Goal: Task Accomplishment & Management: Use online tool/utility

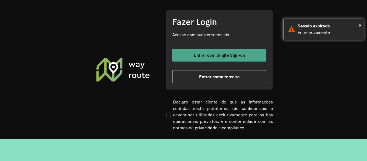
click at [196, 51] on button "Entrar com Single Sign-on" at bounding box center [219, 55] width 94 height 13
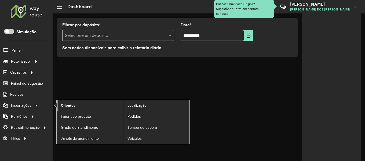
click at [93, 104] on link "Clientes" at bounding box center [90, 105] width 66 height 11
click at [76, 106] on link "Clientes" at bounding box center [90, 105] width 66 height 11
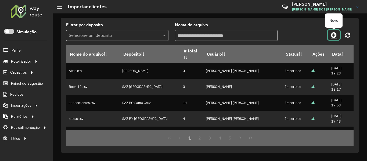
click at [333, 35] on icon at bounding box center [334, 35] width 6 height 6
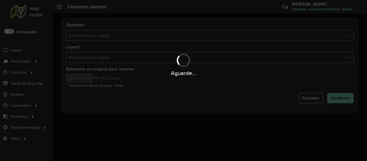
click at [255, 34] on div "Aguarde..." at bounding box center [183, 80] width 367 height 161
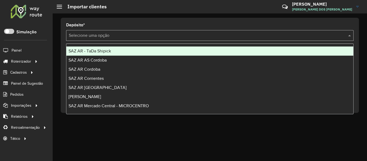
click at [255, 34] on input "text" at bounding box center [204, 36] width 271 height 6
click at [116, 53] on div "SAZ AR - TaDa Shipick" at bounding box center [209, 50] width 287 height 9
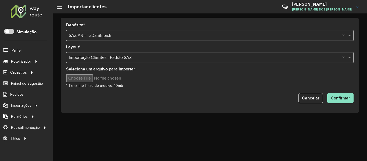
click at [90, 79] on input "Selecione um arquivo para importar" at bounding box center [111, 78] width 91 height 8
type input "**********"
click at [340, 96] on span "Confirmar" at bounding box center [340, 98] width 19 height 5
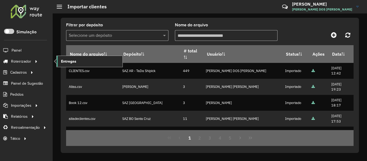
click at [77, 60] on link "Entregas" at bounding box center [90, 61] width 66 height 11
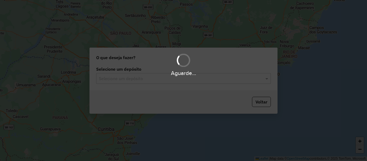
click at [114, 78] on input "text" at bounding box center [178, 78] width 158 height 6
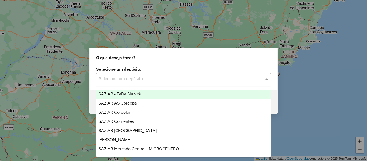
click at [121, 93] on span "SAZ AR - TaDa Shipick" at bounding box center [120, 94] width 42 height 5
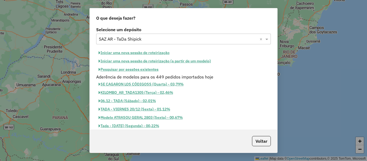
click at [142, 68] on button "Pesquisar por sessões existentes" at bounding box center [128, 69] width 65 height 8
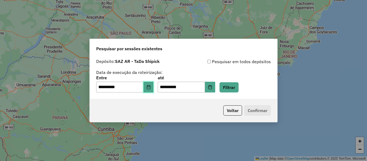
click at [154, 92] on button "Choose Date" at bounding box center [148, 87] width 10 height 11
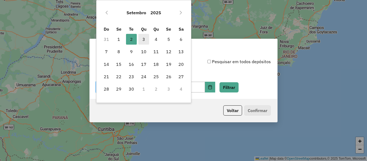
click at [145, 37] on span "3" at bounding box center [143, 39] width 11 height 11
type input "**********"
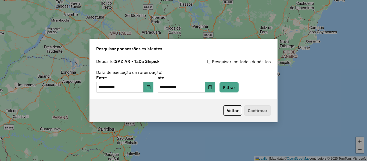
drag, startPoint x: 278, startPoint y: 103, endPoint x: 260, endPoint y: 98, distance: 19.7
click at [271, 101] on div "**********" at bounding box center [183, 80] width 367 height 161
click at [239, 91] on button "Filtrar" at bounding box center [228, 87] width 19 height 10
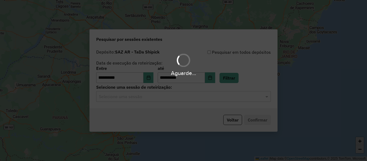
click at [162, 98] on div "Aguarde..." at bounding box center [183, 80] width 367 height 161
click at [162, 98] on input "text" at bounding box center [178, 96] width 158 height 6
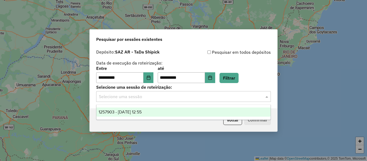
click at [162, 98] on input "text" at bounding box center [178, 96] width 158 height 6
click at [162, 110] on div "1257903 - 03/09/2025 12:55" at bounding box center [183, 111] width 174 height 9
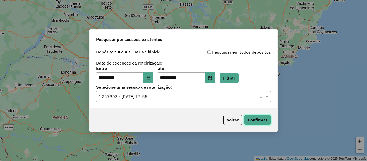
click at [265, 119] on button "Confirmar" at bounding box center [257, 120] width 27 height 10
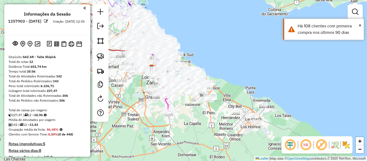
drag, startPoint x: 273, startPoint y: 74, endPoint x: 248, endPoint y: 66, distance: 27.0
click at [247, 66] on div "Janela de atendimento Grade de atendimento Capacidade Transportadoras Veículos …" at bounding box center [183, 80] width 367 height 161
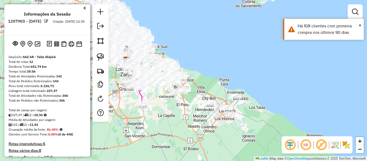
click at [344, 147] on img at bounding box center [346, 144] width 9 height 9
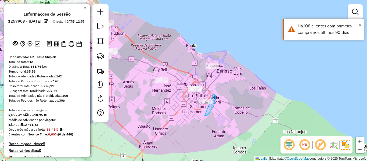
drag, startPoint x: 215, startPoint y: 99, endPoint x: 189, endPoint y: 109, distance: 28.1
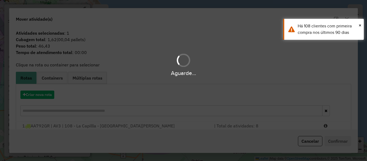
click at [48, 100] on div "Aguarde..." at bounding box center [183, 80] width 367 height 161
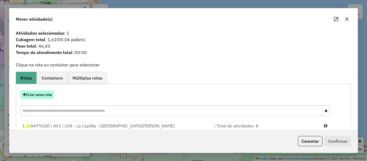
click at [50, 97] on button "Criar nova rota" at bounding box center [37, 95] width 34 height 8
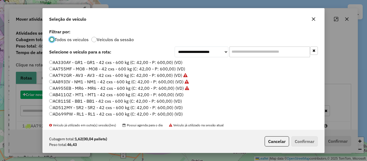
scroll to position [3, 2]
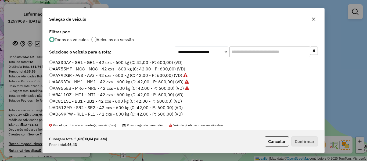
click at [109, 40] on label "Veículos da sessão" at bounding box center [115, 39] width 37 height 4
click at [164, 63] on label "AA330AY - GR1 - GR1 - 42 cxs - 600 kg (C: 42,00 - P: 600,00) (VD)" at bounding box center [115, 62] width 133 height 6
click at [310, 140] on button "Confirmar" at bounding box center [304, 141] width 27 height 10
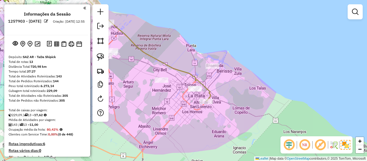
click at [203, 82] on icon at bounding box center [102, 42] width 216 height 117
select select "**********"
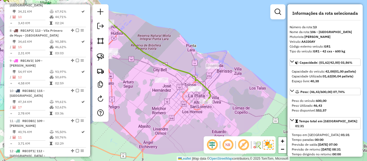
scroll to position [556, 0]
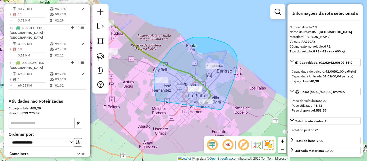
drag, startPoint x: 233, startPoint y: 81, endPoint x: 169, endPoint y: 110, distance: 70.6
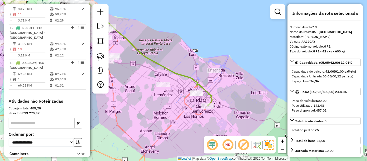
drag, startPoint x: 201, startPoint y: 63, endPoint x: 327, endPoint y: 125, distance: 140.1
click at [328, 125] on hb-router-mapa "Informações da Sessão 1257903 - 03/09/2025 Criação: 02/09/2025 12:55 Depósito: …" at bounding box center [183, 80] width 367 height 161
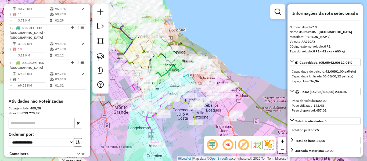
drag, startPoint x: 266, startPoint y: 96, endPoint x: 241, endPoint y: 88, distance: 26.9
click at [245, 85] on div "Janela de atendimento Grade de atendimento Capacidade Transportadoras Veículos …" at bounding box center [183, 80] width 367 height 161
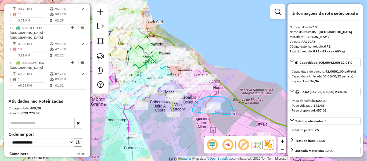
drag, startPoint x: 232, startPoint y: 108, endPoint x: 205, endPoint y: 118, distance: 29.6
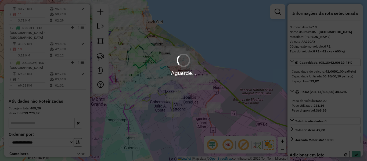
select select "**********"
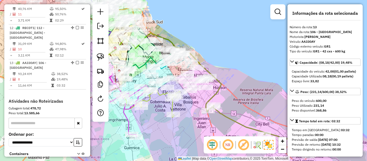
click at [217, 92] on icon at bounding box center [158, 72] width 125 height 79
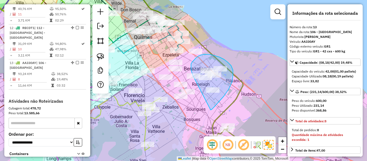
click at [194, 77] on div "Janela de atendimento Grade de atendimento Capacidade Transportadoras Veículos …" at bounding box center [183, 80] width 367 height 161
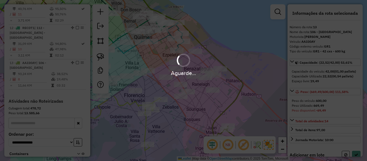
select select "**********"
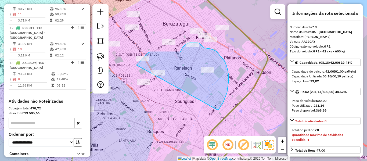
drag, startPoint x: 218, startPoint y: 110, endPoint x: 160, endPoint y: 101, distance: 59.0
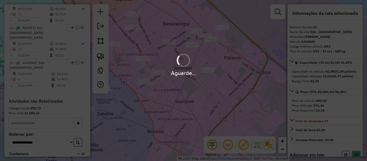
select select "**********"
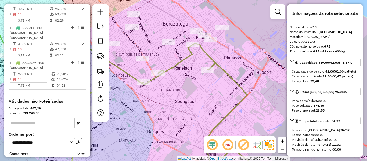
click at [218, 66] on icon at bounding box center [206, 110] width 128 height 134
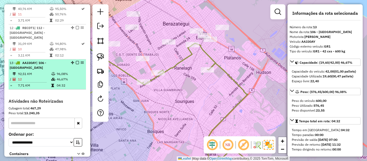
click at [76, 25] on li "12 - RECDT1 | 112 - Vila Las Posas - Coronel Olmos 31,09 KM 94,80% / 10 47,98% …" at bounding box center [47, 41] width 77 height 35
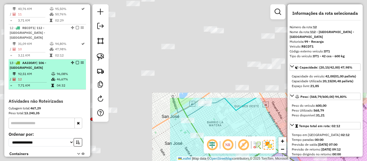
click at [76, 61] on em at bounding box center [77, 62] width 3 height 3
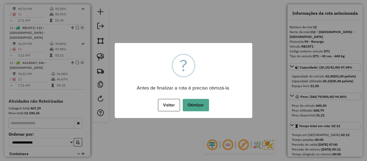
click at [200, 102] on button "Otimizar" at bounding box center [196, 105] width 26 height 12
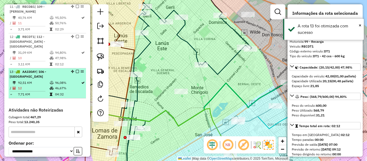
click at [74, 70] on div at bounding box center [76, 71] width 16 height 3
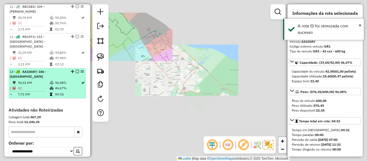
click at [76, 70] on em at bounding box center [77, 71] width 3 height 3
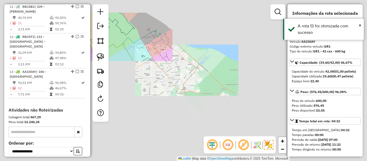
scroll to position [538, 0]
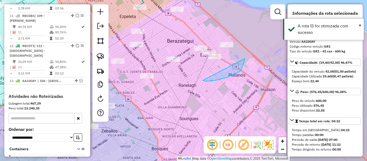
drag, startPoint x: 220, startPoint y: 79, endPoint x: 244, endPoint y: 69, distance: 26.9
drag, startPoint x: 248, startPoint y: 70, endPoint x: 251, endPoint y: 77, distance: 6.9
click at [250, 74] on div "Janela de atendimento Grade de atendimento Capacidade Transportadoras Veículos …" at bounding box center [183, 80] width 367 height 161
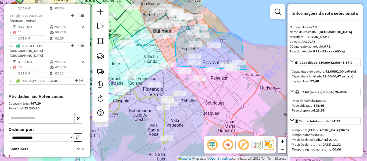
drag, startPoint x: 247, startPoint y: 70, endPoint x: 207, endPoint y: 96, distance: 47.1
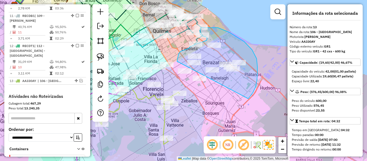
drag, startPoint x: 248, startPoint y: 99, endPoint x: 199, endPoint y: 95, distance: 49.1
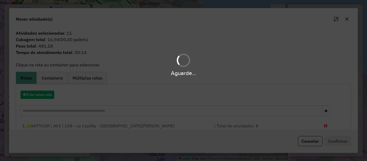
click at [46, 91] on div "Aguarde..." at bounding box center [183, 80] width 367 height 161
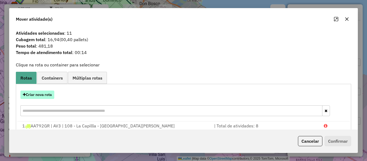
click at [46, 95] on button "Criar nova rota" at bounding box center [37, 95] width 34 height 8
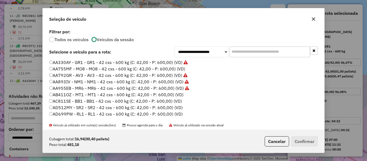
scroll to position [3, 2]
click at [171, 95] on label "AB411OZ - MT1 - MT1 - 42 cxs - 600 kg (C: 42,00 - P: 600,00) (VD)" at bounding box center [116, 94] width 134 height 6
click at [304, 136] on button "Confirmar" at bounding box center [304, 141] width 27 height 10
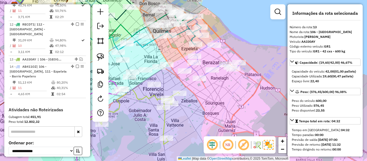
scroll to position [568, 0]
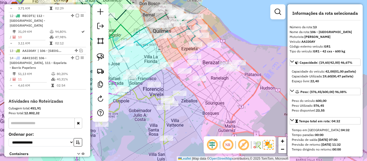
click at [197, 73] on icon at bounding box center [213, 56] width 56 height 43
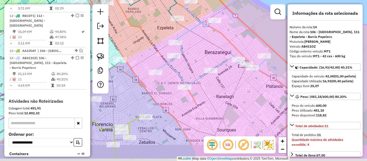
drag, startPoint x: 204, startPoint y: 48, endPoint x: 209, endPoint y: 77, distance: 29.4
click at [209, 77] on icon at bounding box center [211, 44] width 112 height 87
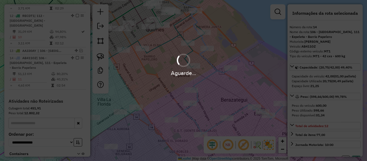
select select "**********"
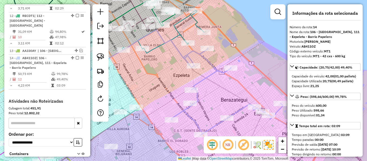
click at [210, 62] on icon at bounding box center [227, 91] width 112 height 87
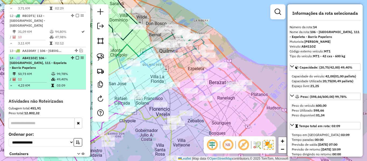
click at [76, 56] on em at bounding box center [77, 57] width 3 height 3
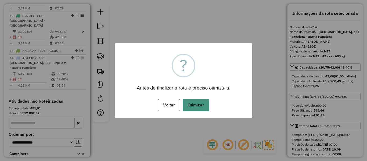
click at [208, 109] on button "Otimizar" at bounding box center [196, 105] width 26 height 12
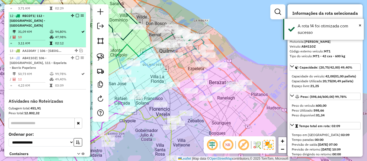
click at [76, 56] on em at bounding box center [77, 57] width 3 height 3
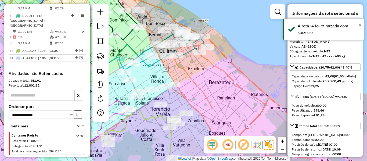
scroll to position [546, 0]
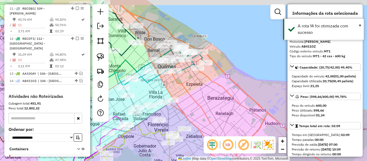
drag, startPoint x: 207, startPoint y: 74, endPoint x: 205, endPoint y: 83, distance: 9.1
click at [206, 84] on div "Janela de atendimento Grade de atendimento Capacidade Transportadoras Veículos …" at bounding box center [183, 80] width 367 height 161
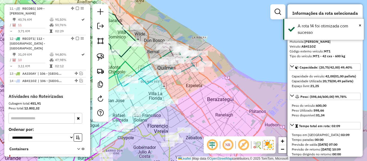
click at [184, 68] on icon at bounding box center [184, 63] width 41 height 21
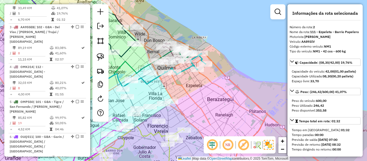
scroll to position [237, 0]
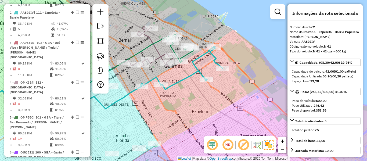
click at [200, 66] on div "Janela de atendimento Grade de atendimento Capacidade Transportadoras Veículos …" at bounding box center [183, 80] width 367 height 161
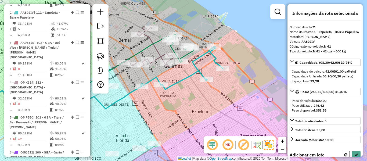
select select "**********"
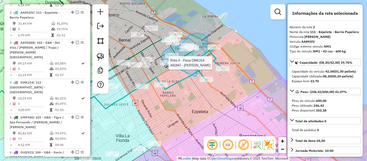
drag, startPoint x: 196, startPoint y: 77, endPoint x: 171, endPoint y: 76, distance: 25.3
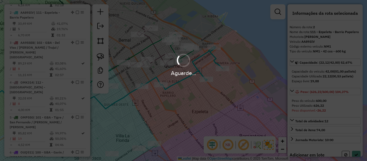
select select "**********"
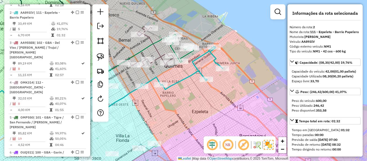
click at [197, 58] on icon at bounding box center [181, 67] width 82 height 43
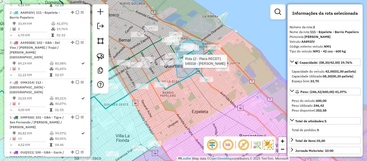
drag, startPoint x: 179, startPoint y: 78, endPoint x: 177, endPoint y: 70, distance: 7.8
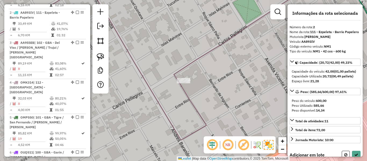
select select "**********"
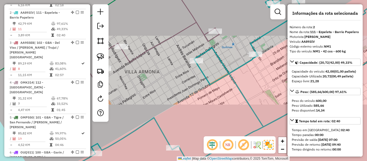
click at [201, 72] on icon at bounding box center [247, 75] width 312 height 182
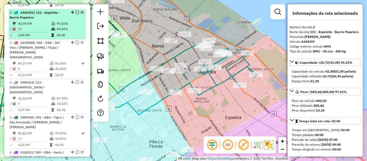
click at [76, 11] on em at bounding box center [77, 12] width 3 height 3
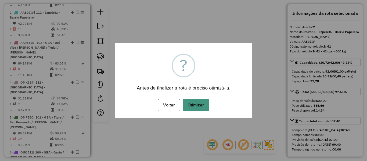
click at [186, 105] on button "Otimizar" at bounding box center [196, 105] width 26 height 12
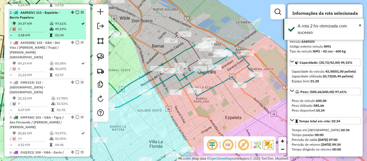
click at [76, 11] on em at bounding box center [77, 12] width 3 height 3
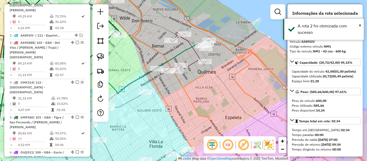
click at [185, 51] on icon at bounding box center [82, 77] width 239 height 69
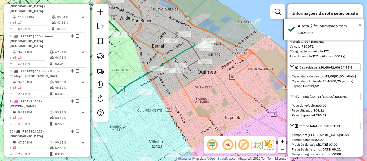
scroll to position [523, 0]
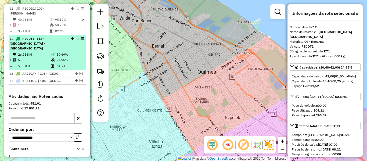
click at [59, 57] on td "24,95%" at bounding box center [69, 59] width 27 height 5
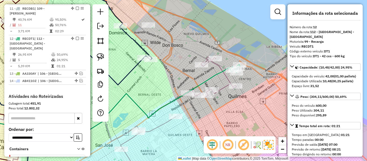
click at [215, 74] on icon at bounding box center [98, 101] width 270 height 69
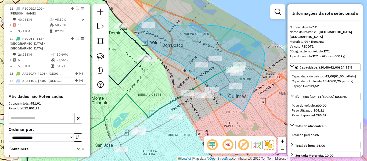
drag, startPoint x: 265, startPoint y: 53, endPoint x: 193, endPoint y: 110, distance: 91.2
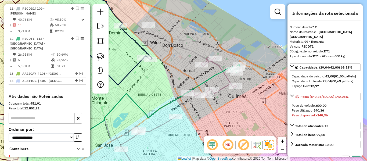
select select "**********"
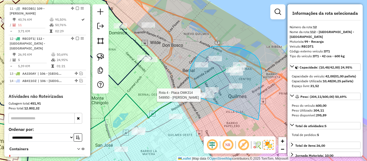
drag, startPoint x: 260, startPoint y: 96, endPoint x: 203, endPoint y: 109, distance: 59.1
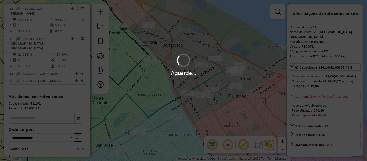
select select "**********"
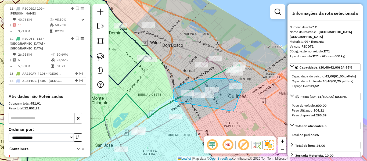
drag, startPoint x: 232, startPoint y: 111, endPoint x: 176, endPoint y: 102, distance: 56.1
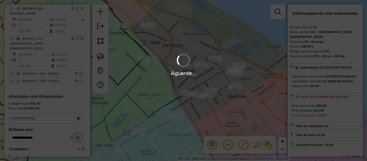
select select "**********"
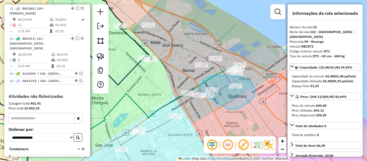
drag, startPoint x: 242, startPoint y: 107, endPoint x: 203, endPoint y: 108, distance: 38.2
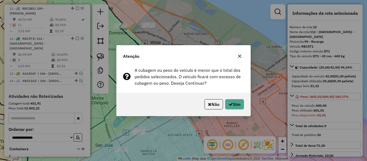
select select "**********"
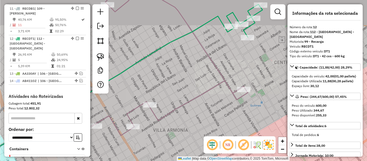
drag, startPoint x: 188, startPoint y: 117, endPoint x: 230, endPoint y: 108, distance: 42.8
click at [230, 108] on div "Janela de atendimento Grade de atendimento Capacidade Transportadoras Veículos …" at bounding box center [183, 80] width 367 height 161
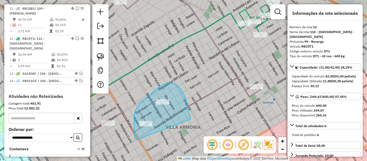
drag, startPoint x: 184, startPoint y: 95, endPoint x: 149, endPoint y: 141, distance: 58.5
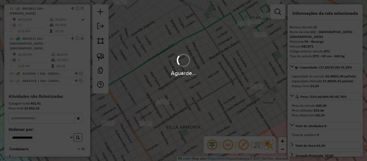
select select "**********"
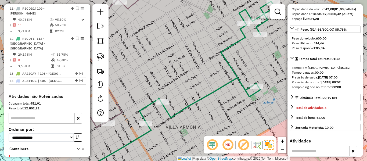
scroll to position [107, 0]
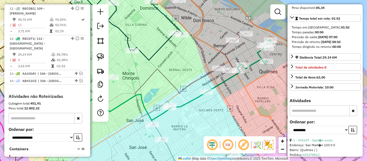
click at [259, 54] on icon at bounding box center [254, 55] width 34 height 31
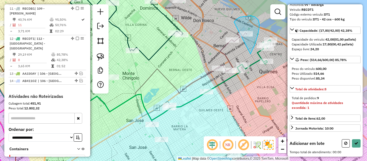
drag, startPoint x: 250, startPoint y: 54, endPoint x: 233, endPoint y: 28, distance: 30.4
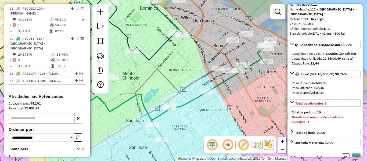
scroll to position [0, 0]
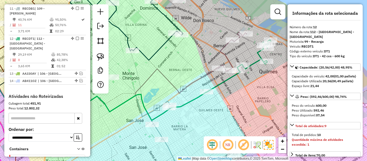
select select "**********"
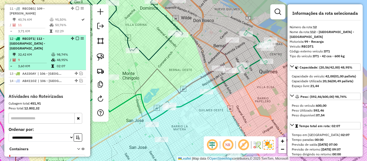
click at [76, 37] on em at bounding box center [77, 38] width 3 height 3
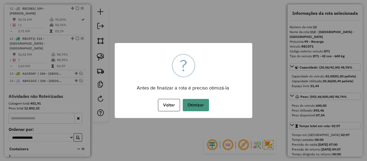
click at [196, 106] on button "Otimizar" at bounding box center [196, 105] width 26 height 12
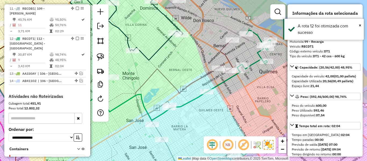
click at [222, 53] on icon at bounding box center [225, 55] width 15 height 32
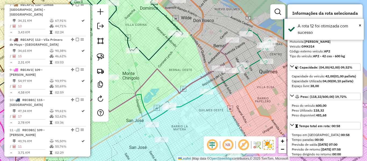
scroll to position [279, 0]
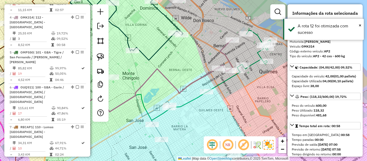
click at [253, 64] on icon at bounding box center [254, 50] width 34 height 40
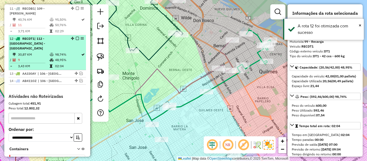
click at [76, 37] on em at bounding box center [77, 38] width 3 height 3
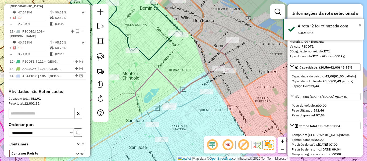
click at [229, 59] on icon at bounding box center [225, 55] width 15 height 32
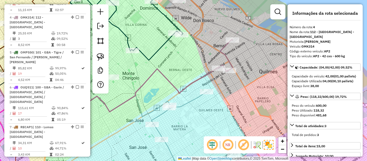
drag, startPoint x: 208, startPoint y: 34, endPoint x: 226, endPoint y: 91, distance: 59.6
click at [226, 92] on div "Janela de atendimento Grade de atendimento Capacidade Transportadoras Veículos …" at bounding box center [183, 80] width 367 height 161
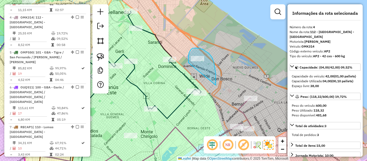
drag, startPoint x: 216, startPoint y: 83, endPoint x: 193, endPoint y: 67, distance: 28.1
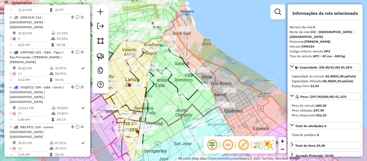
drag, startPoint x: 220, startPoint y: 74, endPoint x: 217, endPoint y: 79, distance: 5.5
click at [217, 79] on div "Janela de atendimento Grade de atendimento Capacidade Transportadoras Veículos …" at bounding box center [183, 80] width 367 height 161
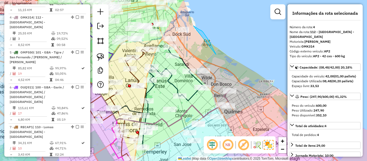
drag, startPoint x: 205, startPoint y: 35, endPoint x: 217, endPoint y: 68, distance: 35.1
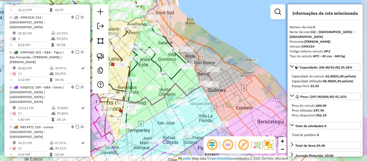
drag, startPoint x: 217, startPoint y: 68, endPoint x: 207, endPoint y: 64, distance: 10.2
click at [205, 62] on div "Janela de atendimento Grade de atendimento Capacidade Transportadoras Veículos …" at bounding box center [183, 80] width 367 height 161
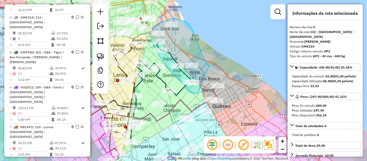
click at [214, 88] on div "Rota 10 - Placa RECBB1 481062 - Zaida Arizabalo Janela de atendimento Grade de …" at bounding box center [183, 80] width 367 height 161
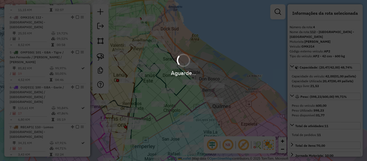
select select "**********"
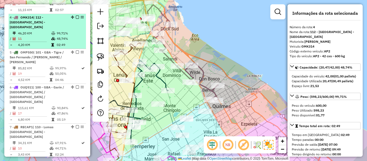
click at [76, 16] on em at bounding box center [77, 17] width 3 height 3
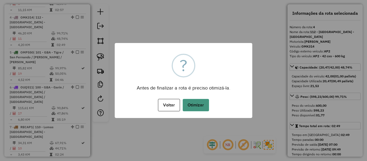
click at [206, 104] on button "Otimizar" at bounding box center [196, 105] width 26 height 12
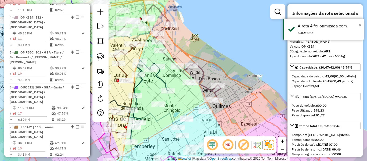
click at [76, 16] on em at bounding box center [77, 17] width 3 height 3
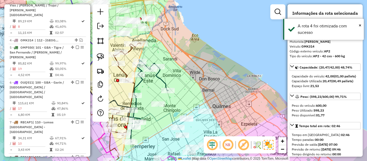
drag, startPoint x: 195, startPoint y: 59, endPoint x: 217, endPoint y: 90, distance: 38.5
click at [195, 59] on div "Janela de atendimento Grade de atendimento Capacidade Transportadoras Veículos …" at bounding box center [183, 80] width 367 height 161
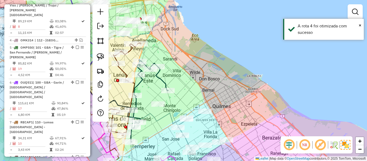
drag, startPoint x: 217, startPoint y: 90, endPoint x: 199, endPoint y: 15, distance: 77.3
click at [199, 16] on div "Janela de atendimento Grade de atendimento Capacidade Transportadoras Veículos …" at bounding box center [183, 80] width 367 height 161
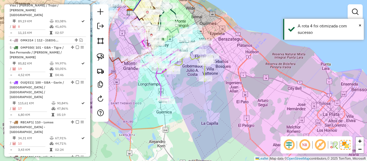
click at [204, 69] on icon at bounding box center [192, 67] width 40 height 27
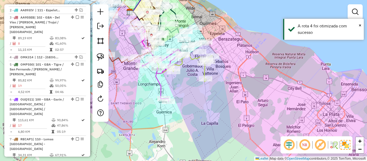
select select "**********"
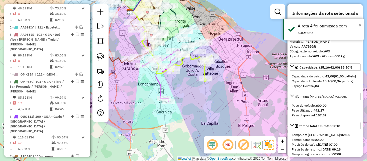
scroll to position [207, 0]
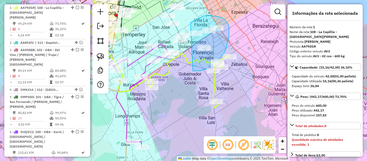
drag, startPoint x: 193, startPoint y: 71, endPoint x: 192, endPoint y: 23, distance: 48.1
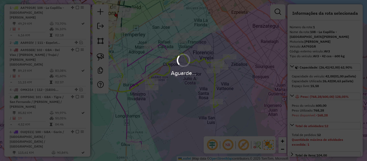
select select "**********"
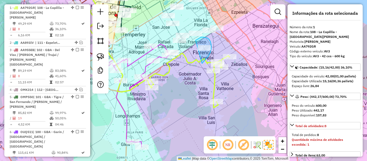
drag, startPoint x: 202, startPoint y: 63, endPoint x: 201, endPoint y: 54, distance: 9.2
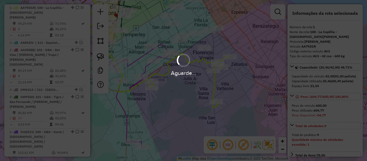
select select "**********"
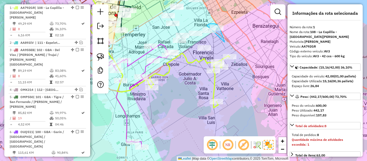
drag, startPoint x: 224, startPoint y: 41, endPoint x: 209, endPoint y: 35, distance: 16.5
drag, startPoint x: 183, startPoint y: 66, endPoint x: 172, endPoint y: 69, distance: 11.9
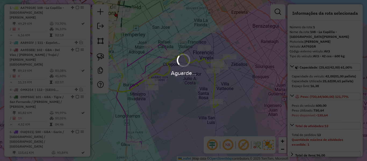
select select "**********"
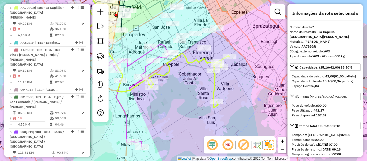
click at [188, 55] on icon at bounding box center [190, 80] width 80 height 55
click at [188, 62] on icon at bounding box center [190, 80] width 80 height 55
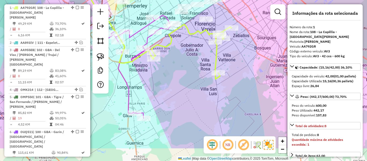
drag, startPoint x: 181, startPoint y: 56, endPoint x: 182, endPoint y: 40, distance: 16.7
click at [182, 40] on div "Janela de atendimento Grade de atendimento Capacidade Transportadoras Veículos …" at bounding box center [183, 80] width 367 height 161
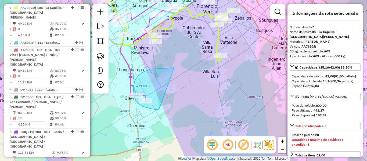
drag, startPoint x: 141, startPoint y: 74, endPoint x: 168, endPoint y: 103, distance: 40.1
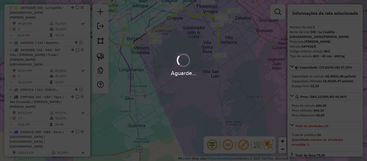
select select "**********"
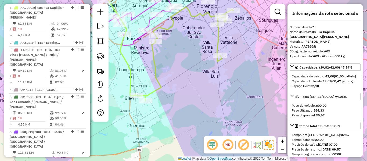
click at [151, 52] on icon at bounding box center [184, 54] width 97 height 94
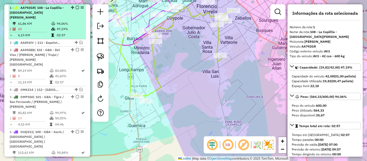
click at [76, 8] on em at bounding box center [77, 7] width 3 height 3
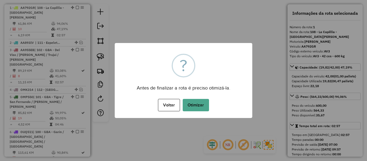
click at [202, 55] on div "× ? Antes de finalizar a rota é preciso otimizá-la. Voltar No Otimizar" at bounding box center [184, 80] width 138 height 75
click at [203, 99] on div "Voltar No Otimizar" at bounding box center [184, 105] width 138 height 15
click at [203, 101] on button "Otimizar" at bounding box center [196, 105] width 26 height 12
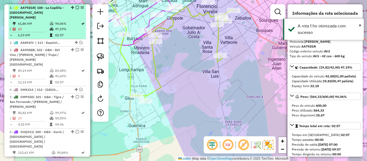
click at [76, 8] on em at bounding box center [77, 7] width 3 height 3
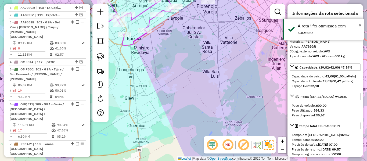
scroll to position [184, 0]
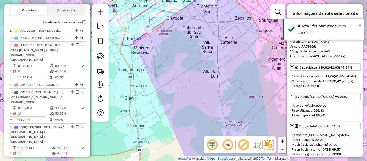
click at [201, 65] on div "Janela de atendimento Grade de atendimento Capacidade Transportadoras Veículos …" at bounding box center [183, 80] width 367 height 161
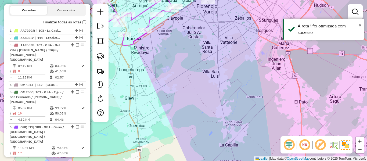
drag, startPoint x: 222, startPoint y: 139, endPoint x: 227, endPoint y: 147, distance: 9.3
click at [227, 147] on div "Janela de atendimento Grade de atendimento Capacidade Transportadoras Veículos …" at bounding box center [183, 80] width 367 height 161
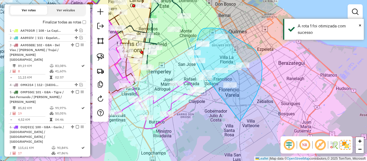
click at [201, 76] on div "Rota 11 - Placa RECDB1 498960 - Victoria Bel�n Fern�ndez Rota 11 - Placa RECDB1…" at bounding box center [183, 80] width 367 height 161
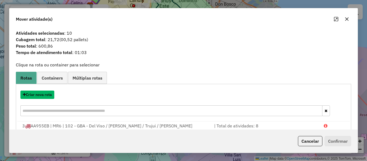
click at [46, 98] on button "Criar nova rota" at bounding box center [37, 95] width 34 height 8
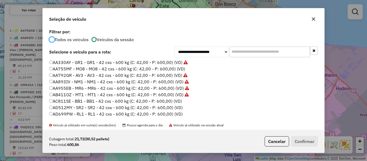
scroll to position [3, 2]
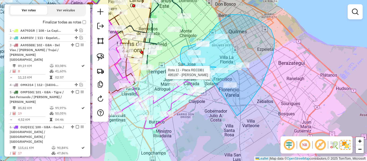
drag, startPoint x: 237, startPoint y: 116, endPoint x: 230, endPoint y: 99, distance: 18.3
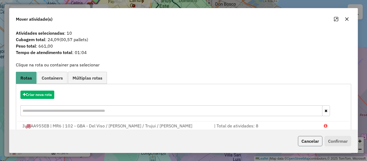
click at [312, 140] on button "Cancelar" at bounding box center [310, 141] width 24 height 10
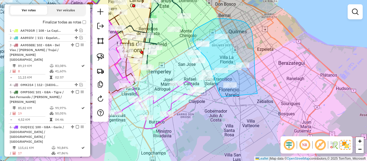
drag, startPoint x: 249, startPoint y: 26, endPoint x: 231, endPoint y: 104, distance: 79.9
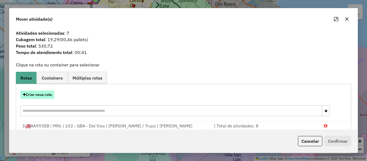
click at [47, 92] on button "Criar nova rota" at bounding box center [37, 95] width 34 height 8
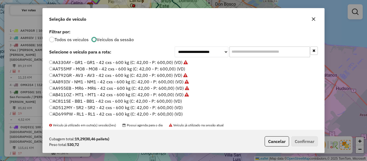
click at [178, 70] on label "AA755MF - MO8 - MO8 - 42 cxs - 600 kg (C: 42,00 - P: 600,00) (VD)" at bounding box center [117, 69] width 136 height 6
click at [307, 142] on button "Confirmar" at bounding box center [304, 141] width 27 height 10
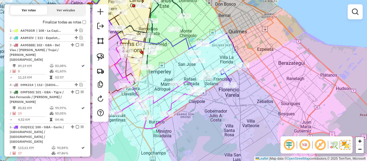
click at [237, 50] on icon at bounding box center [223, 58] width 42 height 51
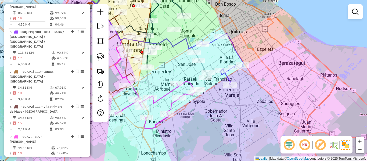
select select "**********"
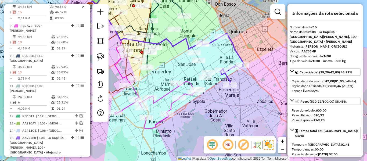
scroll to position [489, 0]
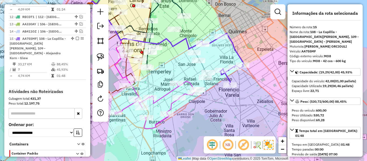
click at [236, 50] on icon at bounding box center [223, 58] width 42 height 51
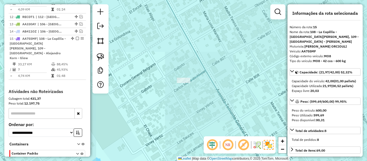
select select "**********"
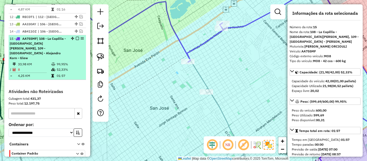
click at [76, 37] on em at bounding box center [77, 38] width 3 height 3
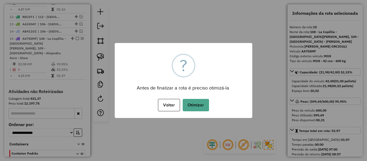
click at [197, 104] on button "Otimizar" at bounding box center [196, 105] width 26 height 12
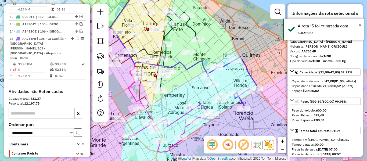
drag, startPoint x: 235, startPoint y: 87, endPoint x: 200, endPoint y: 57, distance: 46.1
click at [200, 57] on div "Rota 11 - Placa RECDB1 542603 - Shaina Garcia Janela de atendimento Grade de at…" at bounding box center [183, 80] width 367 height 161
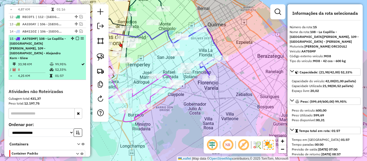
click at [74, 37] on div at bounding box center [76, 38] width 16 height 3
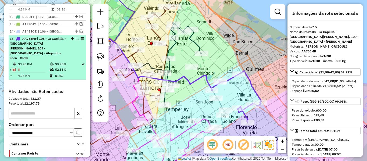
click at [76, 37] on em at bounding box center [77, 38] width 3 height 3
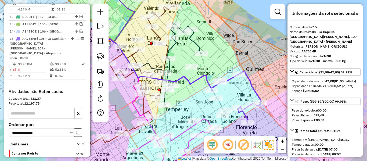
scroll to position [462, 0]
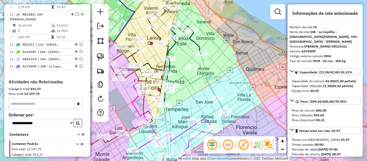
drag, startPoint x: 210, startPoint y: 59, endPoint x: 200, endPoint y: 50, distance: 13.7
click at [197, 45] on div "Janela de atendimento Grade de atendimento Capacidade Transportadoras Veículos …" at bounding box center [183, 80] width 367 height 161
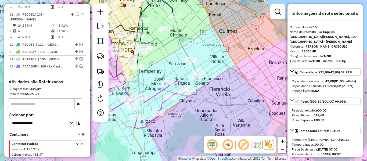
click at [193, 66] on icon at bounding box center [193, 74] width 11 height 31
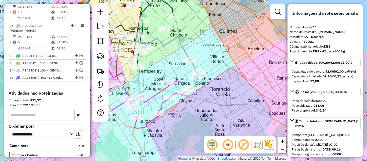
scroll to position [449, 0]
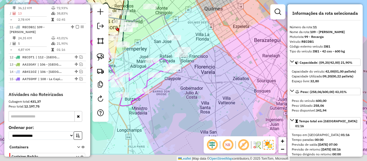
drag, startPoint x: 217, startPoint y: 88, endPoint x: 202, endPoint y: 77, distance: 18.8
click at [203, 69] on div "Janela de atendimento Grade de atendimento Capacidade Transportadoras Veículos …" at bounding box center [183, 80] width 367 height 161
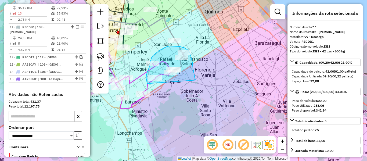
drag, startPoint x: 192, startPoint y: 62, endPoint x: 155, endPoint y: 92, distance: 47.6
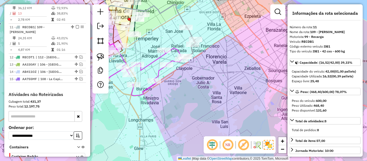
drag, startPoint x: 161, startPoint y: 99, endPoint x: 172, endPoint y: 93, distance: 12.3
click at [172, 91] on div "Janela de atendimento Grade de atendimento Capacidade Transportadoras Veículos …" at bounding box center [183, 80] width 367 height 161
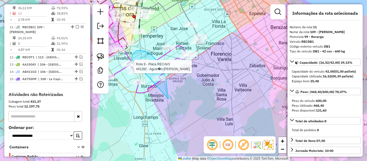
drag, startPoint x: 168, startPoint y: 99, endPoint x: 154, endPoint y: 82, distance: 22.1
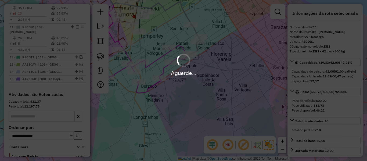
select select "**********"
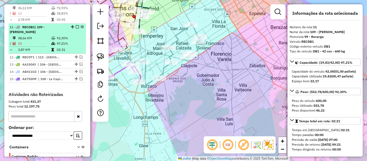
click at [77, 25] on em at bounding box center [77, 26] width 3 height 3
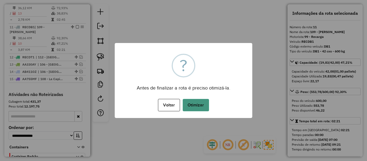
click at [197, 99] on button "Otimizar" at bounding box center [196, 105] width 26 height 12
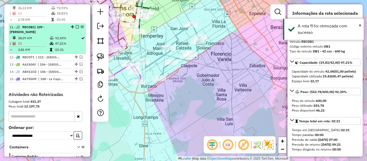
click at [76, 25] on em at bounding box center [77, 26] width 3 height 3
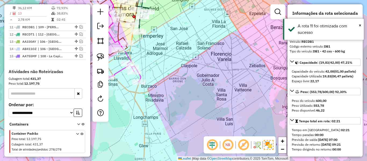
scroll to position [426, 0]
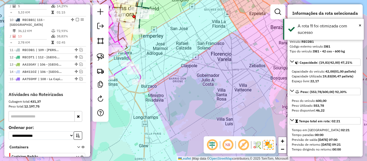
click at [175, 66] on div "Janela de atendimento Grade de atendimento Capacidade Transportadoras Veículos …" at bounding box center [183, 80] width 367 height 161
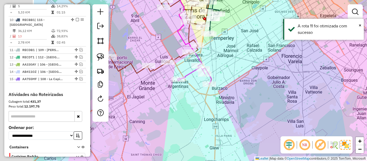
drag, startPoint x: 168, startPoint y: 79, endPoint x: 239, endPoint y: 93, distance: 72.7
click at [262, 87] on div "Janela de atendimento Grade de atendimento Capacidade Transportadoras Veículos …" at bounding box center [183, 80] width 367 height 161
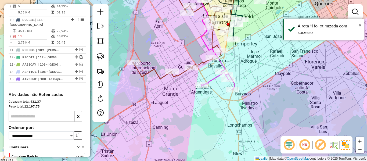
click at [214, 77] on icon at bounding box center [218, 80] width 34 height 18
select select "**********"
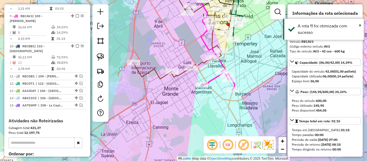
scroll to position [389, 0]
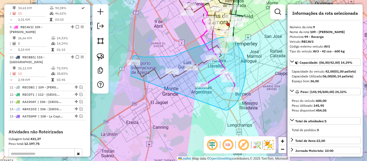
drag, startPoint x: 226, startPoint y: 110, endPoint x: 147, endPoint y: 83, distance: 83.3
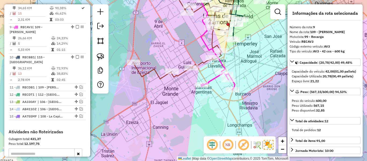
select select "**********"
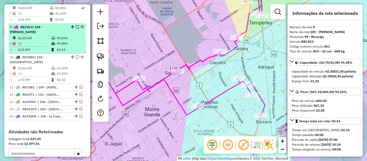
click at [76, 25] on em at bounding box center [77, 26] width 3 height 3
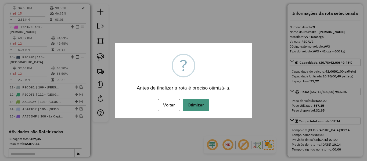
click at [194, 103] on button "Otimizar" at bounding box center [196, 105] width 26 height 12
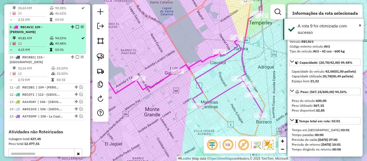
click at [76, 25] on em at bounding box center [77, 26] width 3 height 3
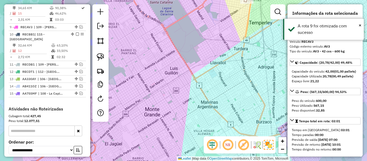
scroll to position [366, 0]
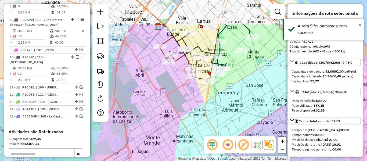
drag, startPoint x: 224, startPoint y: 75, endPoint x: 201, endPoint y: 123, distance: 52.8
click at [201, 123] on div "Janela de atendimento Grade de atendimento Capacidade Transportadoras Veículos …" at bounding box center [183, 80] width 367 height 161
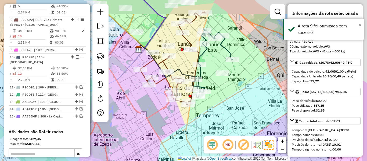
drag, startPoint x: 231, startPoint y: 110, endPoint x: 194, endPoint y: 130, distance: 41.7
click at [189, 135] on div "Janela de atendimento Grade de atendimento Capacidade Transportadoras Veículos …" at bounding box center [183, 80] width 367 height 161
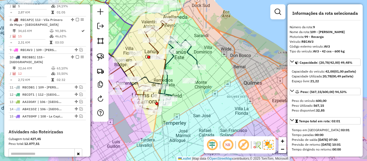
drag, startPoint x: 206, startPoint y: 118, endPoint x: 204, endPoint y: 101, distance: 17.0
click at [204, 101] on div "Janela de atendimento Grade de atendimento Capacidade Transportadoras Veículos …" at bounding box center [183, 80] width 367 height 161
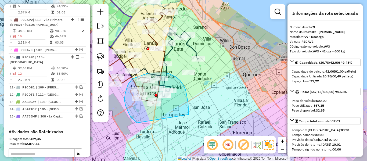
drag, startPoint x: 188, startPoint y: 103, endPoint x: 146, endPoint y: 129, distance: 49.7
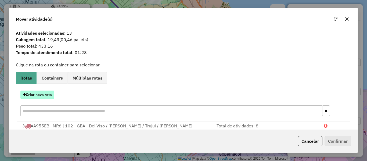
click at [49, 94] on button "Criar nova rota" at bounding box center [37, 95] width 34 height 8
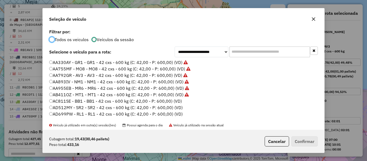
scroll to position [3, 2]
click at [172, 101] on label "AC811SE - BB1 - BB1 - 42 cxs - 600 kg (C: 42,00 - P: 600,00) (VD)" at bounding box center [115, 101] width 133 height 6
click at [297, 142] on button "Confirmar" at bounding box center [304, 141] width 27 height 10
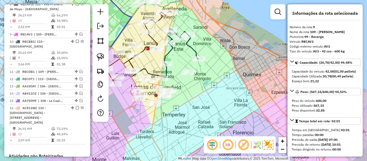
scroll to position [389, 0]
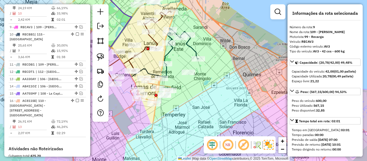
click at [157, 84] on icon at bounding box center [153, 90] width 33 height 27
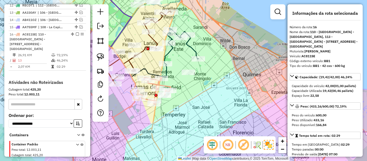
scroll to position [460, 0]
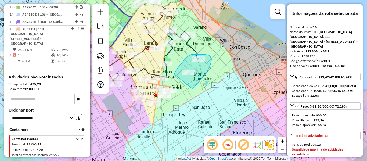
drag, startPoint x: 211, startPoint y: 60, endPoint x: 174, endPoint y: 77, distance: 41.0
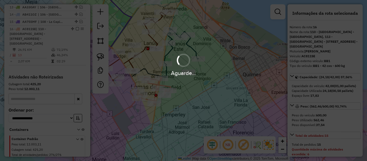
select select "**********"
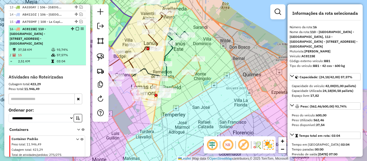
click at [76, 27] on em at bounding box center [77, 28] width 3 height 3
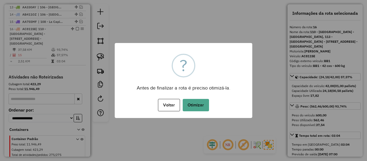
click at [207, 78] on div "× ? Antes de finalizar a rota é preciso otimizá-la. Voltar No Otimizar" at bounding box center [184, 80] width 138 height 75
click at [205, 103] on button "Otimizar" at bounding box center [196, 105] width 26 height 12
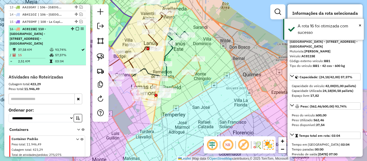
click at [76, 27] on em at bounding box center [77, 28] width 3 height 3
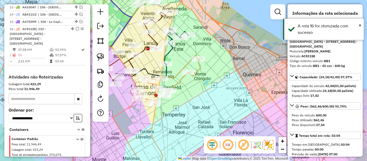
scroll to position [423, 0]
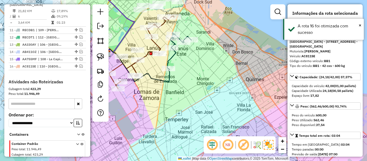
drag, startPoint x: 186, startPoint y: 74, endPoint x: 217, endPoint y: 98, distance: 38.6
click at [217, 98] on div "Janela de atendimento Grade de atendimento Capacidade Transportadoras Veículos …" at bounding box center [183, 80] width 367 height 161
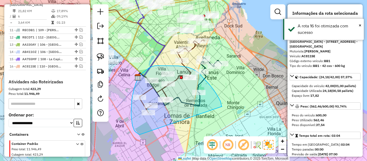
drag, startPoint x: 222, startPoint y: 106, endPoint x: 152, endPoint y: 138, distance: 76.8
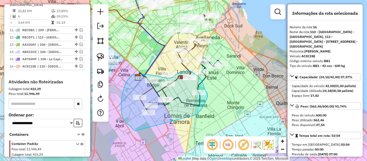
drag, startPoint x: 193, startPoint y: 116, endPoint x: 167, endPoint y: 140, distance: 36.1
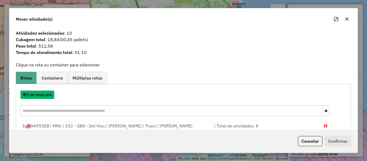
click at [48, 94] on button "Criar nova rota" at bounding box center [37, 95] width 34 height 8
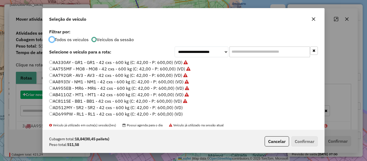
scroll to position [3, 2]
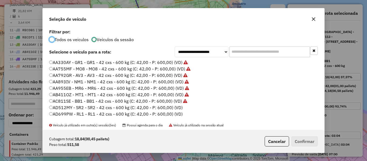
click at [168, 105] on label "AD512MY - SR2 - SR2 - 42 cxs - 600 kg (C: 42,00 - P: 600,00) (VD)" at bounding box center [116, 107] width 134 height 6
click at [293, 142] on button "Confirmar" at bounding box center [304, 141] width 27 height 10
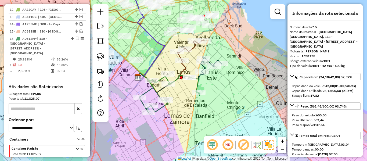
scroll to position [438, 0]
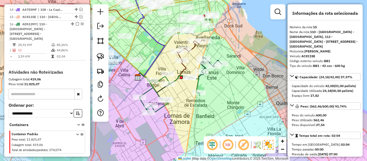
click at [198, 85] on icon at bounding box center [169, 93] width 60 height 37
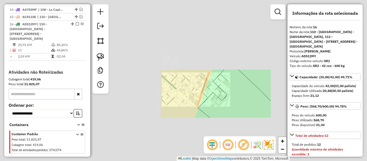
select select "**********"
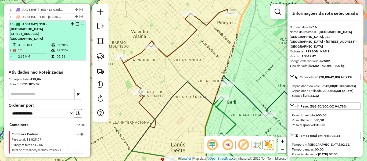
click at [76, 22] on em at bounding box center [77, 23] width 3 height 3
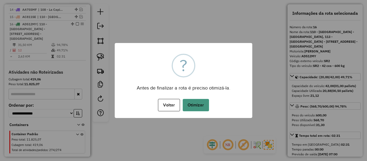
click at [202, 101] on button "Otimizar" at bounding box center [196, 105] width 26 height 12
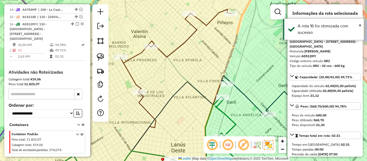
drag, startPoint x: 75, startPoint y: 10, endPoint x: 113, endPoint y: 38, distance: 47.3
click at [76, 22] on em at bounding box center [77, 23] width 3 height 3
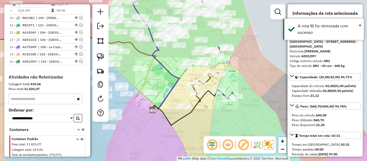
click at [211, 103] on div "Janela de atendimento Grade de atendimento Capacidade Transportadoras Veículos …" at bounding box center [183, 80] width 367 height 161
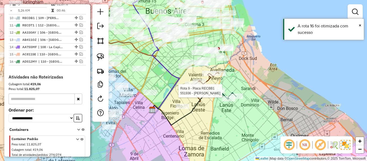
click at [221, 93] on div at bounding box center [217, 90] width 13 height 5
select select "**********"
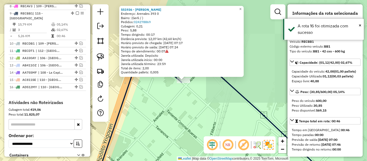
scroll to position [366, 0]
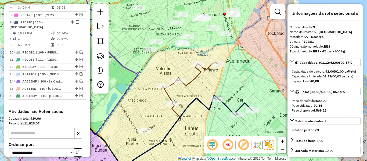
click at [219, 101] on div "Rota 9 - Placa RECBB1 551936 - Martin Corizzo Janela de atendimento Grade de at…" at bounding box center [183, 80] width 367 height 161
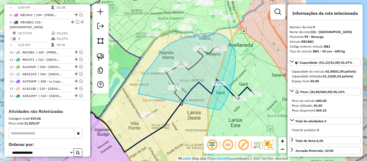
drag, startPoint x: 230, startPoint y: 90, endPoint x: 159, endPoint y: 136, distance: 84.2
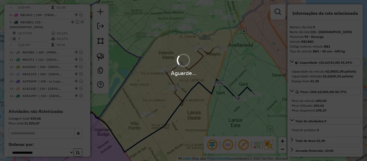
select select "**********"
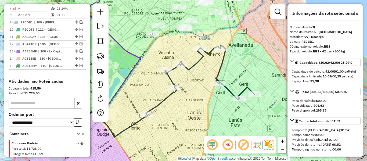
click at [230, 90] on icon at bounding box center [200, 80] width 109 height 69
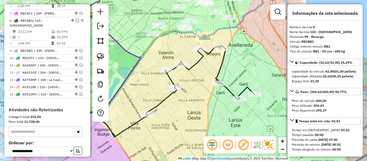
scroll to position [336, 0]
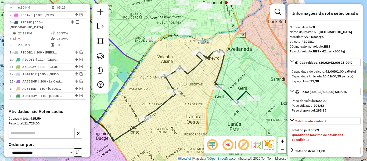
drag, startPoint x: 235, startPoint y: 69, endPoint x: 233, endPoint y: 111, distance: 42.7
click at [233, 111] on div "Janela de atendimento Grade de atendimento Capacidade Transportadoras Veículos …" at bounding box center [183, 80] width 367 height 161
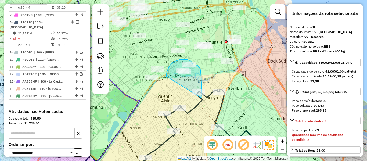
drag, startPoint x: 201, startPoint y: 76, endPoint x: 174, endPoint y: 98, distance: 34.6
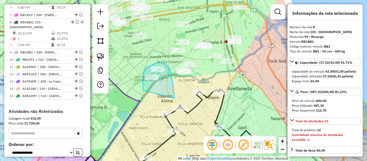
drag, startPoint x: 169, startPoint y: 68, endPoint x: 154, endPoint y: 104, distance: 39.8
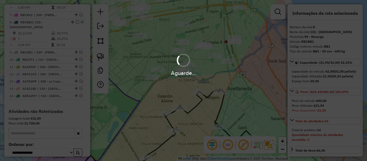
select select "**********"
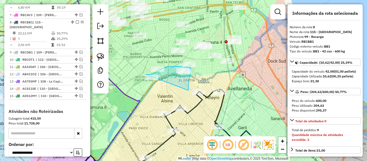
drag, startPoint x: 188, startPoint y: 90, endPoint x: 151, endPoint y: 111, distance: 42.9
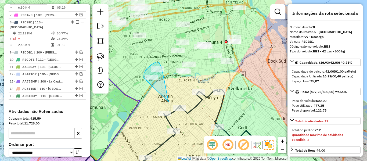
drag, startPoint x: 163, startPoint y: 73, endPoint x: 147, endPoint y: 81, distance: 18.0
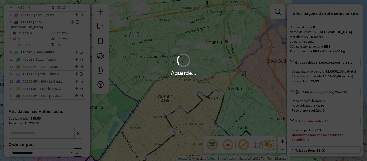
select select "**********"
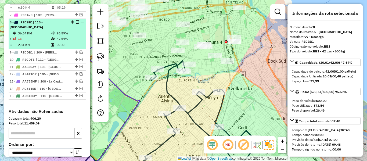
click at [76, 20] on em at bounding box center [77, 21] width 3 height 3
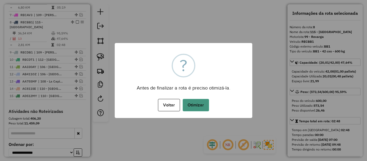
click at [196, 103] on button "Otimizar" at bounding box center [196, 105] width 26 height 12
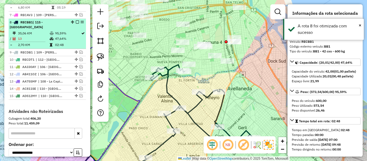
click at [76, 20] on em at bounding box center [77, 21] width 3 height 3
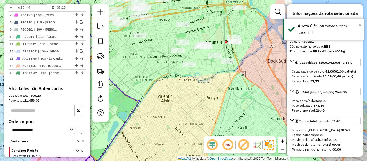
scroll to position [313, 0]
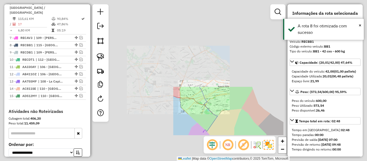
click at [244, 120] on div "Janela de atendimento Grade de atendimento Capacidade Transportadoras Veículos …" at bounding box center [183, 80] width 367 height 161
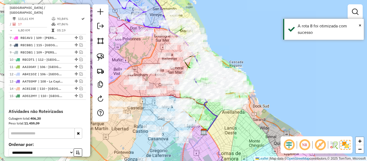
drag, startPoint x: 234, startPoint y: 123, endPoint x: 251, endPoint y: 70, distance: 55.6
click at [252, 66] on div "Janela de atendimento Grade de atendimento Capacidade Transportadoras Veículos …" at bounding box center [183, 80] width 367 height 161
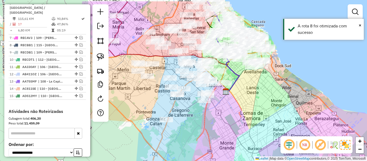
drag, startPoint x: 245, startPoint y: 114, endPoint x: 273, endPoint y: 134, distance: 34.4
click at [262, 161] on html "Aguarde... Pop-up bloqueado! Seu navegador bloqueou automáticamente a abertura …" at bounding box center [183, 80] width 367 height 161
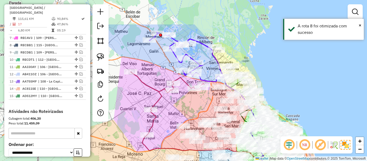
drag, startPoint x: 275, startPoint y: 52, endPoint x: 281, endPoint y: 90, distance: 38.3
click at [316, 133] on div "Janela de atendimento Grade de atendimento Capacidade Transportadoras Veículos …" at bounding box center [183, 80] width 367 height 161
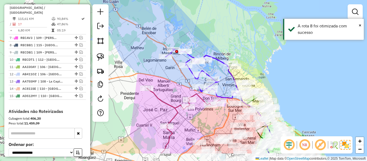
drag, startPoint x: 276, startPoint y: 85, endPoint x: 241, endPoint y: 61, distance: 42.1
click at [265, 61] on div "Janela de atendimento Grade de atendimento Capacidade Transportadoras Veículos …" at bounding box center [183, 80] width 367 height 161
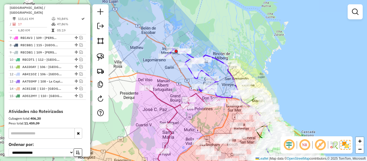
click at [219, 58] on icon at bounding box center [202, 72] width 74 height 49
select select "**********"
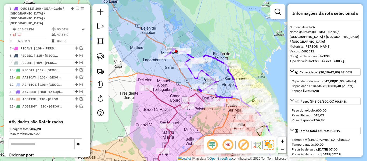
scroll to position [298, 0]
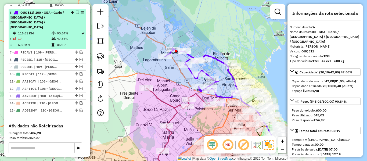
click at [54, 32] on icon at bounding box center [54, 33] width 4 height 3
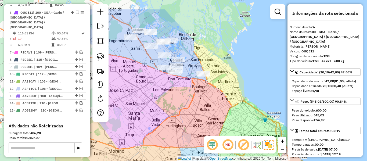
click at [203, 87] on div "Janela de atendimento Grade de atendimento Capacidade Transportadoras Veículos …" at bounding box center [183, 80] width 367 height 161
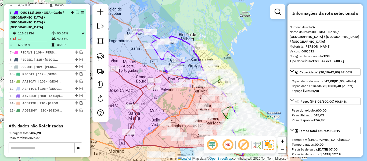
click at [76, 11] on em at bounding box center [77, 12] width 3 height 3
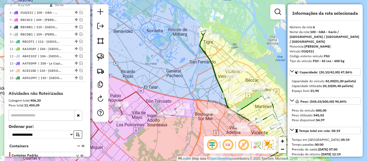
drag, startPoint x: 190, startPoint y: 59, endPoint x: 146, endPoint y: 47, distance: 45.0
click at [146, 47] on div "Janela de atendimento Grade de atendimento Capacidade Transportadoras Veículos …" at bounding box center [183, 80] width 367 height 161
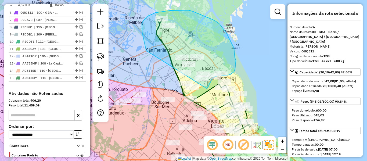
drag, startPoint x: 142, startPoint y: 24, endPoint x: 172, endPoint y: 92, distance: 75.0
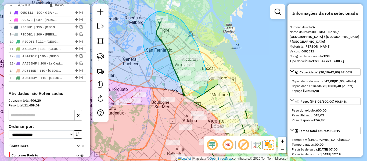
drag, startPoint x: 203, startPoint y: 95, endPoint x: 155, endPoint y: 70, distance: 53.6
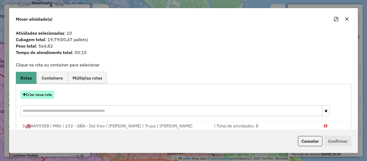
click at [38, 91] on button "Criar nova rota" at bounding box center [37, 95] width 34 height 8
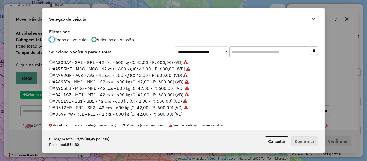
scroll to position [3, 2]
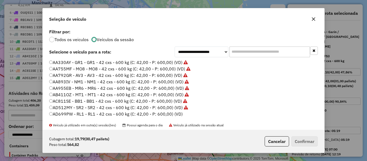
click at [174, 111] on label "AD699PW - RL1 - RL1 - 42 cxs - 600 kg (C: 42,00 - P: 600,00) (VD)" at bounding box center [116, 114] width 134 height 6
click at [298, 139] on button "Confirmar" at bounding box center [304, 141] width 27 height 10
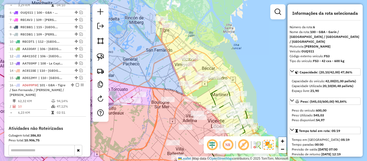
click at [165, 44] on icon at bounding box center [182, 53] width 45 height 70
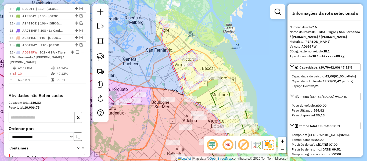
scroll to position [359, 0]
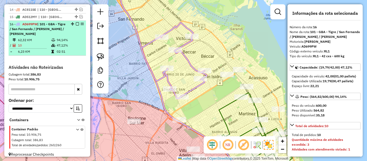
click at [76, 22] on em at bounding box center [77, 23] width 3 height 3
select select "**********"
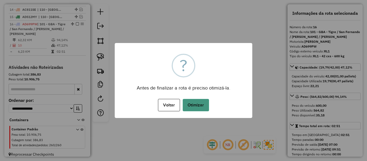
click at [206, 103] on button "Otimizar" at bounding box center [196, 105] width 26 height 12
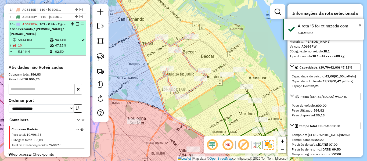
click at [76, 22] on em at bounding box center [77, 23] width 3 height 3
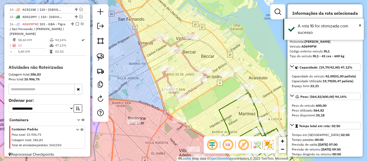
scroll to position [332, 0]
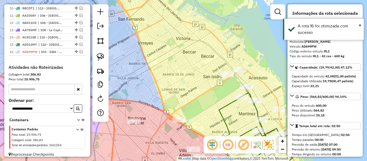
click at [220, 88] on div "Janela de atendimento Grade de atendimento Capacidade Transportadoras Veículos …" at bounding box center [183, 80] width 367 height 161
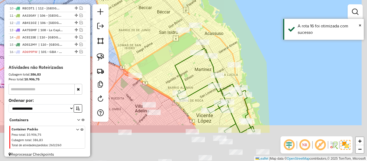
drag, startPoint x: 208, startPoint y: 94, endPoint x: 162, endPoint y: 45, distance: 67.3
click at [162, 45] on div "Janela de atendimento Grade de atendimento Capacidade Transportadoras Veículos …" at bounding box center [183, 80] width 367 height 161
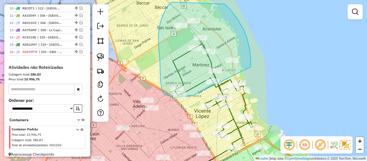
drag, startPoint x: 219, startPoint y: 0, endPoint x: 201, endPoint y: 91, distance: 93.1
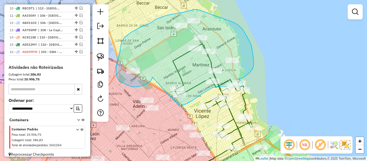
drag, startPoint x: 150, startPoint y: 81, endPoint x: 164, endPoint y: 108, distance: 29.9
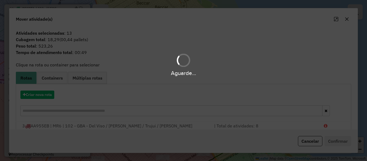
click at [46, 95] on hb-app "Aguarde... Pop-up bloqueado! Seu navegador bloqueou automáticamente a abertura …" at bounding box center [183, 80] width 367 height 161
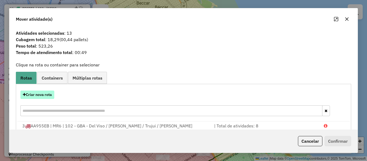
click at [46, 94] on button "Criar nova rota" at bounding box center [37, 95] width 34 height 8
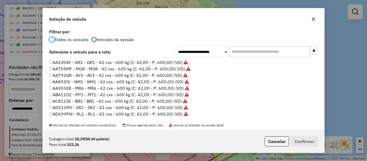
scroll to position [54, 0]
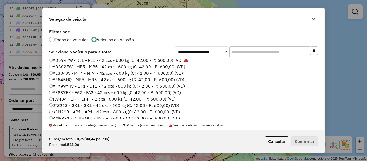
click at [177, 72] on label "AE304JS - MP4 - MP4 - 42 cxs - 600 kg (C: 42,00 - P: 600,00) (VD)" at bounding box center [116, 73] width 134 height 6
click at [181, 67] on label "AD802EW - MB5 - MB5 - 42 cxs - 600 kg (C: 42,00 - P: 600,00) (VD)" at bounding box center [117, 66] width 136 height 6
click at [308, 140] on button "Confirmar" at bounding box center [304, 141] width 27 height 10
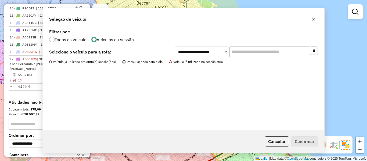
scroll to position [359, 0]
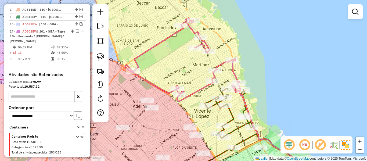
click at [164, 39] on icon at bounding box center [182, 60] width 115 height 84
select select "**********"
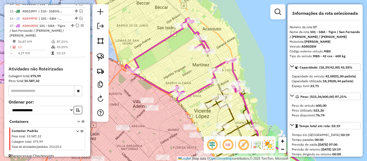
scroll to position [367, 0]
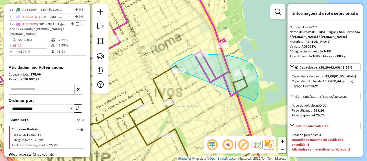
drag, startPoint x: 247, startPoint y: 61, endPoint x: 180, endPoint y: 83, distance: 70.7
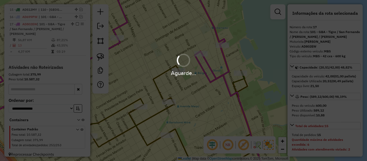
select select "**********"
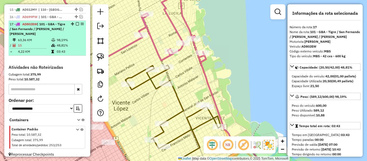
click at [76, 22] on em at bounding box center [77, 23] width 3 height 3
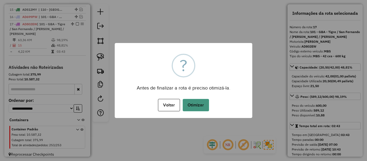
click at [197, 104] on button "Otimizar" at bounding box center [196, 105] width 26 height 12
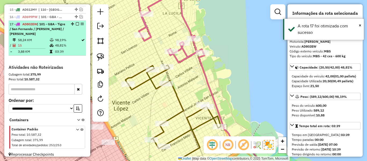
click at [76, 22] on em at bounding box center [77, 23] width 3 height 3
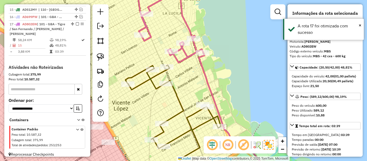
scroll to position [339, 0]
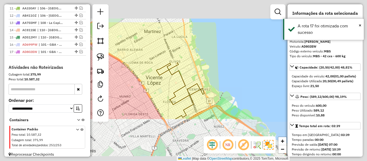
click at [190, 62] on div "Janela de atendimento Grade de atendimento Capacidade Transportadoras Veículos …" at bounding box center [183, 80] width 367 height 161
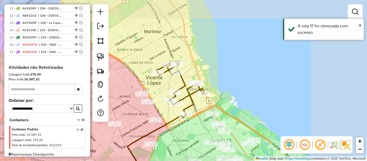
drag, startPoint x: 196, startPoint y: 53, endPoint x: 197, endPoint y: 48, distance: 4.7
click at [197, 48] on div "Janela de atendimento Grade de atendimento Capacidade Transportadoras Veículos …" at bounding box center [183, 80] width 367 height 161
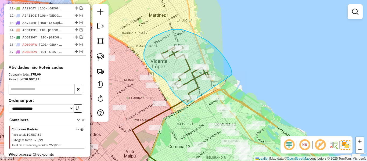
drag, startPoint x: 232, startPoint y: 75, endPoint x: 193, endPoint y: 106, distance: 49.9
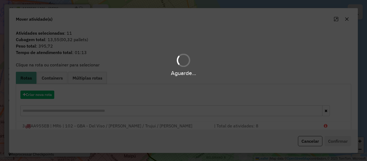
click at [49, 93] on div "Aguarde..." at bounding box center [183, 80] width 367 height 161
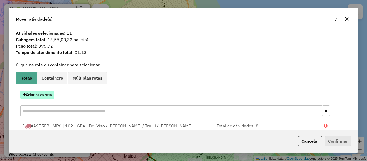
click at [48, 94] on button "Criar nova rota" at bounding box center [37, 95] width 34 height 8
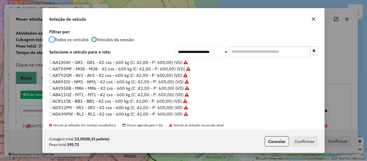
scroll to position [3, 2]
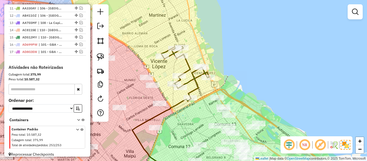
click at [198, 80] on icon at bounding box center [185, 71] width 48 height 51
select select "**********"
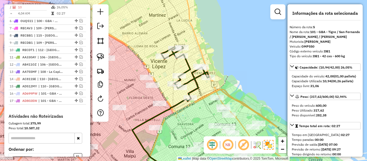
scroll to position [264, 0]
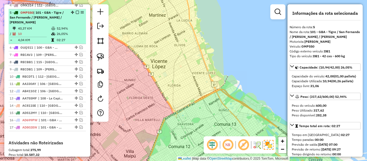
click at [28, 15] on div "5 - OMP550 | 101 - GBA - Tigre / San Fernando / Martínez / Vicente López" at bounding box center [38, 17] width 57 height 15
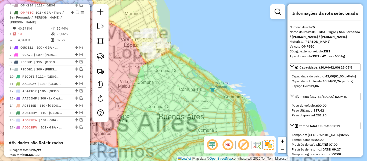
drag, startPoint x: 193, startPoint y: 47, endPoint x: 214, endPoint y: 50, distance: 21.7
click at [215, 49] on div "Janela de atendimento Grade de atendimento Capacidade Transportadoras Veículos …" at bounding box center [183, 80] width 367 height 161
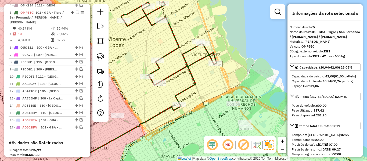
click at [175, 42] on icon at bounding box center [168, 53] width 95 height 102
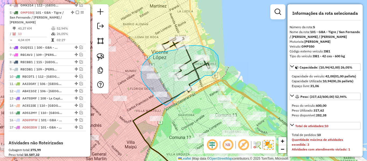
drag, startPoint x: 219, startPoint y: 63, endPoint x: 174, endPoint y: 104, distance: 60.8
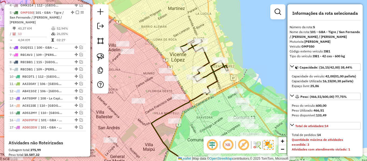
drag, startPoint x: 173, startPoint y: 104, endPoint x: 206, endPoint y: 109, distance: 33.4
click at [204, 108] on div "Janela de atendimento Grade de atendimento Capacidade Transportadoras Veículos …" at bounding box center [183, 80] width 367 height 161
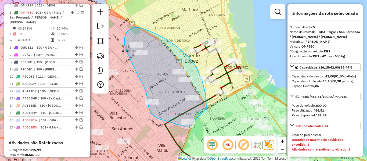
drag, startPoint x: 157, startPoint y: 35, endPoint x: 189, endPoint y: 127, distance: 97.3
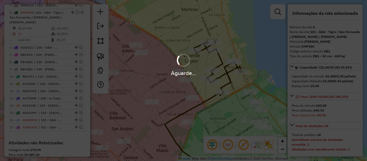
select select "**********"
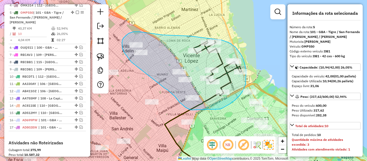
drag, startPoint x: 219, startPoint y: 109, endPoint x: 200, endPoint y: 110, distance: 18.6
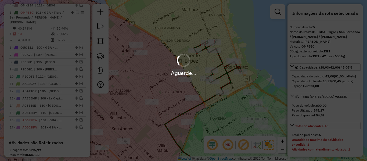
select select "**********"
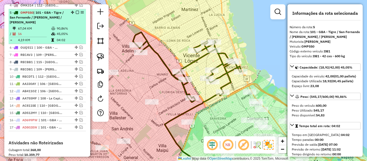
click at [76, 11] on em at bounding box center [77, 12] width 3 height 3
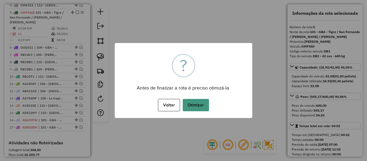
click at [195, 102] on button "Otimizar" at bounding box center [196, 105] width 26 height 12
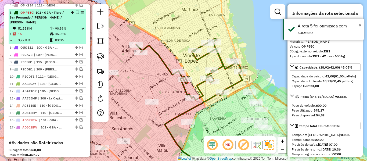
click at [76, 11] on em at bounding box center [77, 12] width 3 height 3
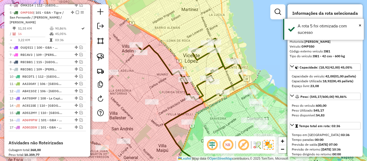
scroll to position [236, 0]
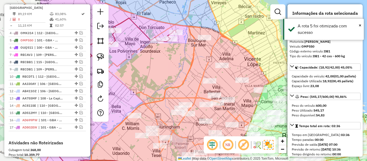
drag, startPoint x: 187, startPoint y: 52, endPoint x: 238, endPoint y: 55, distance: 51.6
click at [263, 58] on div "Janela de atendimento Grade de atendimento Capacidade Transportadoras Veículos …" at bounding box center [183, 80] width 367 height 161
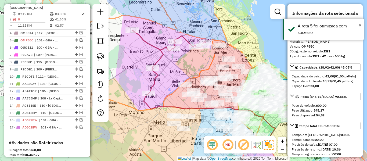
click at [186, 41] on icon at bounding box center [168, 61] width 73 height 63
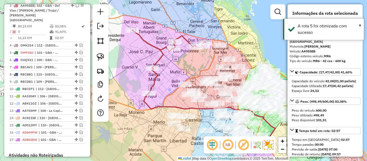
scroll to position [221, 0]
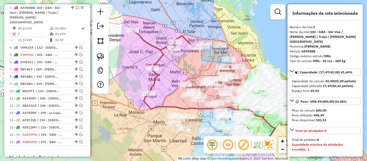
drag, startPoint x: 203, startPoint y: 49, endPoint x: 231, endPoint y: 64, distance: 32.2
drag, startPoint x: 203, startPoint y: 54, endPoint x: 229, endPoint y: 63, distance: 27.4
click at [229, 63] on div "Janela de atendimento Grade de atendimento Capacidade Transportadoras Veículos …" at bounding box center [183, 80] width 367 height 161
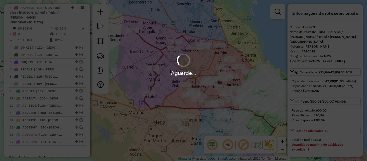
select select "**********"
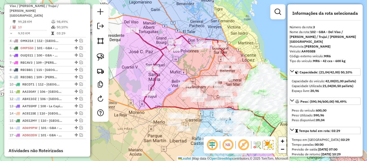
click at [161, 52] on icon at bounding box center [180, 61] width 96 height 63
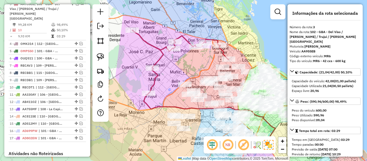
scroll to position [215, 0]
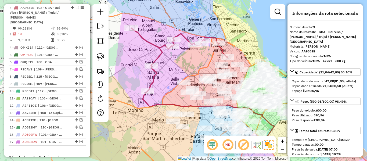
drag, startPoint x: 174, startPoint y: 97, endPoint x: 172, endPoint y: 94, distance: 2.9
click at [172, 95] on div "Janela de atendimento Grade de atendimento Capacidade Transportadoras Veículos …" at bounding box center [183, 80] width 367 height 161
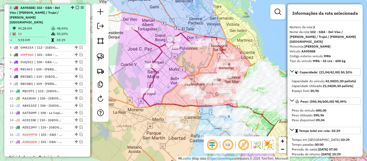
click at [76, 8] on em at bounding box center [77, 7] width 3 height 3
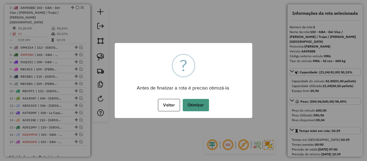
click at [195, 103] on button "Otimizar" at bounding box center [196, 105] width 26 height 12
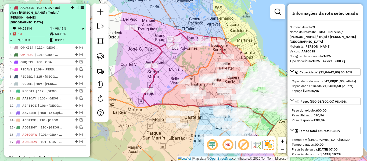
drag, startPoint x: 75, startPoint y: 8, endPoint x: 78, endPoint y: 9, distance: 3.4
click at [76, 8] on em at bounding box center [77, 7] width 3 height 3
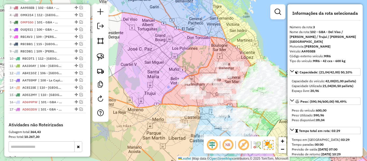
click at [196, 60] on div "Janela de atendimento Grade de atendimento Capacidade Transportadoras Veículos …" at bounding box center [183, 80] width 367 height 161
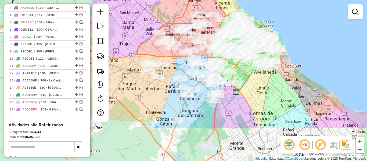
drag, startPoint x: 198, startPoint y: 65, endPoint x: 183, endPoint y: 16, distance: 50.8
click at [179, 17] on div "Janela de atendimento Grade de atendimento Capacidade Transportadoras Veículos …" at bounding box center [183, 80] width 367 height 161
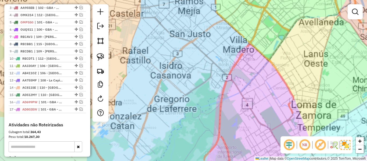
click at [221, 118] on div "Janela de atendimento Grade de atendimento Capacidade Transportadoras Veículos …" at bounding box center [183, 80] width 367 height 161
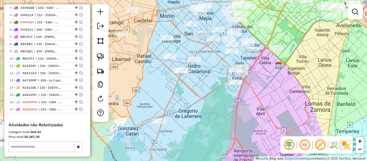
drag, startPoint x: 221, startPoint y: 126, endPoint x: 260, endPoint y: 136, distance: 40.1
click at [257, 133] on div "Janela de atendimento Grade de atendimento Capacidade Transportadoras Veículos …" at bounding box center [183, 80] width 367 height 161
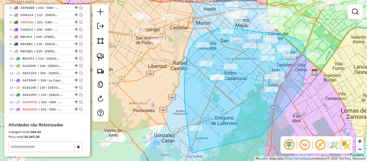
drag, startPoint x: 269, startPoint y: 127, endPoint x: 196, endPoint y: 156, distance: 78.6
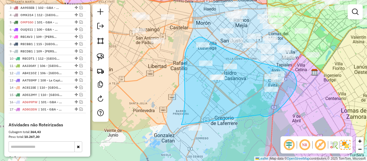
drag, startPoint x: 262, startPoint y: 116, endPoint x: 192, endPoint y: 147, distance: 76.5
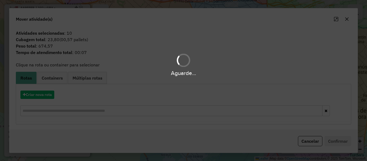
click at [49, 96] on div "Aguarde..." at bounding box center [183, 80] width 367 height 161
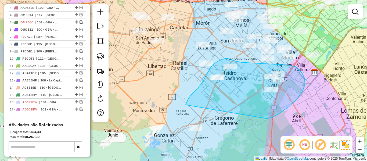
drag, startPoint x: 266, startPoint y: 118, endPoint x: 190, endPoint y: 154, distance: 83.8
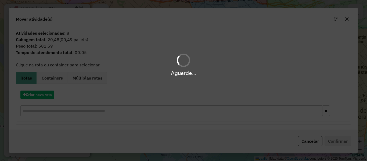
click at [49, 95] on hb-app "Aguarde... Pop-up bloqueado! Seu navegador bloqueou automáticamente a abertura …" at bounding box center [183, 80] width 367 height 161
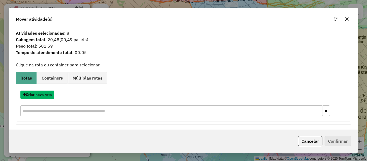
click at [49, 95] on button "Criar nova rota" at bounding box center [37, 95] width 34 height 8
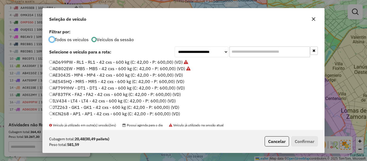
scroll to position [54, 0]
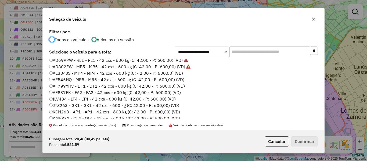
drag, startPoint x: 177, startPoint y: 73, endPoint x: 215, endPoint y: 90, distance: 41.9
click at [178, 73] on label "AE304JS - MP4 - MP4 - 42 cxs - 600 kg (C: 42,00 - P: 600,00) (VD)" at bounding box center [116, 73] width 134 height 6
drag, startPoint x: 317, startPoint y: 147, endPoint x: 305, endPoint y: 142, distance: 13.7
click at [316, 147] on div "Cubagem total: 20,48 (00,49 pallets) Peso total: 581,59 Cancelar Confirmar" at bounding box center [184, 141] width 282 height 23
click at [305, 142] on button "Confirmar" at bounding box center [304, 141] width 27 height 10
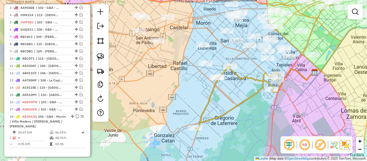
drag, startPoint x: 269, startPoint y: 96, endPoint x: 260, endPoint y: 99, distance: 9.4
click at [267, 98] on div "Janela de atendimento Grade de atendimento Capacidade Transportadoras Veículos …" at bounding box center [183, 80] width 367 height 161
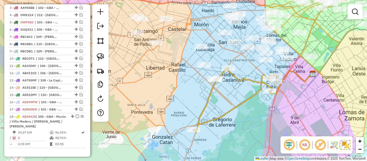
click at [253, 96] on icon at bounding box center [234, 100] width 83 height 64
select select "**********"
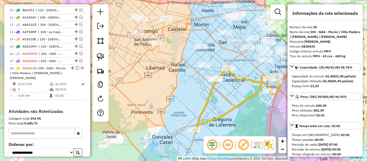
drag, startPoint x: 264, startPoint y: 107, endPoint x: 201, endPoint y: 116, distance: 63.3
click at [202, 116] on div "Janela de atendimento Grade de atendimento Capacidade Transportadoras Veículos …" at bounding box center [183, 80] width 367 height 161
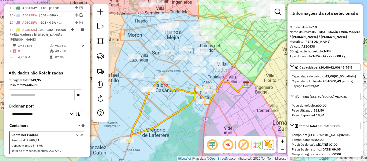
scroll to position [312, 0]
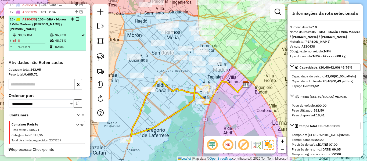
click at [76, 19] on em at bounding box center [77, 18] width 3 height 3
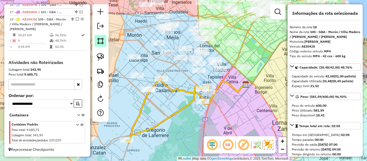
scroll to position [284, 0]
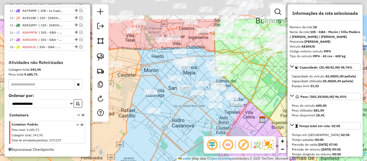
drag, startPoint x: 217, startPoint y: 106, endPoint x: 241, endPoint y: 143, distance: 44.4
click at [241, 143] on hb-router-mapa "Informações da Sessão 1257903 - 03/09/2025 Criação: 02/09/2025 12:55 Depósito: …" at bounding box center [183, 80] width 367 height 161
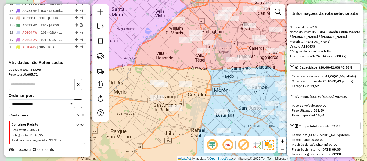
drag, startPoint x: 162, startPoint y: 68, endPoint x: 218, endPoint y: 96, distance: 63.2
click at [226, 101] on div "Janela de atendimento Grade de atendimento Capacidade Transportadoras Veículos …" at bounding box center [183, 80] width 367 height 161
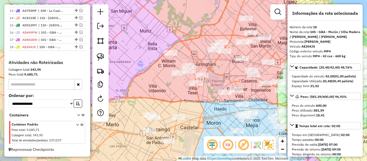
drag, startPoint x: 163, startPoint y: 66, endPoint x: 150, endPoint y: 85, distance: 22.6
click at [143, 78] on div "Janela de atendimento Grade de atendimento Capacidade Transportadoras Veículos …" at bounding box center [183, 80] width 367 height 161
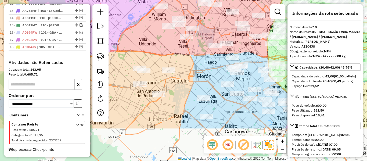
drag, startPoint x: 152, startPoint y: 69, endPoint x: 159, endPoint y: 44, distance: 25.3
click at [156, 44] on div "Janela de atendimento Grade de atendimento Capacidade Transportadoras Veículos …" at bounding box center [183, 80] width 367 height 161
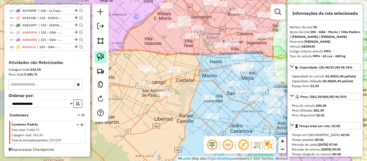
click at [100, 55] on img at bounding box center [101, 57] width 8 height 8
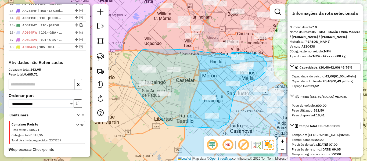
drag, startPoint x: 163, startPoint y: 120, endPoint x: 219, endPoint y: 128, distance: 57.0
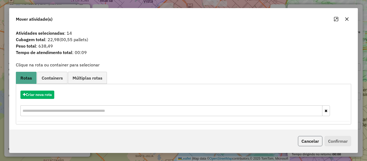
click at [316, 141] on button "Cancelar" at bounding box center [310, 141] width 24 height 10
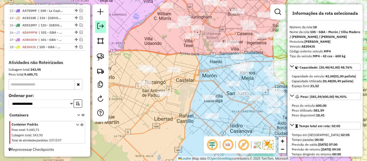
click at [102, 29] on em at bounding box center [100, 26] width 6 height 6
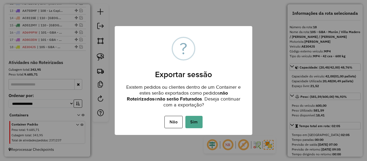
click at [183, 121] on div "Não No Sim" at bounding box center [184, 121] width 138 height 15
click at [178, 122] on button "Não" at bounding box center [173, 122] width 18 height 12
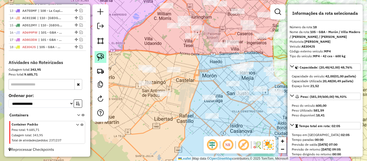
click at [102, 59] on img at bounding box center [101, 57] width 8 height 8
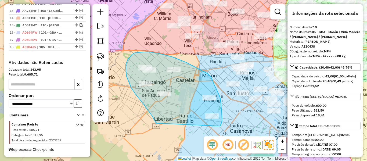
drag, startPoint x: 156, startPoint y: 123, endPoint x: 214, endPoint y: 128, distance: 57.7
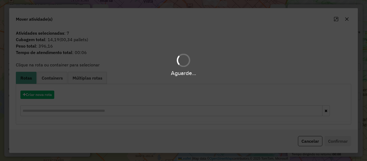
click at [45, 95] on div "Aguarde..." at bounding box center [183, 80] width 367 height 161
click at [45, 95] on hb-app "Aguarde... Pop-up bloqueado! Seu navegador bloqueou automáticamente a abertura …" at bounding box center [183, 80] width 367 height 161
click at [45, 95] on button "Criar nova rota" at bounding box center [37, 95] width 34 height 8
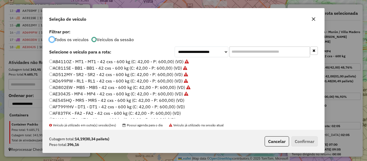
scroll to position [27, 0]
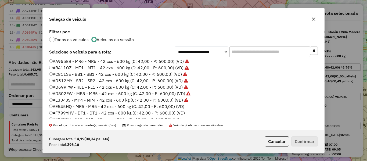
click at [180, 108] on label "AE545HQ - MR5 - MR5 - 42 cxs - 600 kg (C: 42,00 - P: 600,00) (VD)" at bounding box center [116, 106] width 135 height 6
click at [301, 141] on button "Confirmar" at bounding box center [304, 141] width 27 height 10
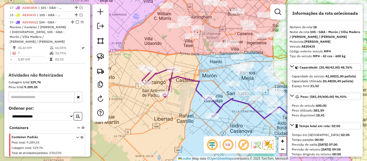
scroll to position [323, 0]
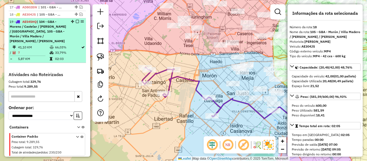
click at [76, 22] on em at bounding box center [77, 21] width 3 height 3
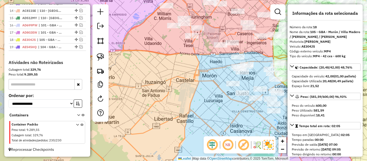
scroll to position [298, 0]
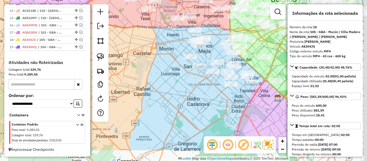
drag, startPoint x: 179, startPoint y: 114, endPoint x: 198, endPoint y: 91, distance: 29.8
click at [135, 86] on div "Janela de atendimento Grade de atendimento Capacidade Transportadoras Veículos …" at bounding box center [183, 80] width 367 height 161
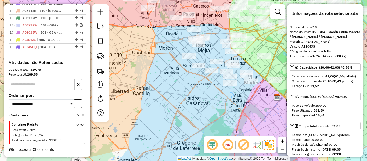
drag, startPoint x: 179, startPoint y: 97, endPoint x: 175, endPoint y: 99, distance: 5.2
click at [171, 98] on div "Janela de atendimento Grade de atendimento Capacidade Transportadoras Veículos …" at bounding box center [183, 80] width 367 height 161
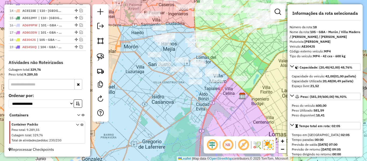
drag, startPoint x: 180, startPoint y: 103, endPoint x: 121, endPoint y: 87, distance: 61.4
click at [141, 98] on div "Janela de atendimento Grade de atendimento Capacidade Transportadoras Veículos …" at bounding box center [183, 80] width 367 height 161
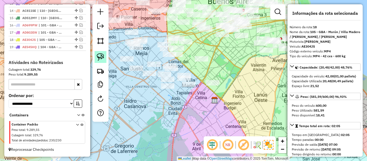
click at [97, 58] on img at bounding box center [101, 57] width 8 height 8
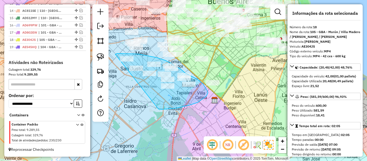
drag, startPoint x: 181, startPoint y: 107, endPoint x: 144, endPoint y: 83, distance: 44.6
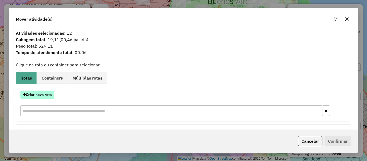
click at [44, 95] on button "Criar nova rota" at bounding box center [37, 95] width 34 height 8
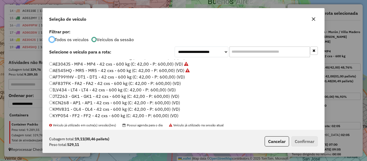
scroll to position [54, 0]
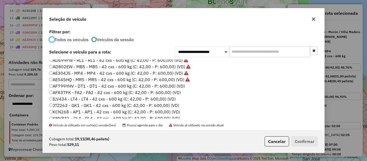
drag, startPoint x: 177, startPoint y: 86, endPoint x: 181, endPoint y: 87, distance: 4.2
click at [177, 87] on label "AF799YHV - DT1 - DT1 - 42 cxs - 600 kg (C: 42,00 - P: 600,00) (VD)" at bounding box center [117, 86] width 136 height 6
click at [303, 144] on button "Confirmar" at bounding box center [304, 141] width 27 height 10
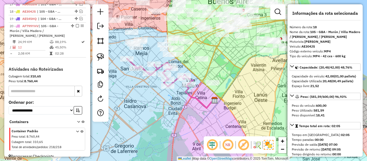
scroll to position [330, 0]
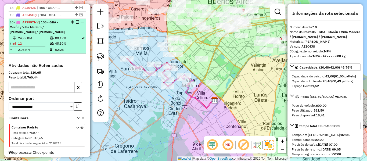
click at [76, 22] on em at bounding box center [77, 21] width 3 height 3
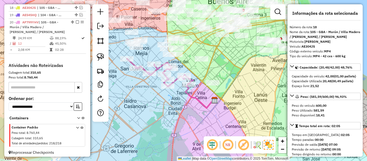
scroll to position [305, 0]
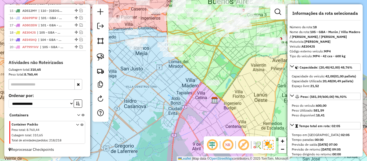
click at [192, 103] on div "Janela de atendimento Grade de atendimento Capacidade Transportadoras Veículos …" at bounding box center [183, 80] width 367 height 161
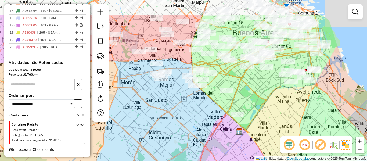
drag, startPoint x: 209, startPoint y: 110, endPoint x: 244, endPoint y: 127, distance: 38.9
click at [246, 131] on div "Janela de atendimento Grade de atendimento Capacidade Transportadoras Veículos …" at bounding box center [183, 80] width 367 height 161
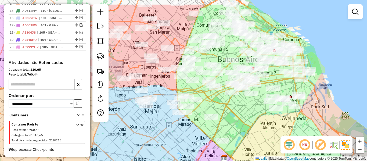
drag, startPoint x: 204, startPoint y: 138, endPoint x: 270, endPoint y: 119, distance: 68.3
click at [205, 138] on div "Janela de atendimento Grade de atendimento Capacidade Transportadoras Veículos …" at bounding box center [183, 80] width 367 height 161
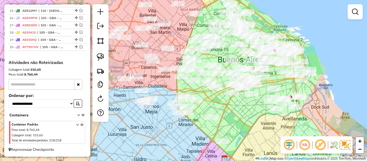
drag, startPoint x: 296, startPoint y: 124, endPoint x: 322, endPoint y: 141, distance: 30.4
click at [320, 140] on hb-router-mapa "Informações da Sessão 1257903 - 03/09/2025 Criação: 02/09/2025 12:55 Depósito: …" at bounding box center [183, 80] width 367 height 161
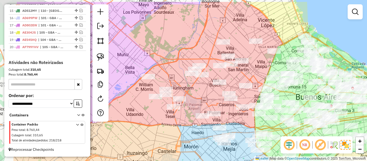
drag, startPoint x: 305, startPoint y: 46, endPoint x: 350, endPoint y: 61, distance: 47.6
click at [357, 63] on div "Janela de atendimento Grade de atendimento Capacidade Transportadoras Veículos …" at bounding box center [183, 80] width 367 height 161
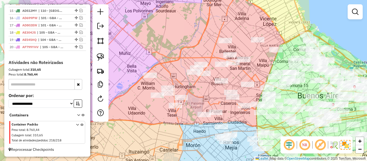
click at [175, 61] on div "Janela de atendimento Grade de atendimento Capacidade Transportadoras Veículos …" at bounding box center [183, 80] width 367 height 161
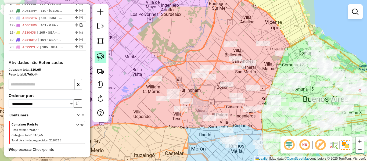
click at [104, 56] on link at bounding box center [101, 57] width 12 height 12
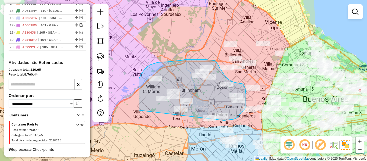
drag, startPoint x: 139, startPoint y: 79, endPoint x: 207, endPoint y: 124, distance: 81.7
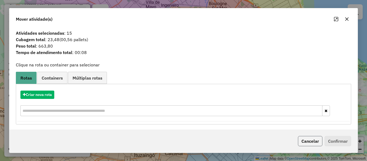
click at [311, 141] on button "Cancelar" at bounding box center [310, 141] width 24 height 10
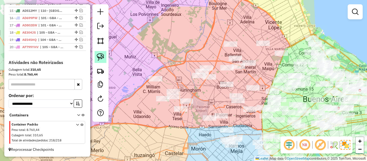
drag, startPoint x: 104, startPoint y: 59, endPoint x: 137, endPoint y: 100, distance: 53.3
click at [104, 59] on link at bounding box center [101, 57] width 12 height 12
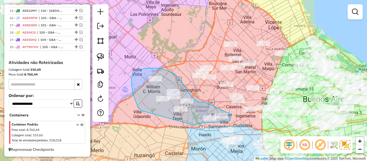
drag, startPoint x: 140, startPoint y: 109, endPoint x: 193, endPoint y: 125, distance: 54.7
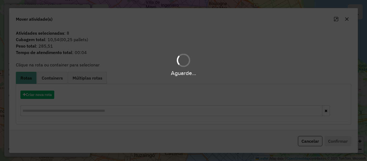
click at [44, 95] on div "Aguarde..." at bounding box center [183, 80] width 367 height 161
click at [44, 95] on button "Criar nova rota" at bounding box center [37, 95] width 34 height 8
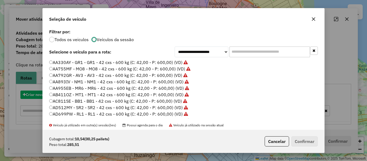
click at [44, 95] on div "**********" at bounding box center [183, 80] width 367 height 161
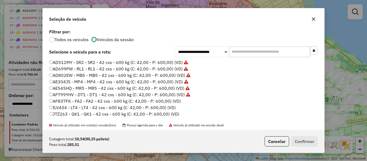
scroll to position [54, 0]
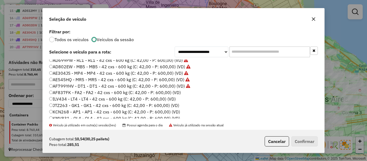
click at [176, 95] on label "AF837FK - FA2 - FA2 - 42 cxs - 600 kg (C: 42,00 - P: 600,00) (VD)" at bounding box center [115, 92] width 132 height 6
click at [309, 142] on button "Confirmar" at bounding box center [304, 141] width 27 height 10
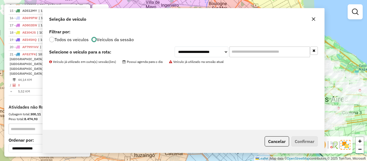
scroll to position [330, 0]
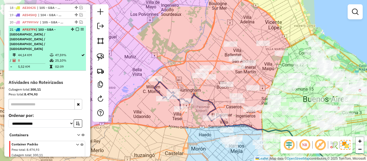
click at [76, 30] on em at bounding box center [77, 29] width 3 height 3
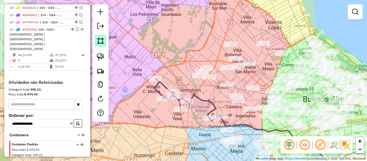
scroll to position [313, 0]
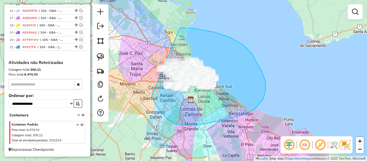
drag, startPoint x: 175, startPoint y: 124, endPoint x: 147, endPoint y: 62, distance: 68.5
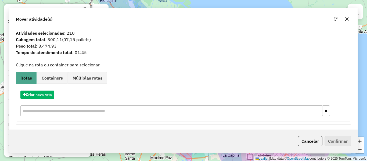
scroll to position [313, 0]
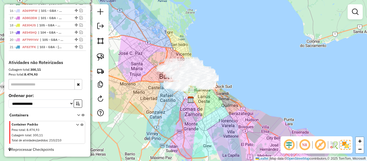
click at [223, 107] on div "Janela de atendimento Grade de atendimento Capacidade Transportadoras Veículos …" at bounding box center [183, 80] width 367 height 161
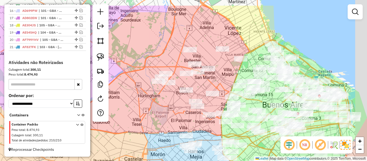
drag, startPoint x: 164, startPoint y: 74, endPoint x: 147, endPoint y: 96, distance: 27.6
click at [147, 96] on div "Janela de atendimento Grade de atendimento Capacidade Transportadoras Veículos …" at bounding box center [183, 80] width 367 height 161
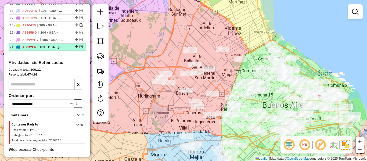
click at [80, 45] on em at bounding box center [81, 46] width 3 height 3
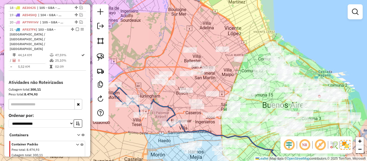
click at [123, 92] on icon at bounding box center [146, 106] width 67 height 42
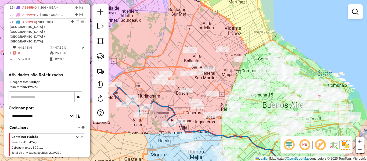
select select "**********"
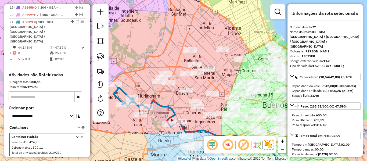
scroll to position [340, 0]
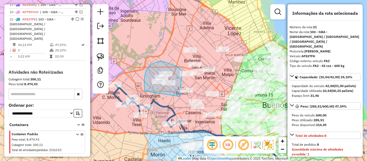
drag, startPoint x: 144, startPoint y: 79, endPoint x: 177, endPoint y: 96, distance: 37.2
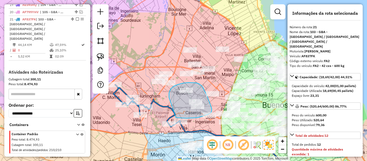
drag, startPoint x: 169, startPoint y: 96, endPoint x: 176, endPoint y: 117, distance: 22.3
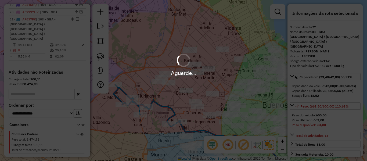
select select "**********"
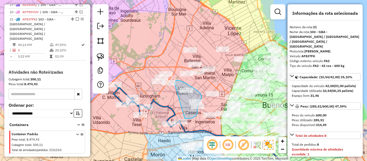
drag, startPoint x: 197, startPoint y: 109, endPoint x: 168, endPoint y: 99, distance: 31.5
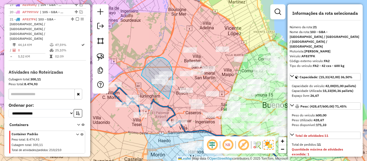
drag, startPoint x: 169, startPoint y: 99, endPoint x: 149, endPoint y: 90, distance: 21.2
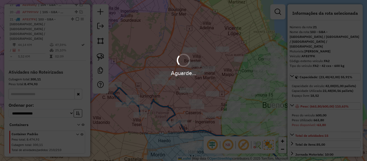
select select "**********"
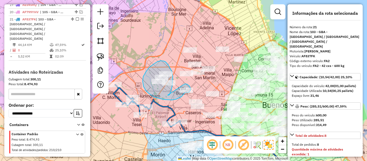
drag, startPoint x: 168, startPoint y: 95, endPoint x: 184, endPoint y: 84, distance: 19.1
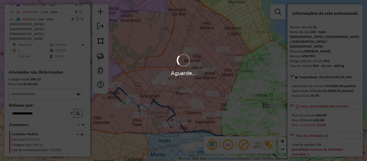
select select "**********"
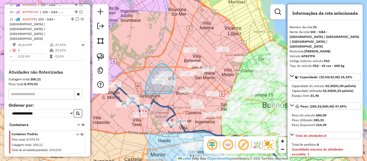
drag, startPoint x: 171, startPoint y: 93, endPoint x: 154, endPoint y: 101, distance: 19.3
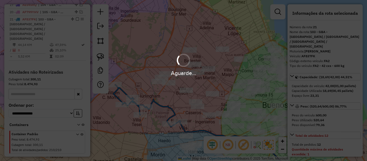
select select "**********"
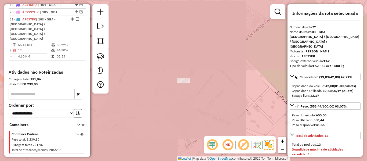
select select "**********"
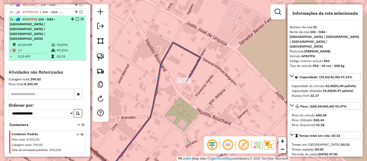
click at [76, 20] on em at bounding box center [77, 18] width 3 height 3
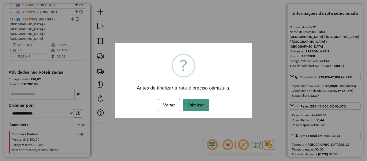
click at [196, 107] on button "Otimizar" at bounding box center [196, 105] width 26 height 12
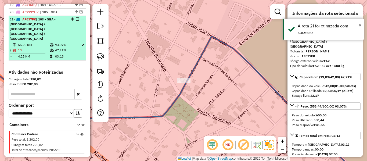
click at [76, 20] on em at bounding box center [77, 18] width 3 height 3
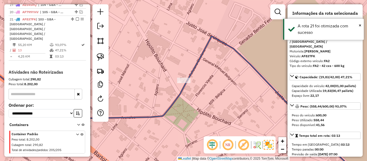
scroll to position [313, 0]
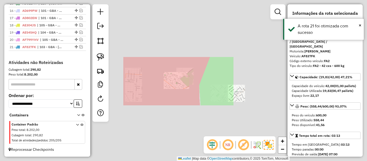
click at [177, 82] on div "Janela de atendimento Grade de atendimento Capacidade Transportadoras Veículos …" at bounding box center [183, 80] width 367 height 161
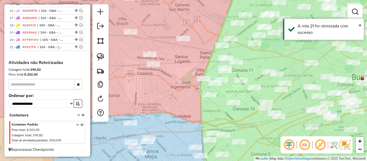
drag, startPoint x: 177, startPoint y: 77, endPoint x: 189, endPoint y: 111, distance: 35.7
click at [189, 110] on div "Janela de atendimento Grade de atendimento Capacidade Transportadoras Veículos …" at bounding box center [183, 80] width 367 height 161
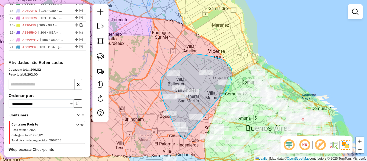
drag, startPoint x: 220, startPoint y: 96, endPoint x: 189, endPoint y: 138, distance: 52.2
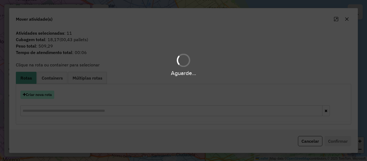
click at [46, 93] on button "Criar nova rota" at bounding box center [37, 95] width 34 height 8
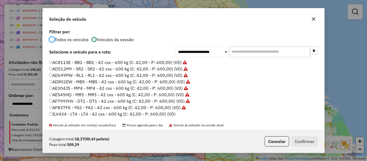
scroll to position [54, 0]
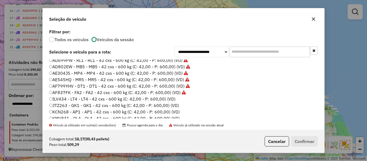
click at [171, 99] on label "ILV434 - LT4 - LT4 - 42 cxs - 600 kg (C: 42,00 - P: 600,00) (VD)" at bounding box center [112, 99] width 126 height 6
click at [300, 141] on button "Confirmar" at bounding box center [304, 141] width 27 height 10
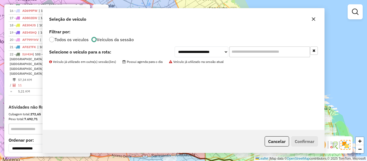
scroll to position [340, 0]
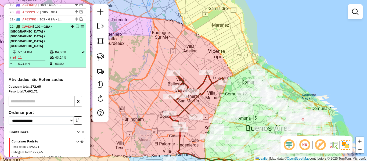
click at [77, 27] on em at bounding box center [77, 26] width 3 height 3
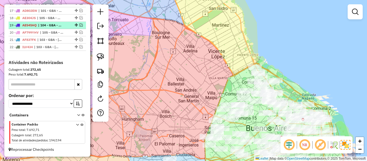
click at [62, 27] on span "| 104 - GBA - Moreno / Castelar / Mariano Acosta / Pontevedra, 105 - GBA - Moró…" at bounding box center [50, 25] width 25 height 5
select select "**********"
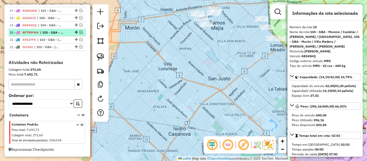
click at [60, 31] on span "| 105 - GBA - Morón / Villa Madero / Gonzalez Catan / Virrey Del Pino" at bounding box center [52, 32] width 25 height 5
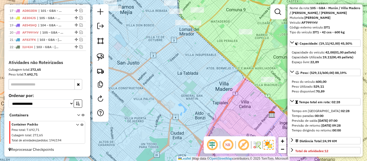
scroll to position [54, 0]
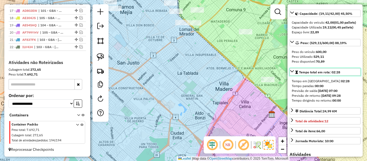
click at [292, 73] on icon at bounding box center [292, 71] width 4 height 4
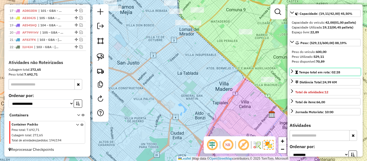
scroll to position [0, 0]
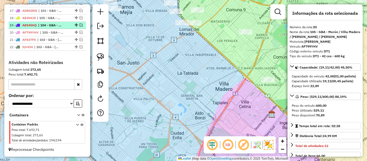
click at [53, 28] on li "19 - AE545HQ | 104 - GBA - Moreno / Castelar / Mariano Acosta / Pontevedra, 105…" at bounding box center [47, 25] width 77 height 7
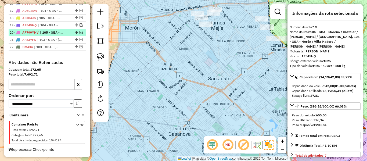
click at [53, 29] on li "20 - AF799YHV | 105 - GBA - Morón / Villa Madero / Gonzalez Catan / Virrey Del …" at bounding box center [47, 32] width 77 height 7
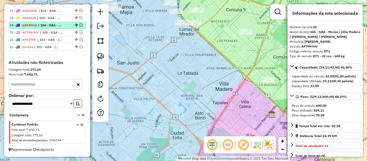
click at [57, 24] on span "| 104 - GBA - Moreno / Castelar / Mariano Acosta / Pontevedra, 105 - GBA - Moró…" at bounding box center [50, 25] width 25 height 5
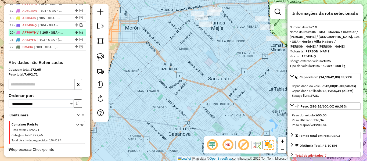
click at [57, 29] on li "20 - AF799YHV | 105 - GBA - Morón / Villa Madero / Gonzalez Catan / Virrey Del …" at bounding box center [47, 32] width 77 height 7
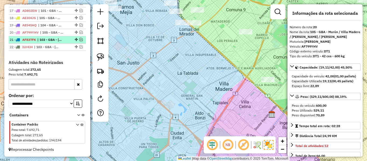
click at [57, 37] on li "21 - AF837FK | 103 - GBA - Boulogne Sur / Villa Adelina / Villa Udaondo / Caser…" at bounding box center [47, 39] width 77 height 7
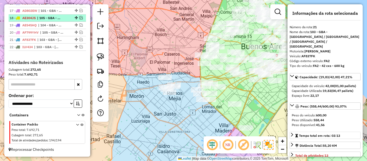
click at [62, 21] on li "18 - AE304JS | 105 - GBA - Morón / Villa Madero / Gonzalez Catan / Virrey Del P…" at bounding box center [47, 18] width 77 height 7
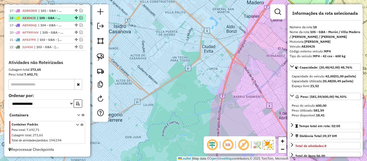
click at [80, 18] on em at bounding box center [81, 17] width 3 height 3
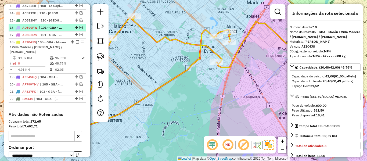
scroll to position [294, 0]
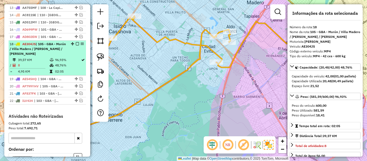
click at [77, 42] on em at bounding box center [77, 43] width 3 height 3
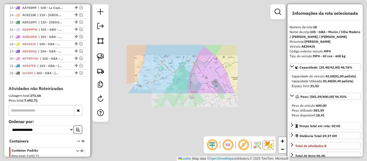
click at [208, 68] on div "Janela de atendimento Grade de atendimento Capacidade Transportadoras Veículos …" at bounding box center [183, 80] width 367 height 161
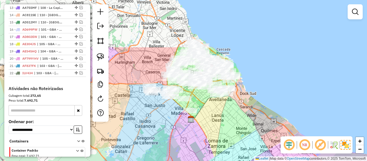
drag, startPoint x: 212, startPoint y: 69, endPoint x: 200, endPoint y: 139, distance: 71.3
click at [197, 137] on div "Janela de atendimento Grade de atendimento Capacidade Transportadoras Veículos …" at bounding box center [183, 80] width 367 height 161
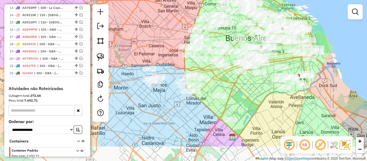
drag, startPoint x: 176, startPoint y: 122, endPoint x: 170, endPoint y: 113, distance: 11.2
click at [169, 110] on div "Janela de atendimento Grade de atendimento Capacidade Transportadoras Veículos …" at bounding box center [183, 80] width 367 height 161
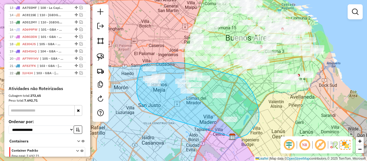
drag, startPoint x: 145, startPoint y: 108, endPoint x: 223, endPoint y: 140, distance: 84.5
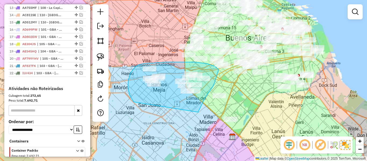
drag, startPoint x: 205, startPoint y: 97, endPoint x: 150, endPoint y: 112, distance: 56.9
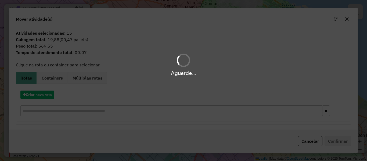
click at [50, 94] on hb-app "Aguarde... Pop-up bloqueado! Seu navegador bloqueou automáticamente a abertura …" at bounding box center [183, 80] width 367 height 161
click at [50, 94] on button "Criar nova rota" at bounding box center [37, 95] width 34 height 8
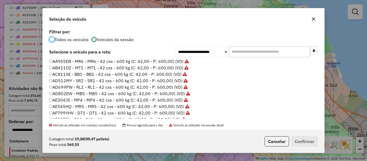
scroll to position [54, 0]
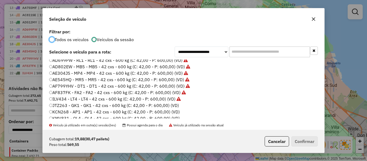
click at [171, 106] on label "JTZ263 - GK1 - GK1 - 42 cxs - 600 kg (C: 42,00 - P: 600,00) (VD)" at bounding box center [114, 105] width 130 height 6
click at [303, 145] on button "Confirmar" at bounding box center [304, 141] width 27 height 10
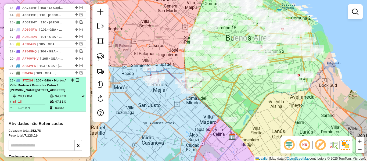
click at [76, 80] on em at bounding box center [77, 79] width 3 height 3
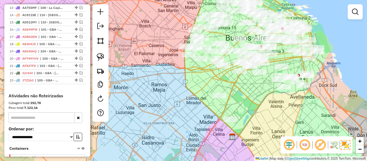
click at [245, 107] on div "Janela de atendimento Grade de atendimento Capacidade Transportadoras Veículos …" at bounding box center [183, 80] width 367 height 161
drag, startPoint x: 260, startPoint y: 107, endPoint x: 244, endPoint y: 141, distance: 36.9
click at [239, 150] on div "Janela de atendimento Grade de atendimento Capacidade Transportadoras Veículos …" at bounding box center [183, 80] width 367 height 161
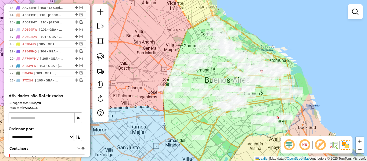
click at [314, 109] on div "Janela de atendimento Grade de atendimento Capacidade Transportadoras Veículos …" at bounding box center [183, 80] width 367 height 161
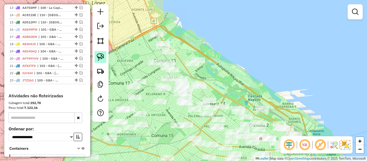
drag, startPoint x: 103, startPoint y: 56, endPoint x: 240, endPoint y: 74, distance: 138.3
click at [103, 56] on img at bounding box center [101, 57] width 8 height 8
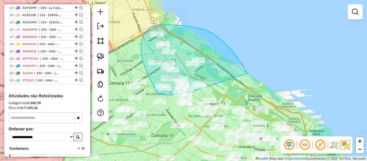
click at [193, 89] on div "Janela de atendimento Grade de atendimento Capacidade Transportadoras Veículos …" at bounding box center [183, 80] width 367 height 161
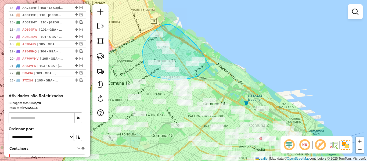
drag, startPoint x: 175, startPoint y: 27, endPoint x: 212, endPoint y: 55, distance: 46.6
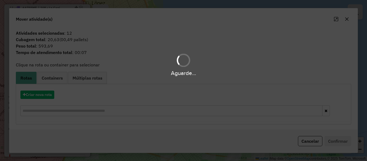
click at [48, 90] on div "Aguarde..." at bounding box center [183, 80] width 367 height 161
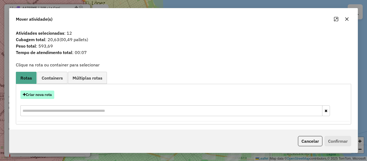
click at [47, 91] on button "Criar nova rota" at bounding box center [37, 95] width 34 height 8
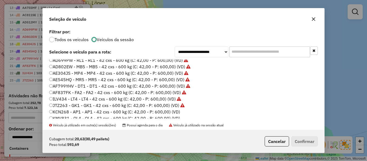
click at [173, 107] on label "JTZ263 - GK1 - GK1 - 42 cxs - 600 kg (C: 42,00 - P: 600,00) (VD)" at bounding box center [116, 105] width 135 height 6
click at [172, 111] on label "KCN268 - AP1 - AP1 - 42 cxs - 600 kg (C: 42,00 - P: 600,00) (VD)" at bounding box center [114, 112] width 131 height 6
drag, startPoint x: 329, startPoint y: 143, endPoint x: 325, endPoint y: 142, distance: 4.1
click at [327, 143] on div "**********" at bounding box center [183, 80] width 367 height 161
click at [308, 140] on button "Confirmar" at bounding box center [304, 141] width 27 height 10
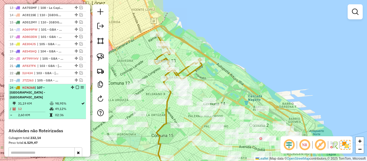
click at [76, 89] on em at bounding box center [77, 87] width 3 height 3
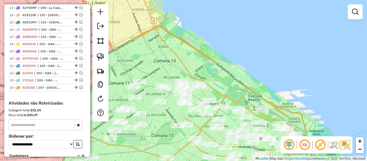
click at [212, 74] on div "Janela de atendimento Grade de atendimento Capacidade Transportadoras Veículos …" at bounding box center [183, 80] width 367 height 161
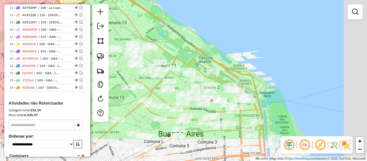
drag, startPoint x: 181, startPoint y: 41, endPoint x: 196, endPoint y: 45, distance: 15.1
click at [179, 39] on div "Janela de atendimento Grade de atendimento Capacidade Transportadoras Veículos …" at bounding box center [183, 80] width 367 height 161
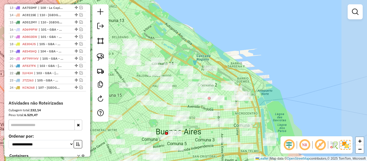
click at [251, 74] on div "Janela de atendimento Grade de atendimento Capacidade Transportadoras Veículos …" at bounding box center [183, 80] width 367 height 161
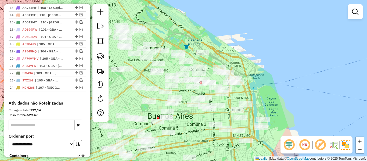
drag, startPoint x: 254, startPoint y: 88, endPoint x: 251, endPoint y: 78, distance: 10.6
drag, startPoint x: 257, startPoint y: 82, endPoint x: 236, endPoint y: 59, distance: 30.8
click at [236, 59] on div "Janela de atendimento Grade de atendimento Capacidade Transportadoras Veículos …" at bounding box center [183, 80] width 367 height 161
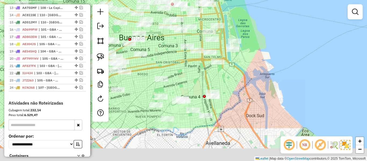
drag, startPoint x: 252, startPoint y: 89, endPoint x: 255, endPoint y: 69, distance: 20.4
click at [254, 65] on div "Janela de atendimento Grade de atendimento Capacidade Transportadoras Veículos …" at bounding box center [183, 80] width 367 height 161
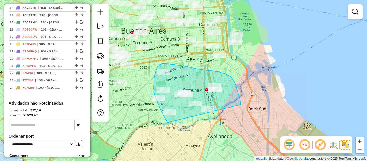
drag, startPoint x: 239, startPoint y: 95, endPoint x: 184, endPoint y: 121, distance: 60.2
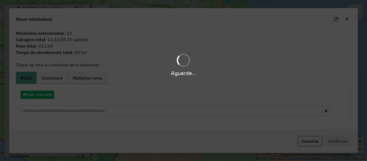
click at [41, 95] on div "Aguarde..." at bounding box center [183, 80] width 367 height 161
click at [41, 95] on button "Criar nova rota" at bounding box center [37, 95] width 34 height 8
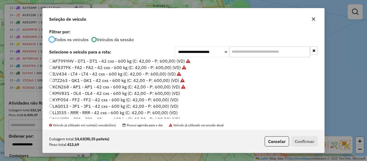
scroll to position [81, 0]
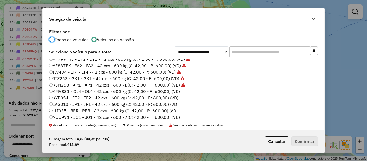
click at [173, 92] on label "KMV831 - OL4 - OL4 - 42 cxs - 600 kg (C: 42,00 - P: 600,00) (VD)" at bounding box center [114, 91] width 131 height 6
drag, startPoint x: 310, startPoint y: 143, endPoint x: 306, endPoint y: 141, distance: 4.6
click at [310, 144] on button "Confirmar" at bounding box center [304, 141] width 27 height 10
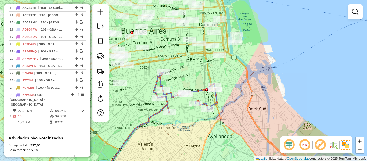
click at [199, 89] on div "Rota 25 - Placa KMV831 514216 - CHRISTIAN AGUILAR Janela de atendimento Grade d…" at bounding box center [183, 80] width 367 height 161
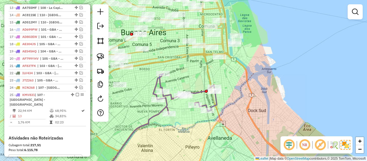
click at [199, 91] on icon at bounding box center [185, 94] width 64 height 40
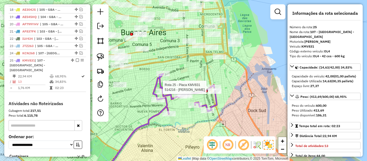
scroll to position [365, 0]
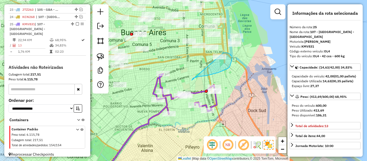
drag, startPoint x: 192, startPoint y: 80, endPoint x: 208, endPoint y: 65, distance: 21.7
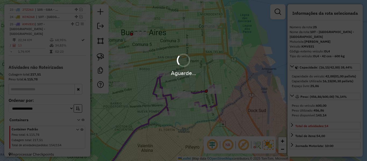
select select "**********"
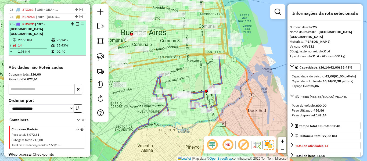
click at [76, 24] on em at bounding box center [77, 23] width 3 height 3
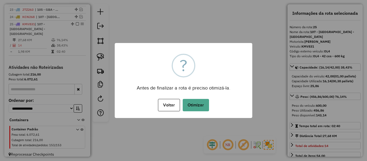
click at [204, 96] on div "× ? Antes de finalizar a rota é preciso otimizá-la. Voltar No Otimizar" at bounding box center [184, 80] width 138 height 75
click at [198, 105] on button "Otimizar" at bounding box center [196, 105] width 26 height 12
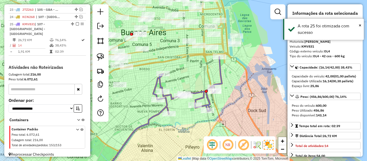
click at [76, 24] on em at bounding box center [77, 23] width 3 height 3
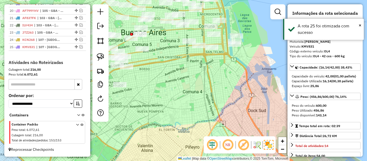
drag, startPoint x: 173, startPoint y: 57, endPoint x: 203, endPoint y: 70, distance: 32.0
click at [174, 57] on div "Janela de atendimento Grade de atendimento Capacidade Transportadoras Veículos …" at bounding box center [183, 80] width 367 height 161
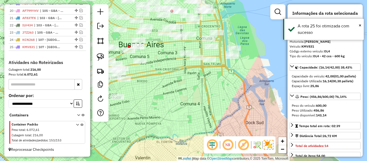
drag, startPoint x: 203, startPoint y: 70, endPoint x: 196, endPoint y: 111, distance: 41.6
click at [196, 111] on div "Janela de atendimento Grade de atendimento Capacidade Transportadoras Veículos …" at bounding box center [183, 80] width 367 height 161
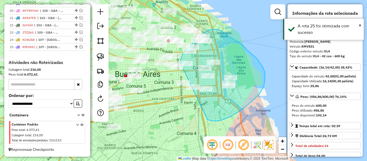
drag, startPoint x: 251, startPoint y: 102, endPoint x: 177, endPoint y: 102, distance: 73.6
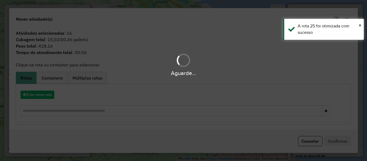
click at [49, 97] on hb-app "Aguarde... Pop-up bloqueado! Seu navegador bloqueou automáticamente a abertura …" at bounding box center [183, 80] width 367 height 161
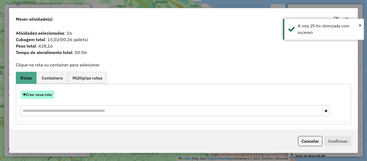
click at [49, 96] on button "Criar nova rota" at bounding box center [37, 95] width 34 height 8
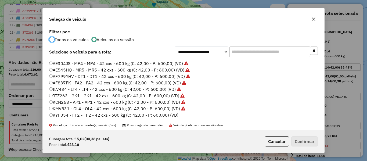
scroll to position [81, 0]
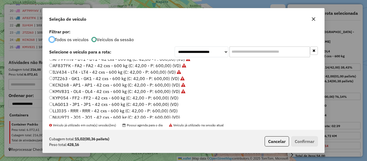
click at [171, 99] on label "KYP054 - FF2 - FF2 - 42 cxs - 600 kg (C: 42,00 - P: 600,00) (VD)" at bounding box center [113, 98] width 129 height 6
click at [313, 146] on button "Confirmar" at bounding box center [304, 141] width 27 height 10
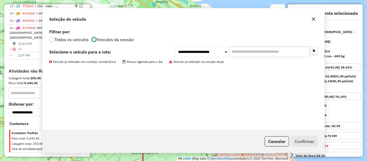
scroll to position [372, 0]
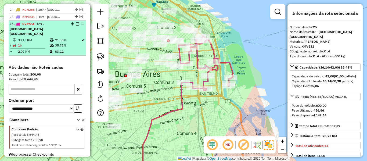
click at [76, 25] on em at bounding box center [77, 23] width 3 height 3
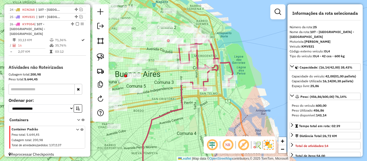
scroll to position [349, 0]
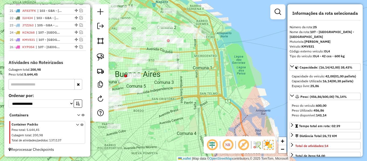
drag, startPoint x: 179, startPoint y: 78, endPoint x: 186, endPoint y: 76, distance: 7.1
click at [179, 78] on div "Janela de atendimento Grade de atendimento Capacidade Transportadoras Veículos …" at bounding box center [183, 80] width 367 height 161
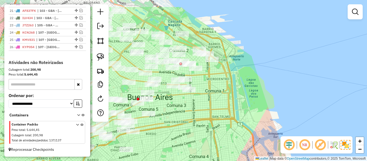
drag, startPoint x: 207, startPoint y: 106, endPoint x: 243, endPoint y: 91, distance: 38.4
click at [208, 106] on div "Janela de atendimento Grade de atendimento Capacidade Transportadoras Veículos …" at bounding box center [183, 80] width 367 height 161
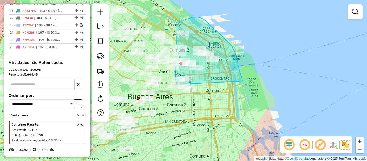
drag, startPoint x: 240, startPoint y: 72, endPoint x: 189, endPoint y: 101, distance: 58.5
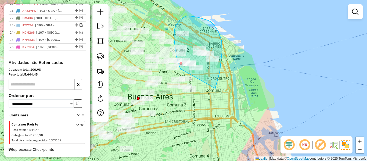
drag, startPoint x: 215, startPoint y: 88, endPoint x: 192, endPoint y: 70, distance: 29.3
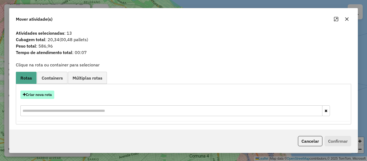
click at [48, 94] on button "Criar nova rota" at bounding box center [37, 95] width 34 height 8
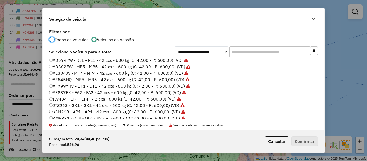
scroll to position [107, 0]
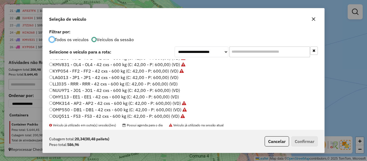
click at [174, 78] on label "LAG013 - JP1 - JP1 - 42 cxs - 600 kg (C: 42,00 - P: 600,00) (VD)" at bounding box center [113, 77] width 129 height 6
click at [296, 137] on button "Confirmar" at bounding box center [304, 141] width 27 height 10
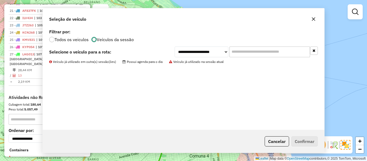
scroll to position [372, 0]
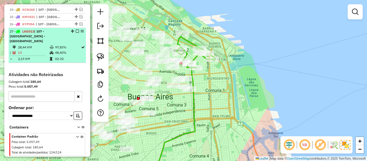
click at [76, 32] on em at bounding box center [77, 31] width 3 height 3
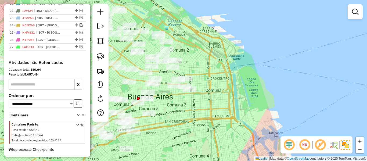
scroll to position [356, 0]
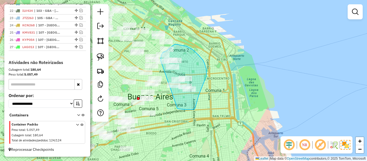
drag, startPoint x: 182, startPoint y: 109, endPoint x: 171, endPoint y: 75, distance: 36.0
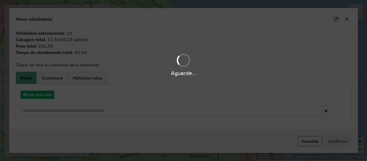
click at [40, 94] on div "Aguarde..." at bounding box center [183, 80] width 367 height 161
click at [40, 94] on button "Criar nova rota" at bounding box center [37, 95] width 34 height 8
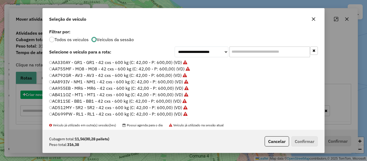
scroll to position [3, 2]
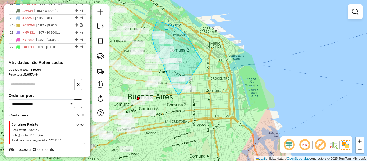
drag, startPoint x: 196, startPoint y: 52, endPoint x: 206, endPoint y: 102, distance: 50.4
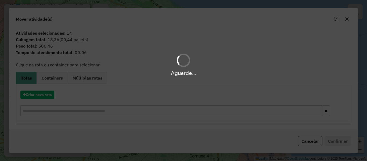
click at [51, 97] on div "Aguarde..." at bounding box center [183, 80] width 367 height 161
click at [51, 97] on button "Criar nova rota" at bounding box center [37, 95] width 34 height 8
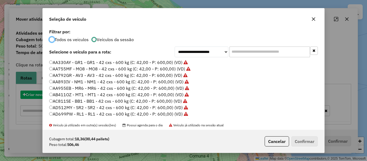
click at [51, 97] on div "**********" at bounding box center [183, 80] width 367 height 161
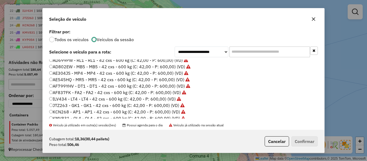
scroll to position [81, 0]
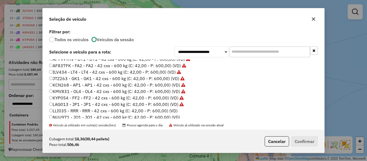
click at [174, 110] on label "LLI035 - RRR - RRR - 42 cxs - 600 kg (C: 42,00 - P: 600,00) (VD)" at bounding box center [113, 110] width 128 height 6
click at [296, 138] on button "Confirmar" at bounding box center [304, 141] width 27 height 10
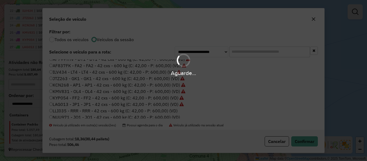
scroll to position [372, 0]
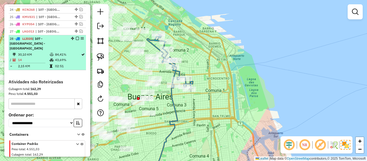
click at [76, 39] on em at bounding box center [77, 38] width 3 height 3
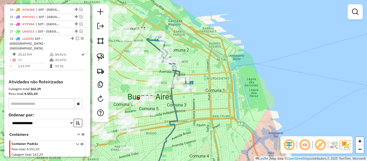
scroll to position [363, 0]
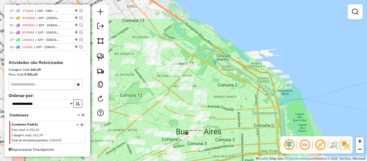
drag, startPoint x: 178, startPoint y: 80, endPoint x: 226, endPoint y: 115, distance: 59.6
click at [226, 115] on div "Janela de atendimento Grade de atendimento Capacidade Transportadoras Veículos …" at bounding box center [183, 80] width 367 height 161
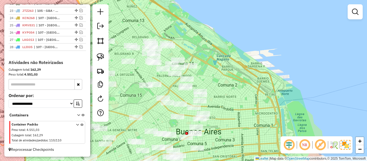
drag, startPoint x: 217, startPoint y: 87, endPoint x: 273, endPoint y: 109, distance: 59.6
click at [273, 109] on div "Janela de atendimento Grade de atendimento Capacidade Transportadoras Veículos …" at bounding box center [183, 80] width 367 height 161
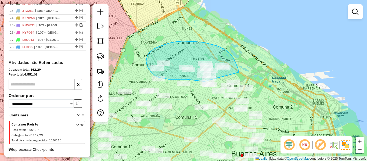
click at [211, 79] on div "Janela de atendimento Grade de atendimento Capacidade Transportadoras Veículos …" at bounding box center [183, 80] width 367 height 161
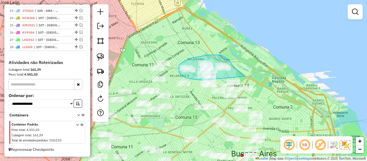
click at [205, 78] on div "Janela de atendimento Grade de atendimento Capacidade Transportadoras Veículos …" at bounding box center [183, 80] width 367 height 161
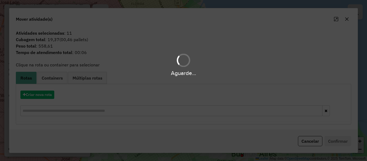
click at [48, 98] on hb-app "Aguarde... Pop-up bloqueado! Seu navegador bloqueou automáticamente a abertura …" at bounding box center [183, 80] width 367 height 161
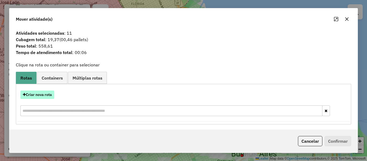
click at [50, 96] on button "Criar nova rota" at bounding box center [37, 95] width 34 height 8
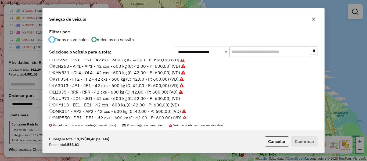
scroll to position [107, 0]
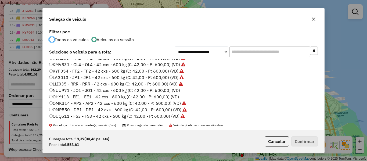
drag, startPoint x: 169, startPoint y: 86, endPoint x: 170, endPoint y: 89, distance: 3.6
click at [169, 86] on label "LLI035 - RRR - RRR - 42 cxs - 600 kg (C: 42,00 - P: 600,00) (VD)" at bounding box center [116, 84] width 134 height 6
click at [170, 91] on label "NUU971 - JO1 - JO1 - 42 cxs - 600 kg (C: 42,00 - P: 600,00) (VD)" at bounding box center [114, 90] width 131 height 6
click at [295, 137] on button "Confirmar" at bounding box center [304, 141] width 27 height 10
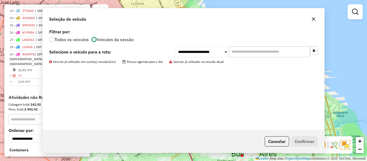
scroll to position [372, 0]
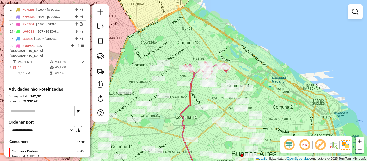
click at [190, 93] on icon at bounding box center [189, 120] width 16 height 113
select select "**********"
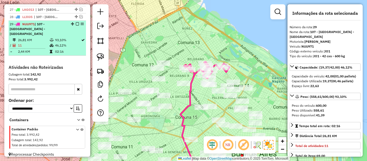
click at [76, 24] on em at bounding box center [77, 23] width 3 height 3
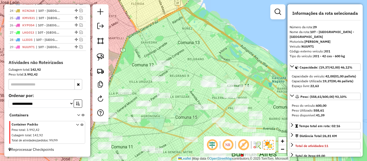
scroll to position [371, 0]
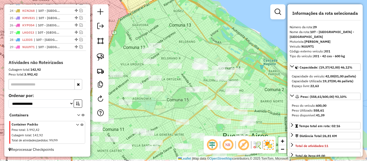
drag, startPoint x: 192, startPoint y: 56, endPoint x: 219, endPoint y: 61, distance: 27.1
click at [188, 51] on div "Janela de atendimento Grade de atendimento Capacidade Transportadoras Veículos …" at bounding box center [183, 80] width 367 height 161
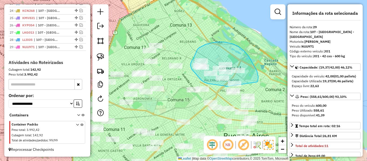
click at [239, 88] on div "Janela de atendimento Grade de atendimento Capacidade Transportadoras Veículos …" at bounding box center [183, 80] width 367 height 161
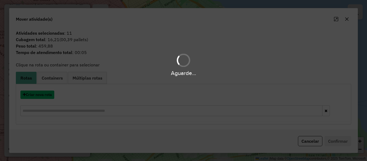
click at [45, 92] on button "Criar nova rota" at bounding box center [37, 95] width 34 height 8
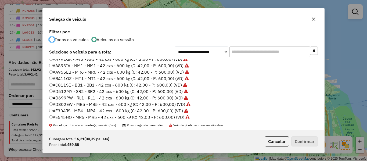
scroll to position [54, 0]
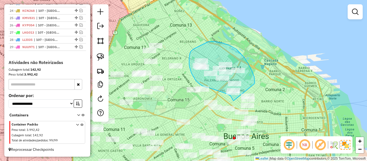
drag, startPoint x: 217, startPoint y: 42, endPoint x: 236, endPoint y: 99, distance: 59.9
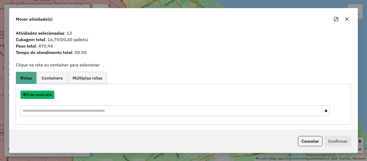
click at [38, 93] on button "Criar nova rota" at bounding box center [37, 95] width 34 height 8
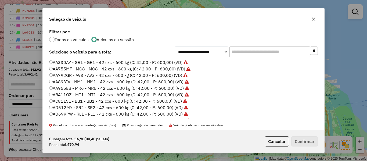
scroll to position [3, 2]
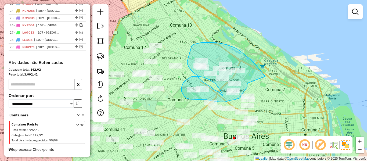
drag, startPoint x: 260, startPoint y: 70, endPoint x: 254, endPoint y: 81, distance: 13.2
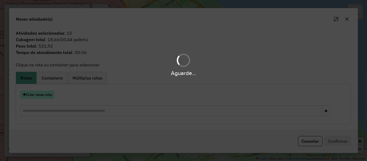
click at [50, 96] on button "Criar nova rota" at bounding box center [37, 95] width 34 height 8
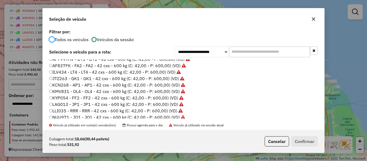
scroll to position [134, 0]
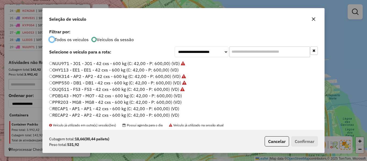
click at [175, 69] on label "OHY113 - EE1 - EE1 - 42 cxs - 600 kg (C: 42,00 - P: 600,00) (VD)" at bounding box center [113, 70] width 129 height 6
click at [305, 142] on button "Confirmar" at bounding box center [304, 141] width 27 height 10
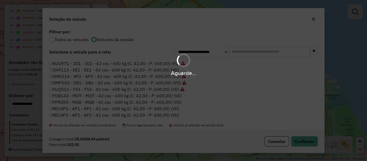
scroll to position [394, 0]
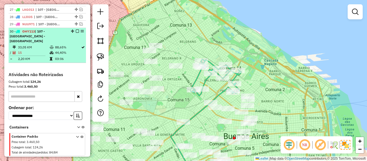
click at [76, 31] on em at bounding box center [77, 31] width 3 height 3
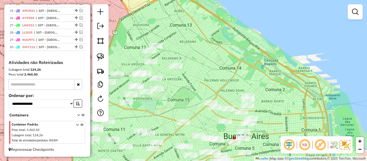
scroll to position [378, 0]
click at [244, 64] on div "Janela de atendimento Grade de atendimento Capacidade Transportadoras Veículos …" at bounding box center [183, 80] width 367 height 161
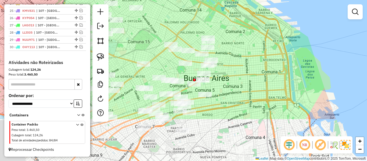
drag, startPoint x: 258, startPoint y: 86, endPoint x: 218, endPoint y: 28, distance: 70.3
click at [218, 28] on div "Janela de atendimento Grade de atendimento Capacidade Transportadoras Veículos …" at bounding box center [183, 80] width 367 height 161
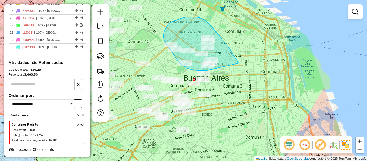
drag, startPoint x: 239, startPoint y: 63, endPoint x: 225, endPoint y: 68, distance: 14.8
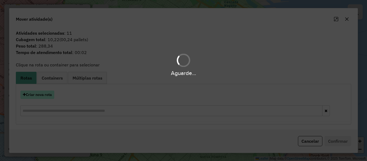
click at [50, 96] on button "Criar nova rota" at bounding box center [37, 95] width 34 height 8
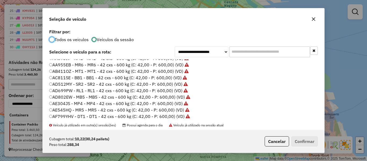
scroll to position [54, 0]
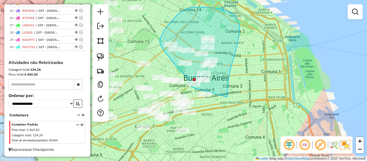
drag, startPoint x: 231, startPoint y: 67, endPoint x: 208, endPoint y: 100, distance: 40.8
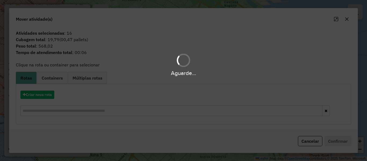
click at [52, 96] on div "Aguarde..." at bounding box center [183, 80] width 367 height 161
click at [52, 96] on button "Criar nova rota" at bounding box center [37, 95] width 34 height 8
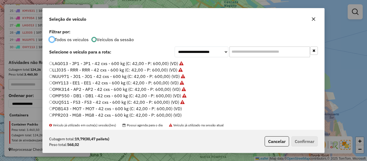
scroll to position [134, 0]
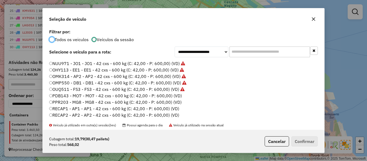
drag, startPoint x: 177, startPoint y: 95, endPoint x: 234, endPoint y: 110, distance: 58.8
click at [177, 96] on label "PDB143 - MO7 - MO7 - 42 cxs - 600 kg (C: 42,00 - P: 600,00) (VD)" at bounding box center [115, 95] width 133 height 6
click at [307, 141] on button "Confirmar" at bounding box center [304, 141] width 27 height 10
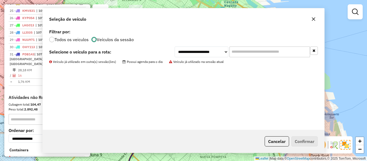
scroll to position [394, 0]
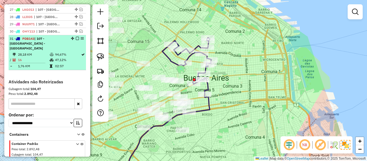
click at [76, 38] on em at bounding box center [77, 38] width 3 height 3
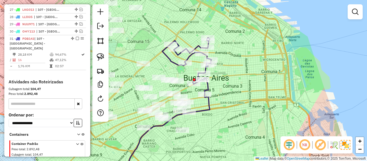
scroll to position [385, 0]
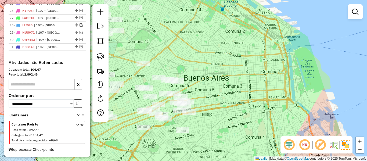
drag, startPoint x: 203, startPoint y: 78, endPoint x: 208, endPoint y: 90, distance: 13.2
click at [203, 78] on div "Janela de atendimento Grade de atendimento Capacidade Transportadoras Veículos …" at bounding box center [183, 80] width 367 height 161
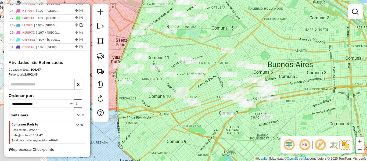
click at [299, 87] on div "Janela de atendimento Grade de atendimento Capacidade Transportadoras Veículos …" at bounding box center [183, 80] width 367 height 161
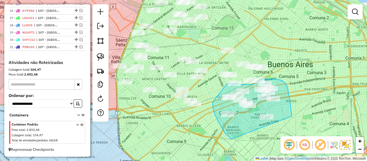
drag, startPoint x: 292, startPoint y: 116, endPoint x: 248, endPoint y: 141, distance: 50.6
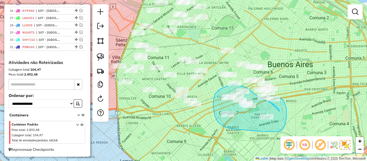
drag, startPoint x: 265, startPoint y: 100, endPoint x: 270, endPoint y: 109, distance: 9.3
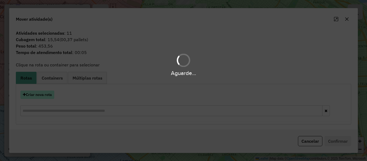
click at [51, 95] on button "Criar nova rota" at bounding box center [37, 95] width 34 height 8
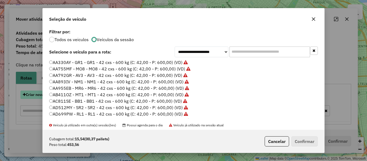
click at [51, 95] on div "**********" at bounding box center [183, 80] width 282 height 145
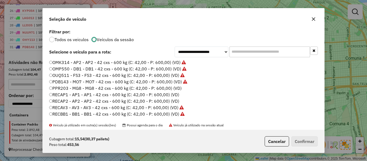
scroll to position [160, 0]
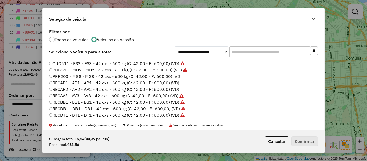
click at [176, 79] on label "PPR203 - MG8 - MG8 - 42 cxs - 600 kg (C: 42,00 - P: 600,00) (VD)" at bounding box center [115, 76] width 132 height 6
click at [314, 142] on button "Confirmar" at bounding box center [304, 141] width 27 height 10
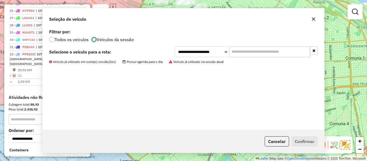
scroll to position [394, 0]
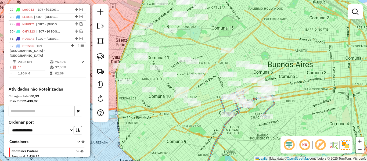
click at [271, 108] on icon at bounding box center [248, 104] width 54 height 26
select select "**********"
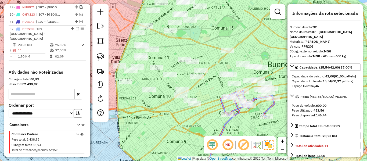
scroll to position [415, 0]
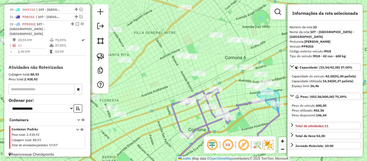
drag, startPoint x: 279, startPoint y: 112, endPoint x: 254, endPoint y: 110, distance: 24.5
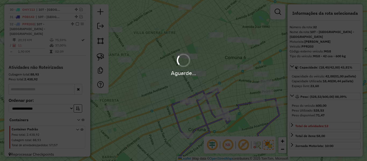
select select "**********"
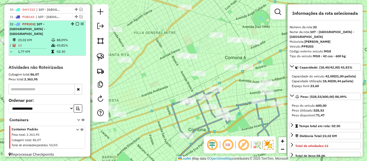
click at [76, 24] on em at bounding box center [77, 23] width 3 height 3
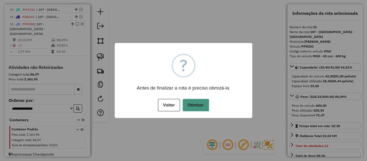
click at [203, 111] on button "Otimizar" at bounding box center [196, 105] width 26 height 12
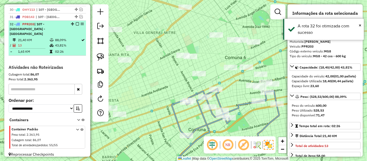
click at [77, 23] on em at bounding box center [77, 23] width 3 height 3
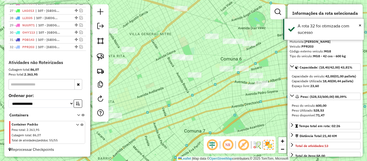
drag, startPoint x: 217, startPoint y: 107, endPoint x: 189, endPoint y: 111, distance: 28.0
click at [177, 114] on div "Janela de atendimento Grade de atendimento Capacidade Transportadoras Veículos …" at bounding box center [183, 80] width 367 height 161
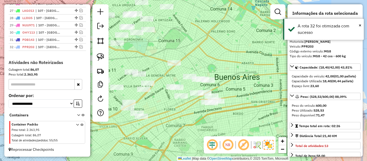
drag, startPoint x: 211, startPoint y: 115, endPoint x: 222, endPoint y: 122, distance: 12.8
click at [218, 114] on div "Janela de atendimento Grade de atendimento Capacidade Transportadoras Veículos …" at bounding box center [183, 80] width 367 height 161
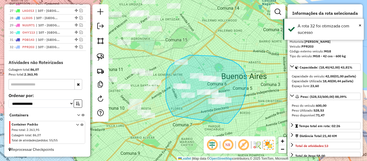
drag, startPoint x: 240, startPoint y: 110, endPoint x: 174, endPoint y: 116, distance: 66.1
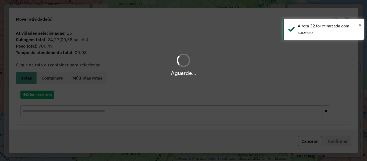
click at [41, 97] on div "Aguarde..." at bounding box center [183, 80] width 367 height 161
click at [44, 95] on div "Aguarde..." at bounding box center [183, 80] width 367 height 161
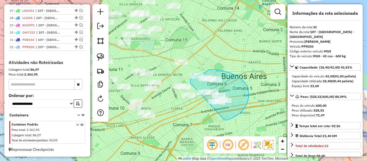
drag, startPoint x: 227, startPoint y: 120, endPoint x: 206, endPoint y: 105, distance: 25.7
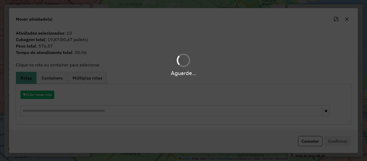
click at [43, 95] on div "Aguarde..." at bounding box center [183, 80] width 367 height 161
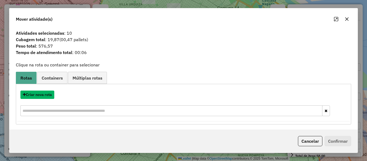
click at [43, 95] on button "Criar nova rota" at bounding box center [37, 95] width 34 height 8
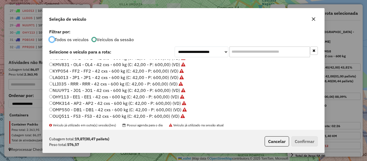
scroll to position [160, 0]
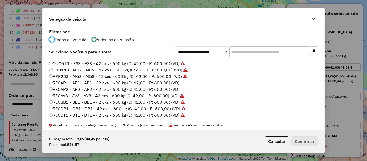
click at [171, 84] on label "RECAP1 - AP1 - AP1 - 42 cxs - 600 kg (C: 42,00 - P: 600,00) (VD)" at bounding box center [114, 83] width 130 height 6
click at [299, 138] on button "Confirmar" at bounding box center [304, 141] width 27 height 10
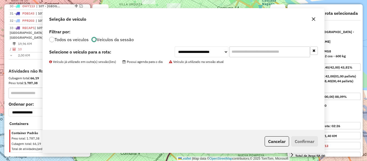
scroll to position [423, 0]
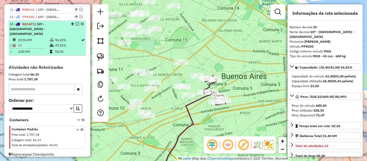
click at [77, 25] on em at bounding box center [77, 23] width 3 height 3
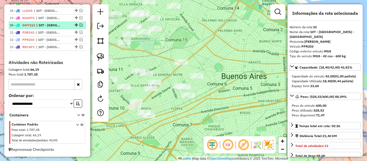
scroll to position [400, 0]
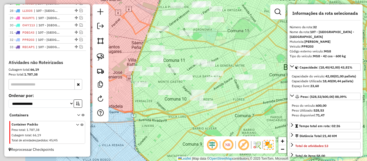
drag, startPoint x: 283, startPoint y: 105, endPoint x: 289, endPoint y: 102, distance: 7.0
click at [292, 102] on hb-router-mapa "Informações da Sessão 1257903 - 03/09/2025 Criação: 02/09/2025 12:55 Depósito: …" at bounding box center [183, 80] width 367 height 161
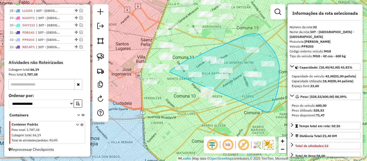
drag, startPoint x: 268, startPoint y: 113, endPoint x: 201, endPoint y: 127, distance: 67.7
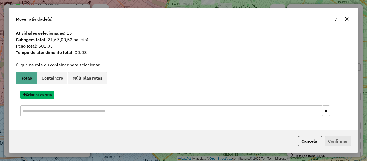
click at [44, 92] on button "Criar nova rota" at bounding box center [37, 95] width 34 height 8
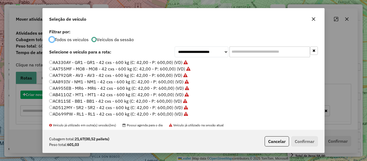
scroll to position [3, 2]
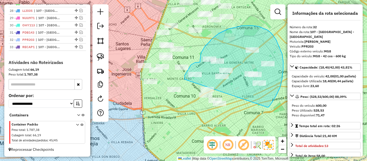
drag, startPoint x: 282, startPoint y: 54, endPoint x: 217, endPoint y: 125, distance: 96.8
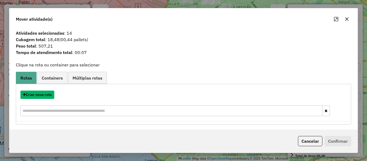
click at [47, 97] on button "Criar nova rota" at bounding box center [37, 95] width 34 height 8
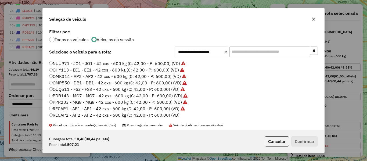
scroll to position [160, 0]
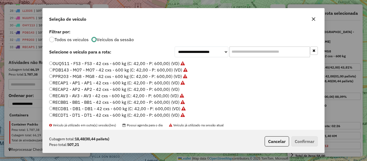
click at [175, 89] on label "RECAP2 - AP2 - AP2 - 42 cxs - 600 kg (C: 42,00 - P: 600,00) (VD)" at bounding box center [114, 89] width 130 height 6
drag, startPoint x: 309, startPoint y: 145, endPoint x: 305, endPoint y: 144, distance: 4.2
click at [306, 145] on button "Confirmar" at bounding box center [304, 141] width 27 height 10
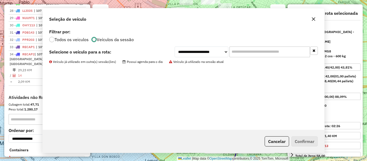
scroll to position [430, 0]
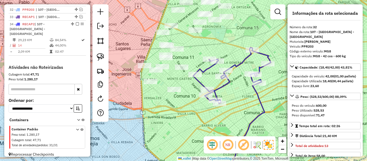
click at [197, 83] on icon at bounding box center [232, 76] width 78 height 56
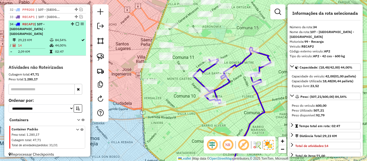
click at [76, 24] on em at bounding box center [77, 23] width 3 height 3
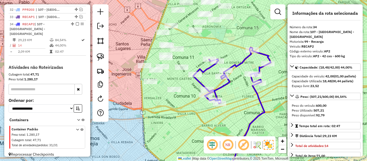
scroll to position [407, 0]
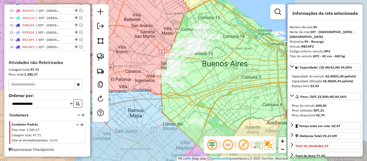
drag, startPoint x: 203, startPoint y: 82, endPoint x: 207, endPoint y: 88, distance: 7.2
click at [203, 86] on div "Janela de atendimento Grade de atendimento Capacidade Transportadoras Veículos …" at bounding box center [183, 80] width 367 height 161
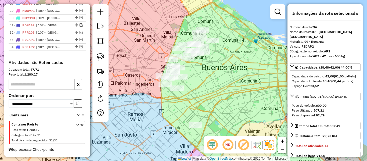
drag, startPoint x: 208, startPoint y: 92, endPoint x: 219, endPoint y: 106, distance: 18.0
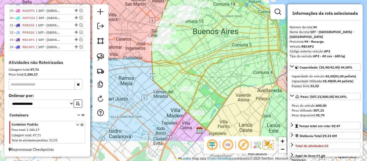
drag, startPoint x: 219, startPoint y: 106, endPoint x: 204, endPoint y: 72, distance: 36.9
click at [209, 67] on div "Janela de atendimento Grade de atendimento Capacidade Transportadoras Veículos …" at bounding box center [183, 80] width 367 height 161
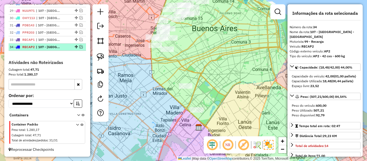
click at [80, 45] on em at bounding box center [81, 46] width 3 height 3
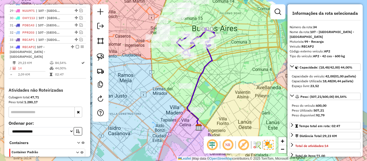
scroll to position [430, 0]
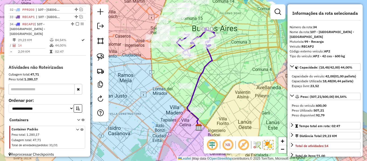
drag, startPoint x: 211, startPoint y: 71, endPoint x: 207, endPoint y: 67, distance: 5.9
click at [211, 71] on div "Janela de atendimento Grade de atendimento Capacidade Transportadoras Veículos …" at bounding box center [183, 80] width 367 height 161
click at [206, 67] on icon at bounding box center [198, 87] width 25 height 82
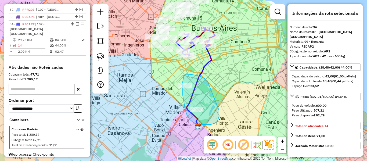
drag, startPoint x: 207, startPoint y: 81, endPoint x: 219, endPoint y: 110, distance: 31.1
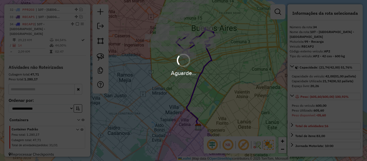
select select "**********"
click at [224, 95] on div "Aguarde..." at bounding box center [183, 80] width 367 height 161
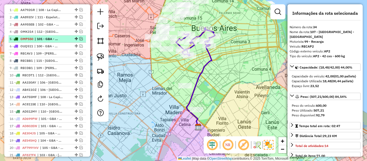
scroll to position [188, 0]
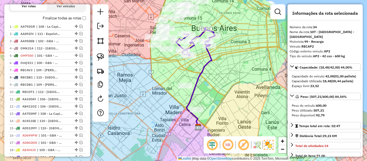
click at [80, 19] on label "Finalizar todas as rotas" at bounding box center [64, 18] width 43 height 6
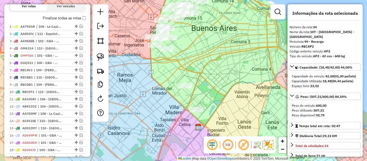
click at [79, 19] on label "Finalizar todas as rotas" at bounding box center [64, 18] width 43 height 6
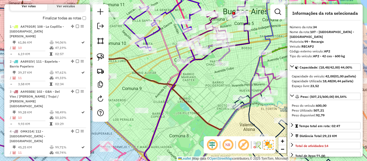
click at [225, 53] on icon at bounding box center [203, 51] width 54 height 26
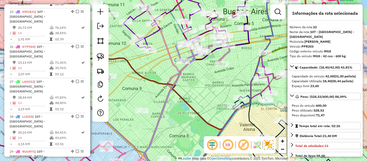
scroll to position [1231, 0]
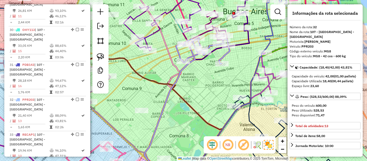
drag, startPoint x: 197, startPoint y: 56, endPoint x: 194, endPoint y: 58, distance: 3.2
click at [197, 56] on div "Rota 32 - Placa PPR203 481362 - RAFAEL MESITI Janela de atendimento Grade de at…" at bounding box center [183, 80] width 367 height 161
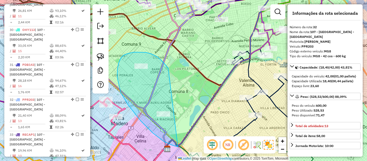
drag, startPoint x: 151, startPoint y: 54, endPoint x: 199, endPoint y: 121, distance: 82.7
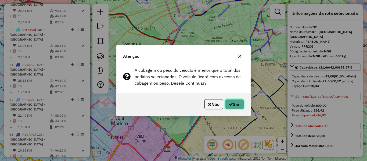
click at [235, 108] on button "Sim" at bounding box center [234, 104] width 19 height 10
select select "**********"
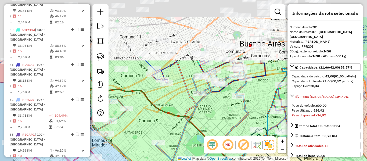
drag, startPoint x: 206, startPoint y: 60, endPoint x: 221, endPoint y: 120, distance: 62.0
click at [224, 123] on div "Janela de atendimento Grade de atendimento Capacidade Transportadoras Veículos …" at bounding box center [183, 80] width 367 height 161
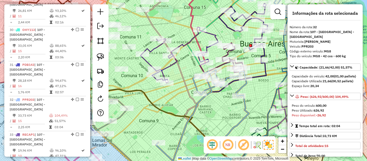
drag, startPoint x: 181, startPoint y: 74, endPoint x: 181, endPoint y: 88, distance: 14.0
click at [180, 92] on icon at bounding box center [192, 80] width 93 height 193
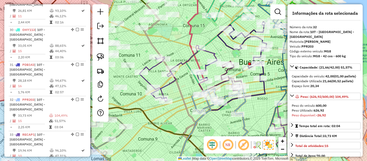
click at [185, 60] on icon at bounding box center [178, 73] width 78 height 56
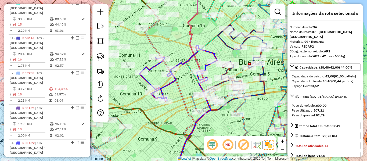
scroll to position [1275, 0]
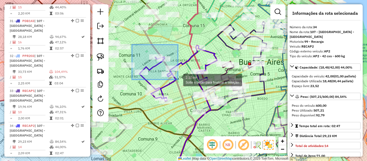
drag, startPoint x: 132, startPoint y: 45, endPoint x: 166, endPoint y: 90, distance: 56.6
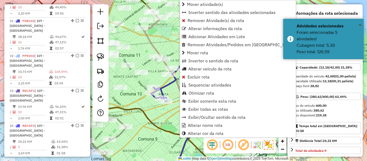
click at [167, 83] on icon at bounding box center [184, 73] width 66 height 56
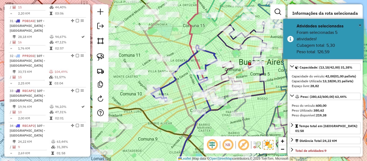
click at [170, 84] on icon at bounding box center [184, 73] width 66 height 56
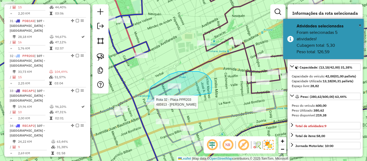
drag, startPoint x: 199, startPoint y: 71, endPoint x: 149, endPoint y: 109, distance: 62.5
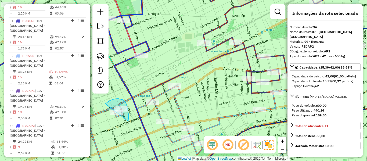
drag, startPoint x: 114, startPoint y: 99, endPoint x: 104, endPoint y: 115, distance: 19.0
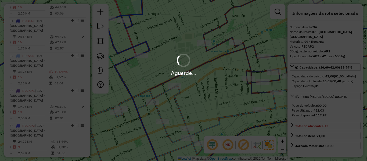
select select "**********"
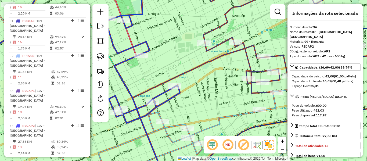
click at [208, 125] on icon at bounding box center [199, 133] width 203 height 88
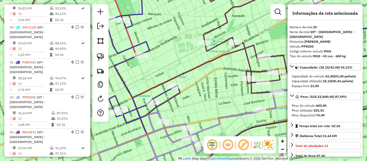
scroll to position [1231, 0]
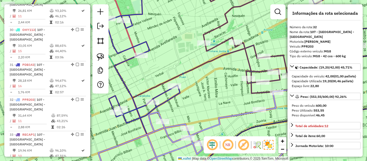
select select "**********"
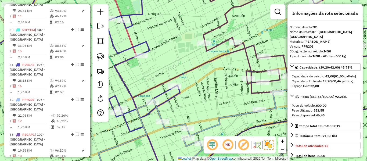
click at [147, 44] on icon at bounding box center [71, 60] width 217 height 153
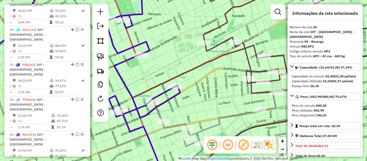
scroll to position [1275, 0]
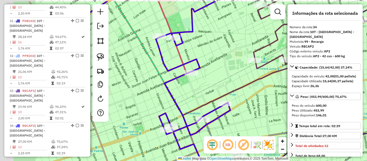
drag, startPoint x: 170, startPoint y: 52, endPoint x: 224, endPoint y: 70, distance: 56.6
click at [222, 70] on div "Janela de atendimento Grade de atendimento Capacidade Transportadoras Veículos …" at bounding box center [183, 80] width 367 height 161
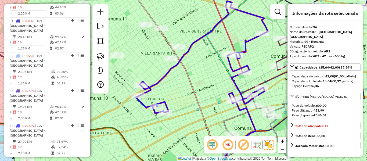
drag, startPoint x: 179, startPoint y: 70, endPoint x: 209, endPoint y: 69, distance: 30.4
click at [210, 69] on div "Janela de atendimento Grade de atendimento Capacidade Transportadoras Veículos …" at bounding box center [183, 80] width 367 height 161
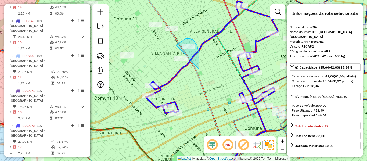
drag, startPoint x: 199, startPoint y: 69, endPoint x: 182, endPoint y: 76, distance: 18.3
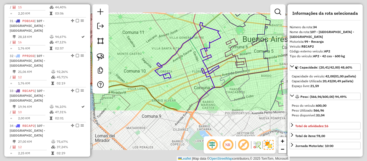
select select "**********"
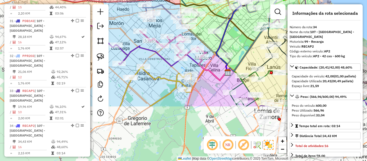
drag, startPoint x: 194, startPoint y: 98, endPoint x: 242, endPoint y: 31, distance: 82.4
click at [242, 31] on icon at bounding box center [204, 23] width 102 height 100
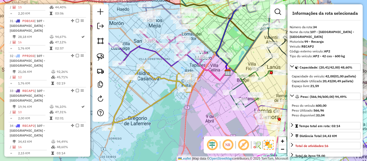
click at [212, 70] on icon at bounding box center [213, 68] width 28 height 24
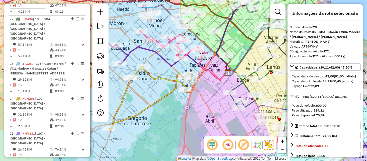
scroll to position [846, 0]
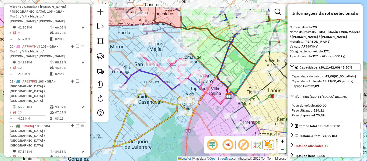
drag, startPoint x: 201, startPoint y: 78, endPoint x: 201, endPoint y: 103, distance: 24.7
click at [201, 103] on icon at bounding box center [206, 103] width 43 height 23
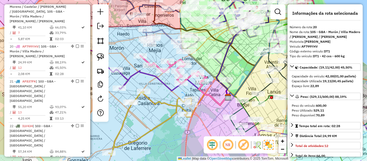
click at [167, 104] on icon at bounding box center [150, 123] width 83 height 64
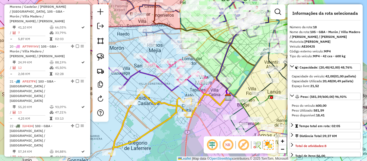
scroll to position [767, 0]
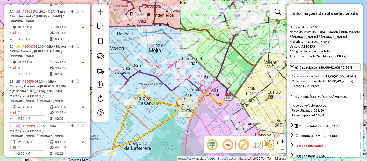
drag, startPoint x: 168, startPoint y: 124, endPoint x: 158, endPoint y: 66, distance: 59.4
click at [158, 78] on div "Janela de atendimento Grade de atendimento Capacidade Transportadoras Veículos …" at bounding box center [183, 80] width 367 height 161
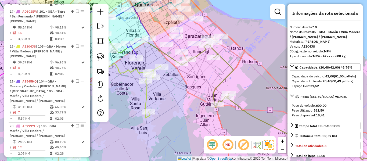
click at [244, 110] on icon at bounding box center [292, 110] width 223 height 133
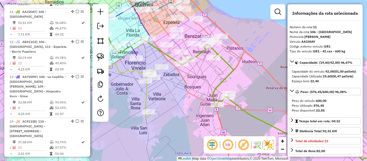
scroll to position [517, 0]
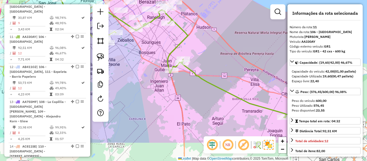
drag, startPoint x: 258, startPoint y: 103, endPoint x: 156, endPoint y: 57, distance: 111.9
click at [212, 68] on div "Janela de atendimento Grade de atendimento Capacidade Transportadoras Veículos …" at bounding box center [183, 80] width 367 height 161
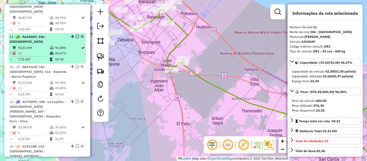
click at [76, 35] on em at bounding box center [77, 36] width 3 height 3
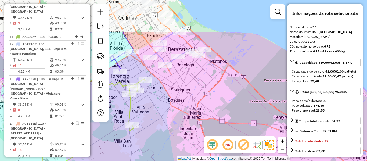
drag, startPoint x: 222, startPoint y: 106, endPoint x: 219, endPoint y: 97, distance: 8.8
click at [224, 107] on div "Janela de atendimento Grade de atendimento Capacidade Transportadoras Veículos …" at bounding box center [183, 80] width 367 height 161
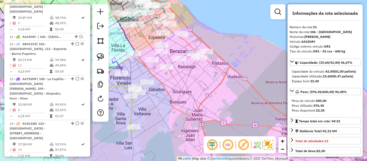
click at [170, 39] on icon at bounding box center [180, 45] width 56 height 43
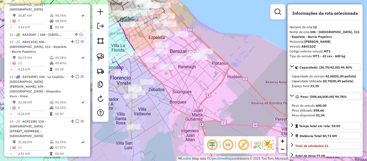
scroll to position [525, 0]
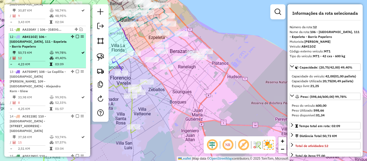
drag, startPoint x: 75, startPoint y: 8, endPoint x: 132, endPoint y: 21, distance: 58.4
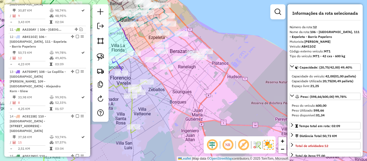
click at [77, 35] on em at bounding box center [77, 36] width 3 height 3
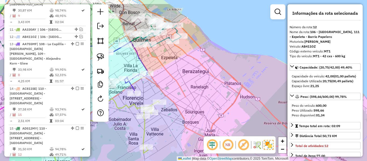
drag, startPoint x: 147, startPoint y: 39, endPoint x: 161, endPoint y: 55, distance: 21.2
click at [161, 58] on div "Janela de atendimento Grade de atendimento Capacidade Transportadoras Veículos …" at bounding box center [183, 80] width 367 height 161
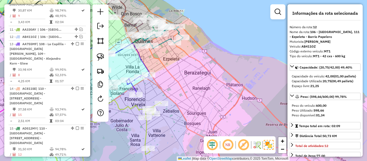
drag, startPoint x: 185, startPoint y: 93, endPoint x: 194, endPoint y: 67, distance: 27.2
click at [202, 58] on div "Janela de atendimento Grade de atendimento Capacidade Transportadoras Veículos …" at bounding box center [183, 80] width 367 height 161
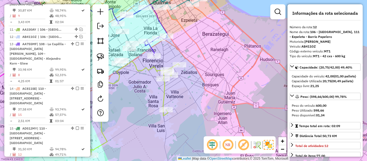
click at [169, 95] on div "Janela de atendimento Grade de atendimento Capacidade Transportadoras Veículos …" at bounding box center [183, 80] width 367 height 161
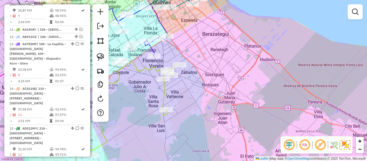
click at [167, 95] on icon at bounding box center [130, 108] width 97 height 94
select select "**********"
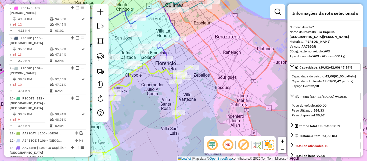
drag, startPoint x: 154, startPoint y: 96, endPoint x: 164, endPoint y: 96, distance: 10.7
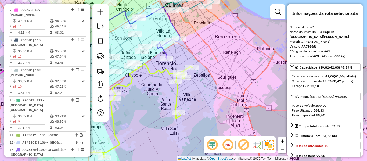
click at [164, 97] on div "Janela de atendimento Grade de atendimento Capacidade Transportadoras Veículos …" at bounding box center [183, 80] width 367 height 161
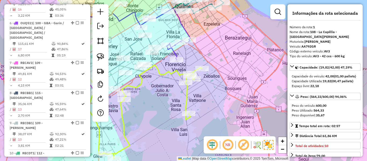
scroll to position [207, 0]
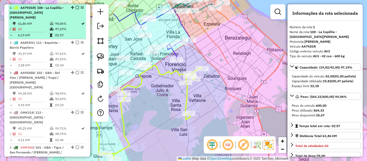
click at [76, 7] on em at bounding box center [77, 7] width 3 height 3
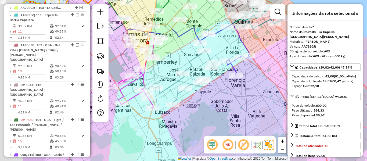
drag, startPoint x: 188, startPoint y: 73, endPoint x: 216, endPoint y: 76, distance: 28.1
click at [222, 80] on div "Janela de atendimento Grade de atendimento Capacidade Transportadoras Veículos …" at bounding box center [183, 80] width 367 height 161
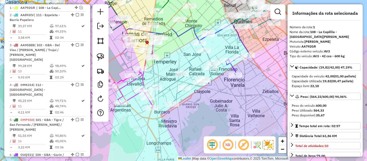
drag, startPoint x: 185, startPoint y: 62, endPoint x: 189, endPoint y: 62, distance: 4.3
click at [186, 62] on div "Janela de atendimento Grade de atendimento Capacidade Transportadoras Veículos …" at bounding box center [183, 80] width 367 height 161
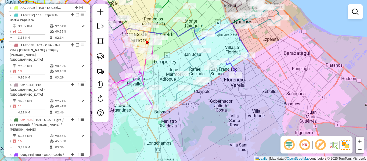
click at [189, 62] on icon at bounding box center [184, 76] width 58 height 55
select select "**********"
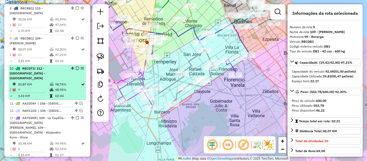
scroll to position [434, 0]
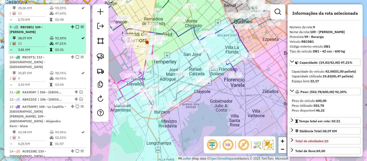
click at [76, 25] on em at bounding box center [77, 26] width 3 height 3
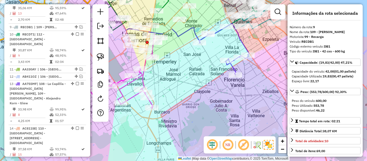
click at [232, 69] on icon at bounding box center [224, 48] width 50 height 51
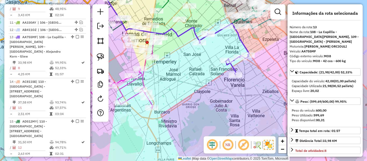
scroll to position [486, 0]
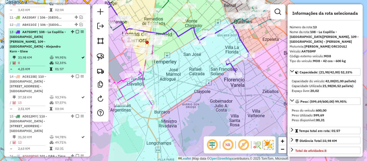
click at [76, 30] on em at bounding box center [77, 31] width 3 height 3
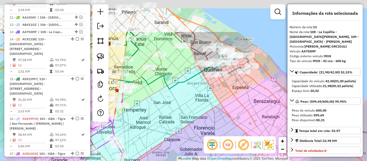
drag, startPoint x: 219, startPoint y: 60, endPoint x: 194, endPoint y: 106, distance: 52.3
click at [185, 112] on div "Janela de atendimento Grade de atendimento Capacidade Transportadoras Veículos …" at bounding box center [183, 80] width 367 height 161
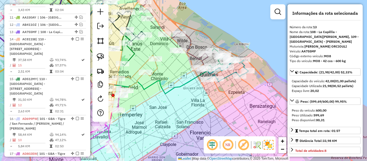
click at [228, 71] on icon at bounding box center [227, 69] width 41 height 24
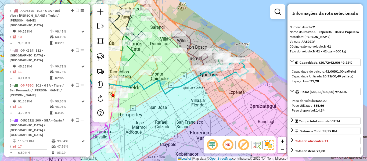
scroll to position [214, 0]
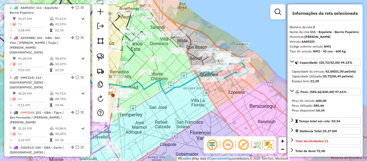
click at [228, 75] on icon at bounding box center [227, 69] width 41 height 24
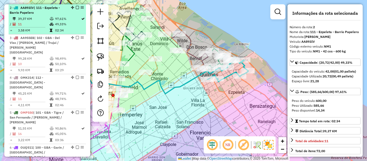
click at [77, 6] on em at bounding box center [77, 7] width 3 height 3
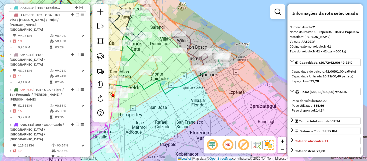
click at [196, 76] on icon at bounding box center [135, 69] width 150 height 50
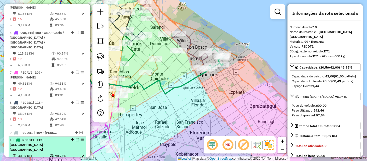
scroll to position [419, 0]
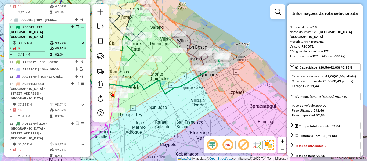
click at [77, 25] on em at bounding box center [77, 26] width 3 height 3
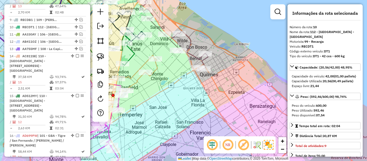
click at [189, 48] on icon at bounding box center [173, 29] width 67 height 83
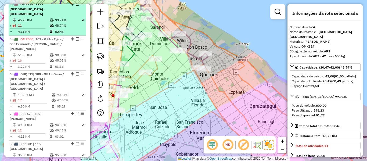
scroll to position [256, 0]
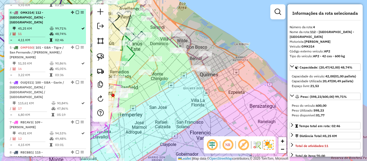
click at [76, 11] on em at bounding box center [77, 12] width 3 height 3
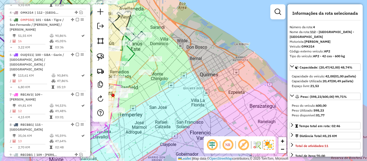
drag, startPoint x: 178, startPoint y: 94, endPoint x: 274, endPoint y: 43, distance: 109.0
click at [276, 43] on div "Janela de atendimento Grade de atendimento Capacidade Transportadoras Veículos …" at bounding box center [183, 80] width 367 height 161
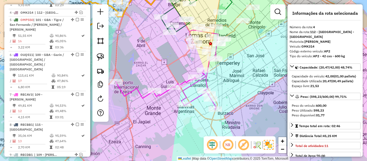
drag, startPoint x: 212, startPoint y: 79, endPoint x: 207, endPoint y: 79, distance: 5.1
click at [211, 79] on div "Janela de atendimento Grade de atendimento Capacidade Transportadoras Veículos …" at bounding box center [183, 80] width 367 height 161
click at [206, 79] on icon at bounding box center [166, 82] width 100 height 56
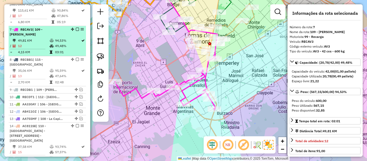
scroll to position [329, 0]
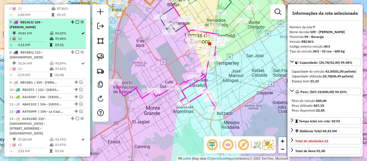
click at [76, 20] on em at bounding box center [77, 21] width 3 height 3
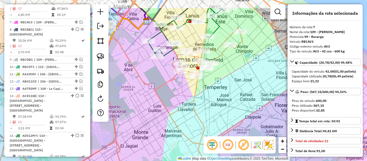
drag, startPoint x: 232, startPoint y: 79, endPoint x: 223, endPoint y: 98, distance: 21.9
click at [223, 99] on div "Janela de atendimento Grade de atendimento Capacidade Transportadoras Veículos …" at bounding box center [183, 80] width 367 height 161
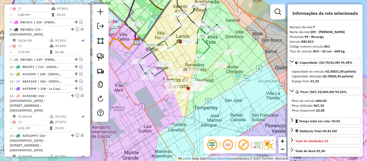
click at [215, 73] on icon at bounding box center [201, 72] width 63 height 49
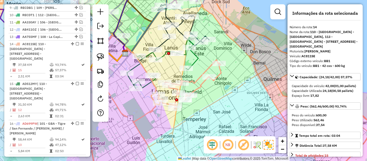
scroll to position [402, 0]
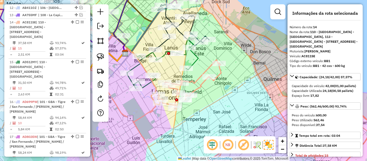
drag, startPoint x: 219, startPoint y: 85, endPoint x: 197, endPoint y: 96, distance: 24.4
click at [205, 101] on div "Janela de atendimento Grade de atendimento Capacidade Transportadoras Veículos …" at bounding box center [183, 80] width 367 height 161
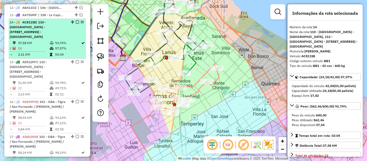
click at [77, 20] on em at bounding box center [77, 21] width 3 height 3
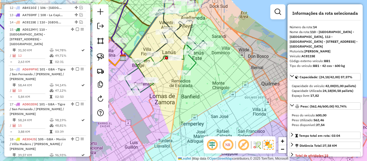
click at [199, 69] on div "Janela de atendimento Grade de atendimento Capacidade Transportadoras Veículos …" at bounding box center [183, 80] width 367 height 161
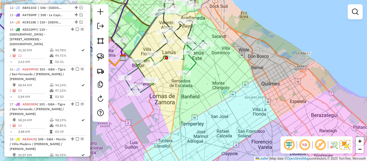
click at [195, 66] on icon at bounding box center [160, 67] width 71 height 51
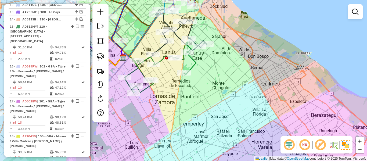
select select "**********"
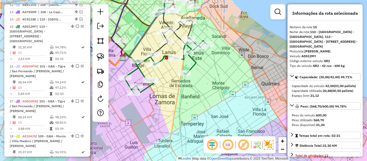
scroll to position [409, 0]
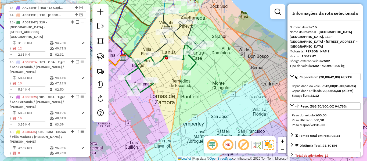
drag, startPoint x: 203, startPoint y: 85, endPoint x: 184, endPoint y: 108, distance: 30.0
click at [185, 106] on div "Janela de atendimento Grade de atendimento Capacidade Transportadoras Veículos …" at bounding box center [183, 80] width 367 height 161
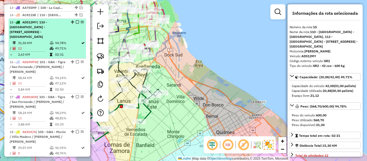
click at [76, 20] on em at bounding box center [77, 21] width 3 height 3
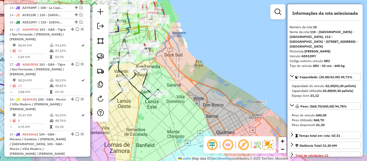
click at [139, 99] on div "Janela de atendimento Grade de atendimento Capacidade Transportadoras Veículos …" at bounding box center [183, 80] width 367 height 161
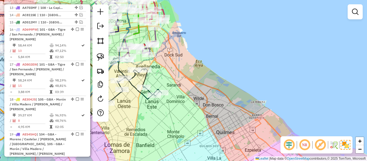
click at [142, 96] on icon at bounding box center [134, 79] width 54 height 46
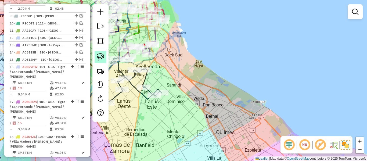
select select "**********"
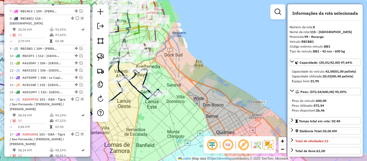
scroll to position [336, 0]
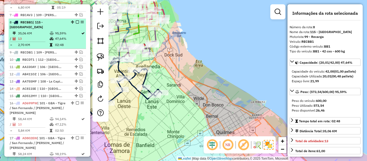
click at [76, 20] on em at bounding box center [77, 21] width 3 height 3
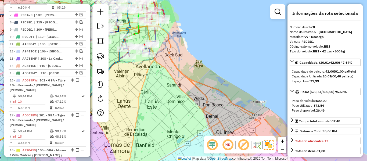
drag, startPoint x: 157, startPoint y: 98, endPoint x: 240, endPoint y: 118, distance: 86.1
click at [253, 123] on div "Janela de atendimento Grade de atendimento Capacidade Transportadoras Veículos …" at bounding box center [183, 80] width 367 height 161
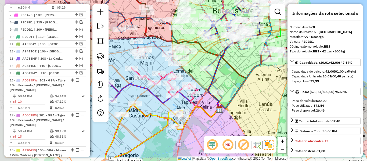
drag, startPoint x: 180, startPoint y: 122, endPoint x: 250, endPoint y: 81, distance: 81.3
click at [247, 83] on icon at bounding box center [245, 62] width 54 height 98
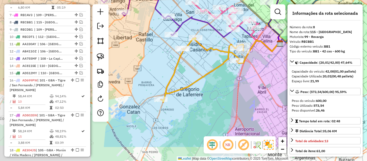
drag, startPoint x: 215, startPoint y: 109, endPoint x: 232, endPoint y: 75, distance: 37.7
click at [232, 75] on div "Janela de atendimento Grade de atendimento Capacidade Transportadoras Veículos …" at bounding box center [183, 80] width 367 height 161
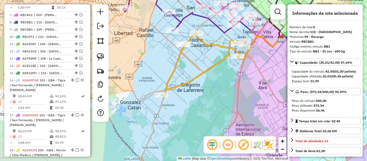
click at [212, 69] on icon at bounding box center [202, 65] width 83 height 64
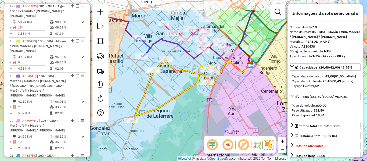
scroll to position [464, 0]
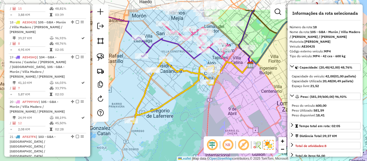
drag, startPoint x: 183, startPoint y: 102, endPoint x: 173, endPoint y: 102, distance: 10.2
click at [180, 105] on div "Janela de atendimento Grade de atendimento Capacidade Transportadoras Veículos …" at bounding box center [183, 80] width 367 height 161
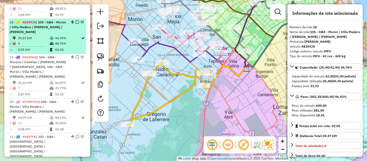
click at [76, 20] on em at bounding box center [77, 21] width 3 height 3
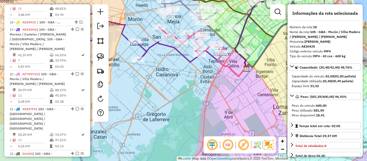
drag, startPoint x: 194, startPoint y: 86, endPoint x: 217, endPoint y: 118, distance: 39.1
click at [217, 118] on div "Janela de atendimento Grade de atendimento Capacidade Transportadoras Veículos …" at bounding box center [183, 80] width 367 height 161
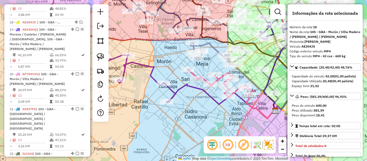
click at [180, 85] on div "Janela de atendimento Grade de atendimento Capacidade Transportadoras Veículos …" at bounding box center [183, 80] width 367 height 161
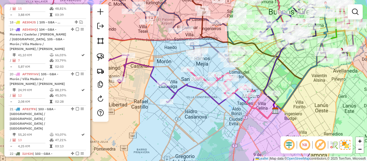
click at [180, 87] on icon at bounding box center [221, 101] width 108 height 34
select select "**********"
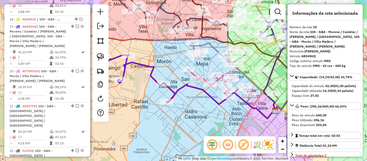
scroll to position [471, 0]
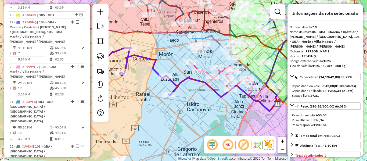
drag, startPoint x: 205, startPoint y: 120, endPoint x: 179, endPoint y: 88, distance: 41.0
click at [178, 88] on icon at bounding box center [138, 70] width 79 height 49
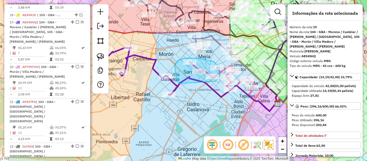
drag, startPoint x: 178, startPoint y: 83, endPoint x: 211, endPoint y: 87, distance: 33.5
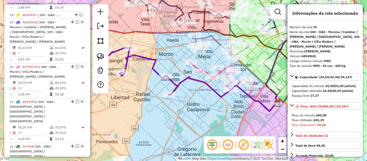
select select "**********"
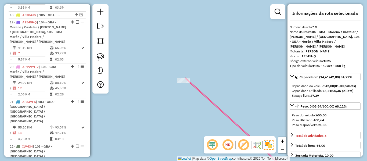
click at [198, 72] on div "Rota 20 - Placa AF799YHV 537157 - Matias Nahuel Mouras Sabadell Janela de atend…" at bounding box center [183, 80] width 367 height 161
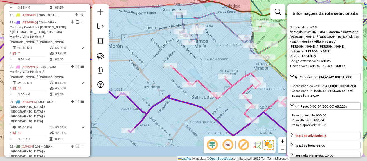
drag, startPoint x: 183, startPoint y: 78, endPoint x: 179, endPoint y: 76, distance: 4.8
click at [179, 76] on icon at bounding box center [237, 94] width 133 height 56
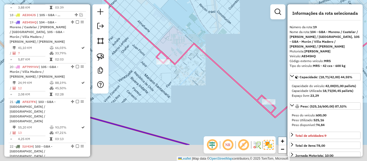
drag, startPoint x: 178, startPoint y: 78, endPoint x: 181, endPoint y: 82, distance: 4.2
click at [177, 77] on div "Janela de atendimento Grade de atendimento Capacidade Transportadoras Veículos …" at bounding box center [183, 80] width 367 height 161
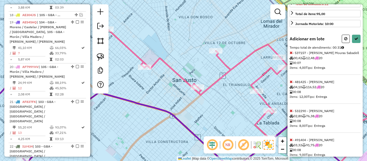
scroll to position [148, 0]
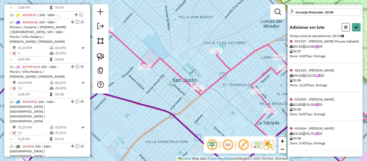
click at [289, 100] on div "Informações da rota selecionada Número da rota: 19 Nome da rota: 104 - GBA - Mo…" at bounding box center [324, 80] width 75 height 152
click at [292, 99] on icon at bounding box center [291, 99] width 3 height 4
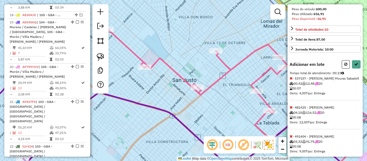
scroll to position [119, 0]
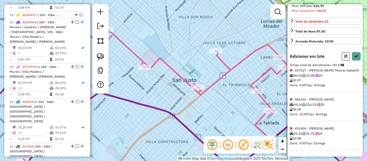
click at [293, 132] on icon at bounding box center [292, 133] width 4 height 3
select select "**********"
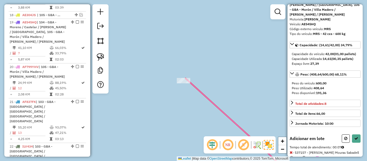
scroll to position [61, 0]
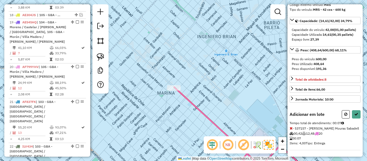
drag, startPoint x: 211, startPoint y: 116, endPoint x: 158, endPoint y: 73, distance: 67.6
click at [161, 77] on div "Janela de atendimento Grade de atendimento Capacidade Transportadoras Veículos …" at bounding box center [183, 80] width 367 height 161
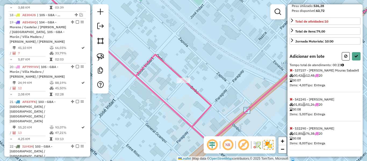
scroll to position [0, 0]
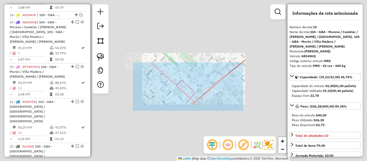
select select "**********"
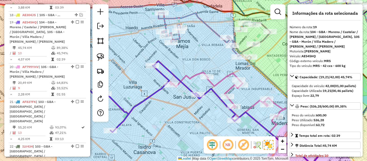
click at [206, 94] on icon at bounding box center [102, 82] width 265 height 99
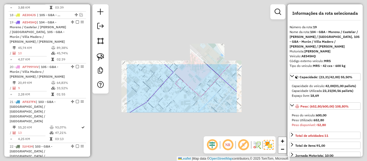
select select "**********"
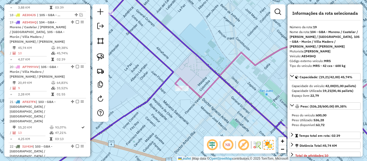
drag, startPoint x: 177, startPoint y: 66, endPoint x: 166, endPoint y: 62, distance: 11.7
click at [166, 62] on div "Janela de atendimento Grade de atendimento Capacidade Transportadoras Veículos …" at bounding box center [183, 80] width 367 height 161
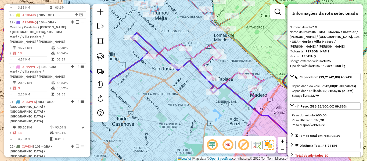
click at [214, 87] on icon at bounding box center [88, 56] width 251 height 96
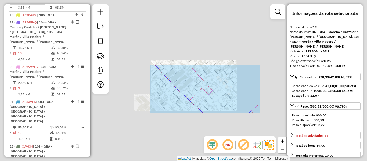
select select "**********"
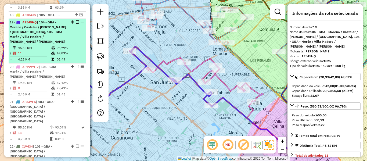
click at [76, 20] on em at bounding box center [77, 21] width 3 height 3
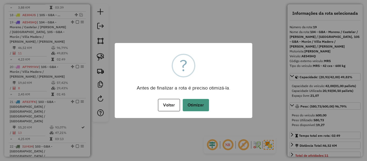
click at [201, 110] on button "Otimizar" at bounding box center [196, 105] width 26 height 12
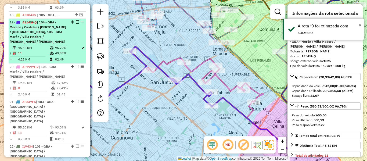
click at [76, 20] on em at bounding box center [77, 21] width 3 height 3
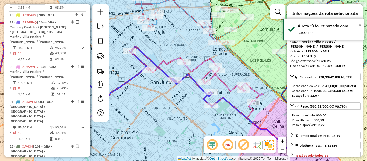
scroll to position [434, 0]
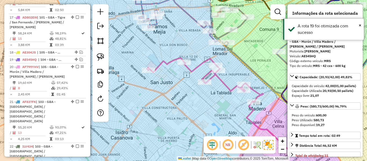
click at [218, 92] on div "Janela de atendimento Grade de atendimento Capacidade Transportadoras Veículos …" at bounding box center [183, 80] width 367 height 161
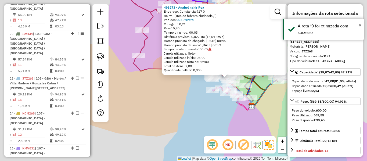
scroll to position [583, 0]
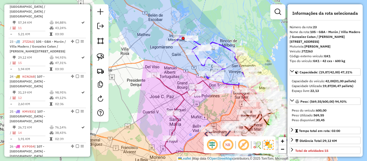
click at [226, 44] on icon at bounding box center [209, 59] width 74 height 49
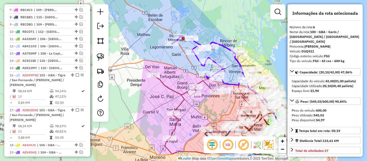
scroll to position [298, 0]
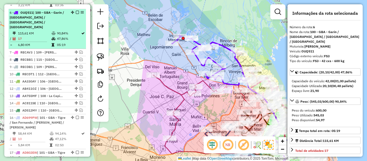
click at [76, 11] on em at bounding box center [77, 12] width 3 height 3
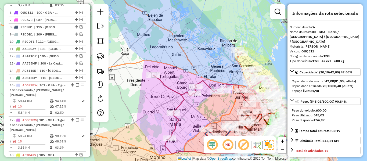
drag, startPoint x: 176, startPoint y: 95, endPoint x: 180, endPoint y: 91, distance: 5.4
click at [176, 95] on icon at bounding box center [201, 106] width 96 height 63
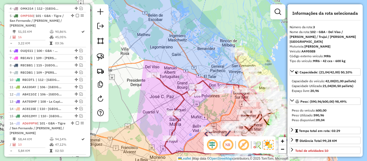
scroll to position [221, 0]
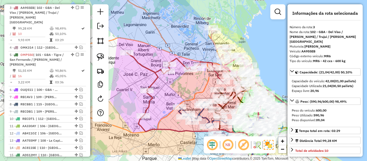
drag, startPoint x: 176, startPoint y: 100, endPoint x: 93, endPoint y: 31, distance: 107.6
click at [146, 75] on div "Janela de atendimento Grade de atendimento Capacidade Transportadoras Veículos …" at bounding box center [183, 80] width 367 height 161
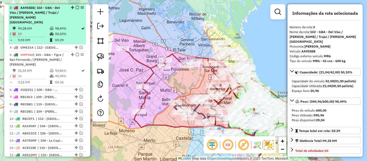
click at [76, 6] on em at bounding box center [77, 7] width 3 height 3
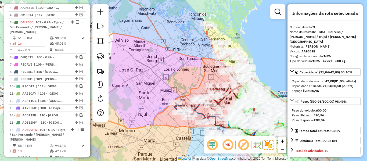
click at [208, 34] on icon at bounding box center [217, 40] width 22 height 35
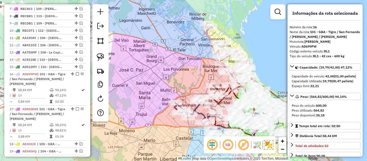
scroll to position [343, 0]
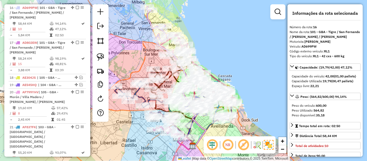
click at [129, 34] on div "Janela de atendimento Grade de atendimento Capacidade Transportadoras Veículos …" at bounding box center [183, 80] width 367 height 161
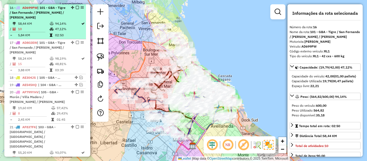
click at [77, 7] on em at bounding box center [77, 7] width 3 height 3
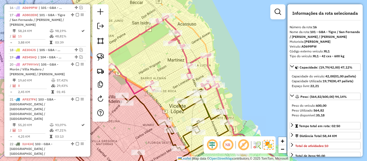
click at [141, 31] on icon at bounding box center [160, 54] width 118 height 78
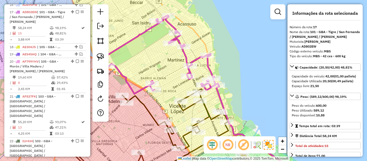
scroll to position [351, 0]
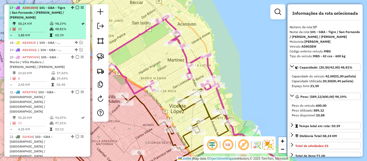
click at [76, 6] on em at bounding box center [77, 7] width 3 height 3
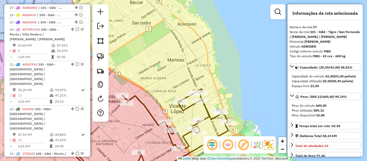
drag, startPoint x: 137, startPoint y: 56, endPoint x: 169, endPoint y: 13, distance: 53.2
click at [169, 13] on div "Janela de atendimento Grade de atendimento Capacidade Transportadoras Veículos …" at bounding box center [183, 80] width 367 height 161
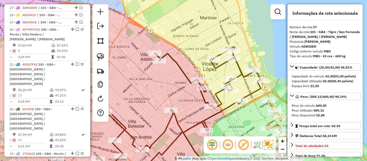
click at [178, 59] on icon at bounding box center [208, 78] width 106 height 62
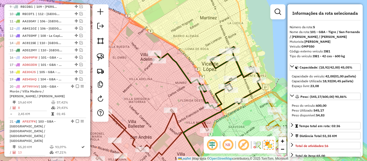
scroll to position [236, 0]
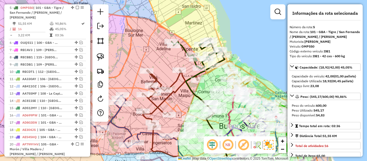
drag, startPoint x: 172, startPoint y: 70, endPoint x: 184, endPoint y: 61, distance: 14.9
click at [178, 52] on div "Janela de atendimento Grade de atendimento Capacidade Transportadoras Veículos …" at bounding box center [183, 80] width 367 height 161
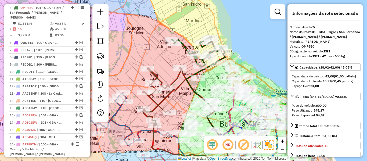
click at [187, 77] on icon at bounding box center [210, 120] width 49 height 114
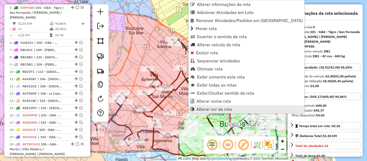
click at [210, 108] on span "Alterar cor da rota" at bounding box center [214, 109] width 36 height 4
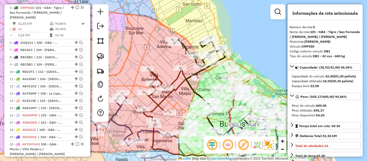
click at [186, 77] on icon at bounding box center [210, 120] width 49 height 114
select select "**********"
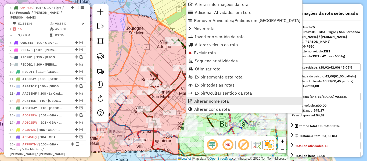
click at [208, 100] on span "Alterar nome rota" at bounding box center [211, 101] width 35 height 4
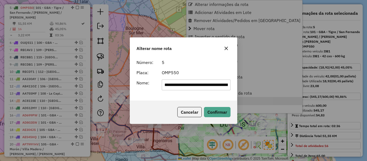
scroll to position [0, 51]
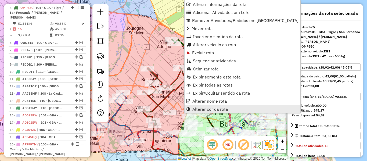
click at [200, 106] on link "Alterar cor da rota" at bounding box center [243, 109] width 116 height 8
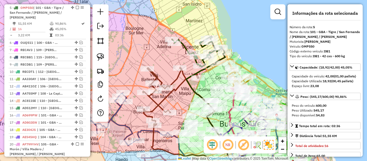
scroll to position [134, 0]
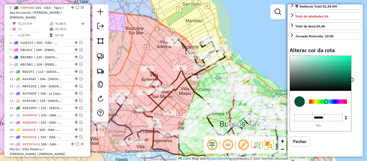
click at [327, 102] on div at bounding box center [328, 101] width 38 height 4
drag, startPoint x: 329, startPoint y: 98, endPoint x: 327, endPoint y: 101, distance: 3.7
click at [328, 99] on div at bounding box center [328, 97] width 38 height 4
click at [325, 102] on div at bounding box center [327, 101] width 4 height 4
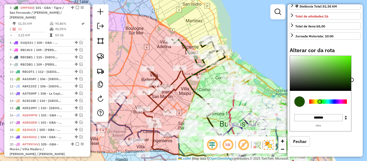
drag, startPoint x: 325, startPoint y: 101, endPoint x: 320, endPoint y: 101, distance: 4.8
click at [320, 101] on div at bounding box center [320, 101] width 4 height 4
type input "*******"
drag, startPoint x: 334, startPoint y: 84, endPoint x: 353, endPoint y: 40, distance: 47.2
click at [353, 41] on div "Informações da rota selecionada Número da rota: 5 Nome da rota: 101 - GBA - Tig…" at bounding box center [324, 80] width 75 height 152
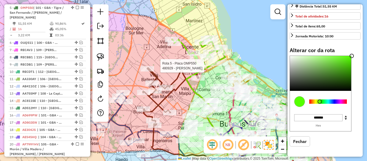
select select "**********"
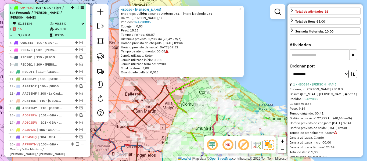
click at [76, 8] on em at bounding box center [77, 7] width 3 height 3
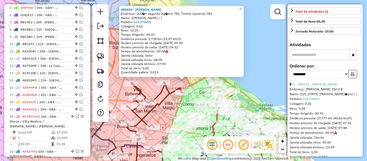
click at [164, 94] on icon at bounding box center [154, 111] width 56 height 58
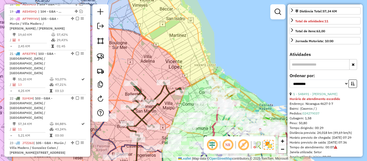
scroll to position [415, 0]
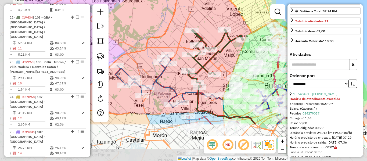
drag, startPoint x: 170, startPoint y: 105, endPoint x: 223, endPoint y: 62, distance: 68.5
click at [231, 52] on div "Janela de atendimento Grade de atendimento Capacidade Transportadoras Veículos …" at bounding box center [183, 80] width 367 height 161
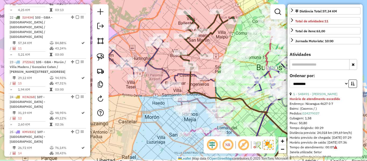
drag, startPoint x: 212, startPoint y: 73, endPoint x: 206, endPoint y: 70, distance: 7.2
click at [207, 69] on div "Janela de atendimento Grade de atendimento Capacidade Transportadoras Veículos …" at bounding box center [183, 80] width 367 height 161
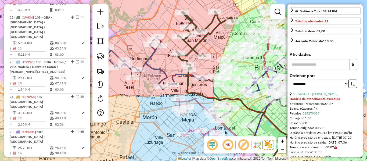
click at [177, 74] on icon at bounding box center [153, 62] width 96 height 53
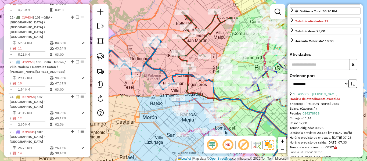
scroll to position [380, 0]
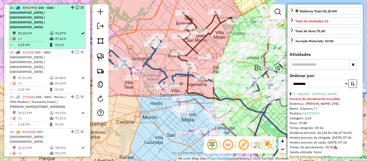
click at [76, 8] on em at bounding box center [77, 7] width 3 height 3
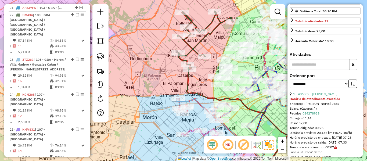
drag, startPoint x: 181, startPoint y: 84, endPoint x: 157, endPoint y: 52, distance: 40.1
click at [156, 52] on div "Janela de atendimento Grade de atendimento Capacidade Transportadoras Veículos …" at bounding box center [183, 80] width 367 height 161
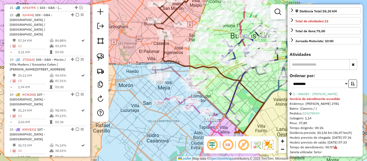
click at [174, 71] on icon at bounding box center [180, 79] width 56 height 24
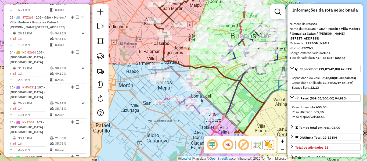
scroll to position [0, 0]
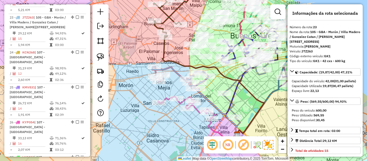
click at [164, 52] on icon at bounding box center [213, 85] width 102 height 100
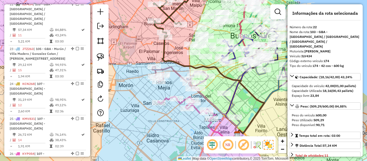
scroll to position [387, 0]
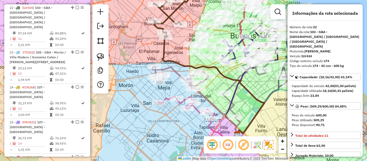
drag, startPoint x: 168, startPoint y: 49, endPoint x: 163, endPoint y: 80, distance: 30.8
click at [163, 80] on div "Janela de atendimento Grade de atendimento Capacidade Transportadoras Veículos …" at bounding box center [183, 80] width 367 height 161
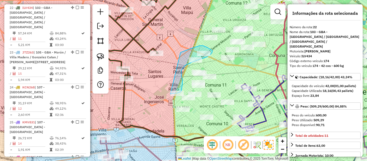
drag, startPoint x: 189, startPoint y: 49, endPoint x: 160, endPoint y: 75, distance: 39.6
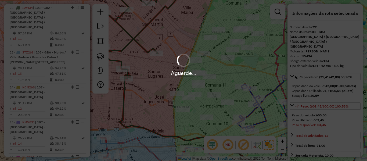
select select "**********"
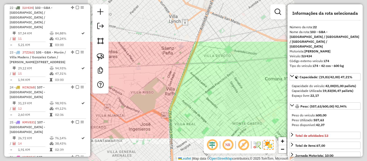
select select "**********"
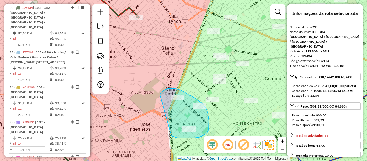
drag, startPoint x: 204, startPoint y: 135, endPoint x: 160, endPoint y: 97, distance: 57.9
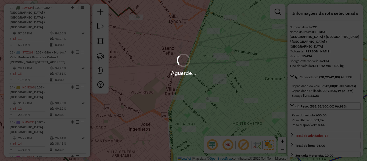
select select "**********"
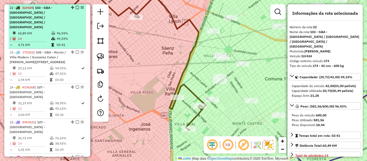
click at [77, 7] on em at bounding box center [77, 7] width 3 height 3
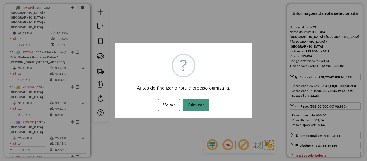
click at [191, 103] on button "Otimizar" at bounding box center [196, 105] width 26 height 12
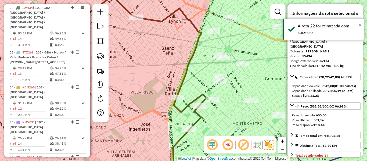
click at [77, 8] on em at bounding box center [77, 7] width 3 height 3
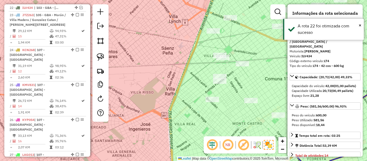
scroll to position [359, 0]
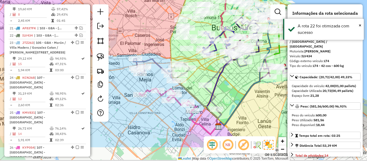
drag, startPoint x: 171, startPoint y: 90, endPoint x: 152, endPoint y: 29, distance: 63.4
click at [152, 29] on div "Janela de atendimento Grade de atendimento Capacidade Transportadoras Veículos …" at bounding box center [183, 80] width 367 height 161
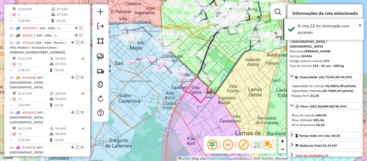
click at [181, 92] on icon at bounding box center [194, 90] width 28 height 24
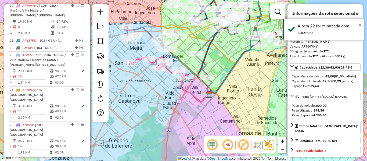
scroll to position [345, 0]
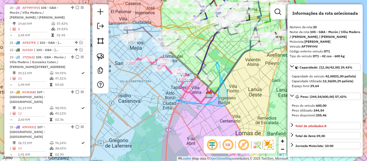
drag, startPoint x: 214, startPoint y: 101, endPoint x: 183, endPoint y: 96, distance: 31.0
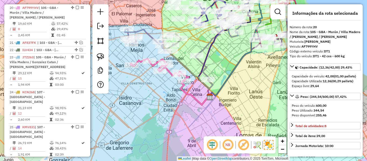
drag, startPoint x: 180, startPoint y: 101, endPoint x: 186, endPoint y: 112, distance: 11.8
click at [186, 112] on div "Janela de atendimento Grade de atendimento Capacidade Transportadoras Veículos …" at bounding box center [183, 80] width 367 height 161
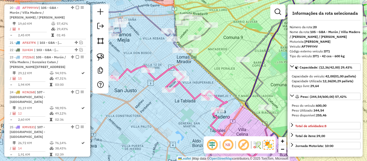
select select "**********"
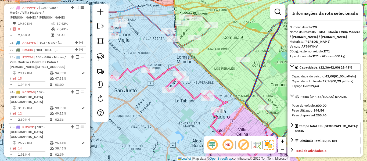
click at [187, 90] on icon at bounding box center [169, 88] width 116 height 44
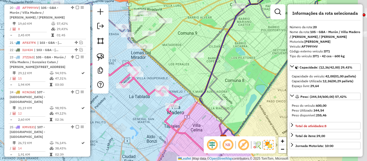
click at [146, 89] on icon at bounding box center [123, 84] width 116 height 44
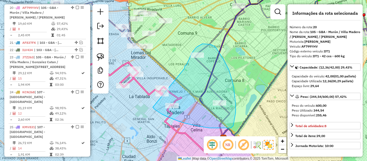
drag, startPoint x: 155, startPoint y: 109, endPoint x: 185, endPoint y: 69, distance: 50.6
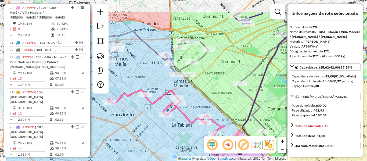
drag, startPoint x: 157, startPoint y: 82, endPoint x: 195, endPoint y: 107, distance: 45.7
click at [195, 107] on div "Janela de atendimento Grade de atendimento Capacidade Transportadoras Veículos …" at bounding box center [183, 80] width 367 height 161
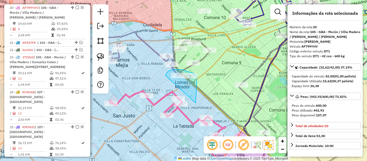
drag, startPoint x: 196, startPoint y: 101, endPoint x: 166, endPoint y: 91, distance: 31.7
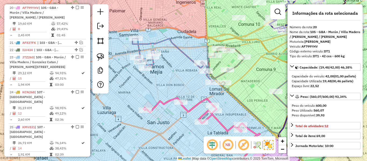
drag, startPoint x: 205, startPoint y: 105, endPoint x: 235, endPoint y: 109, distance: 30.3
click at [235, 109] on div "Janela de atendimento Grade de atendimento Capacidade Transportadoras Veículos …" at bounding box center [183, 80] width 367 height 161
select select "**********"
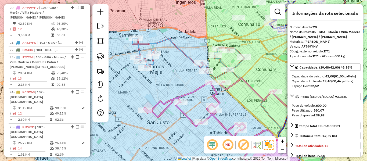
click at [197, 87] on icon at bounding box center [221, 113] width 157 height 71
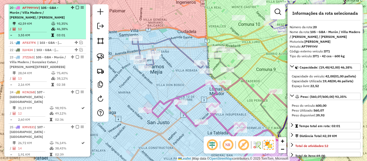
click at [76, 8] on em at bounding box center [77, 7] width 3 height 3
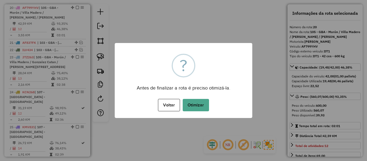
click at [199, 98] on div "Voltar No Otimizar" at bounding box center [184, 105] width 138 height 15
click at [201, 101] on button "Otimizar" at bounding box center [196, 105] width 26 height 12
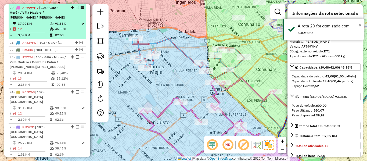
click at [76, 7] on em at bounding box center [77, 7] width 3 height 3
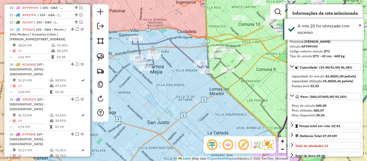
scroll to position [317, 0]
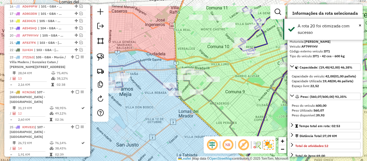
drag, startPoint x: 165, startPoint y: 94, endPoint x: 127, endPoint y: 113, distance: 42.5
click at [127, 113] on div "Rota 23 - Placa JTZ263 481048 - Maia Barrio Rota 23 - Placa JTZ263 551902 - NAZ…" at bounding box center [183, 80] width 367 height 161
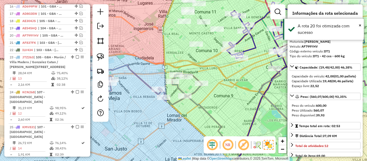
click at [139, 87] on div "Janela de atendimento Grade de atendimento Capacidade Transportadoras Veículos …" at bounding box center [183, 80] width 367 height 161
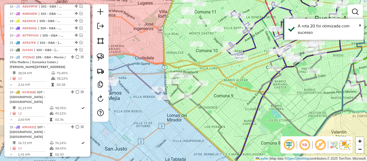
click at [142, 82] on icon at bounding box center [146, 85] width 112 height 40
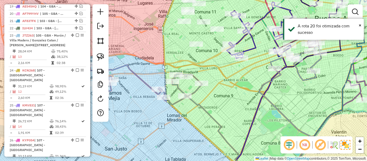
select select "**********"
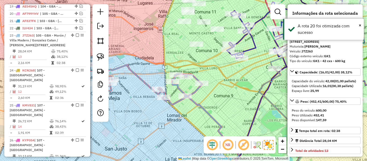
scroll to position [366, 0]
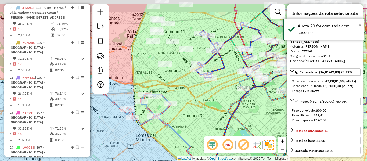
drag, startPoint x: 144, startPoint y: 94, endPoint x: 111, endPoint y: 114, distance: 39.1
click at [113, 114] on div "Janela de atendimento Grade de atendimento Capacidade Transportadoras Veículos …" at bounding box center [183, 80] width 367 height 161
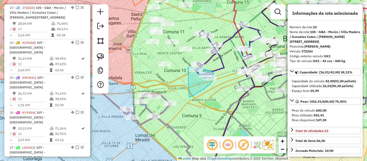
drag, startPoint x: 189, startPoint y: 97, endPoint x: 164, endPoint y: 84, distance: 28.2
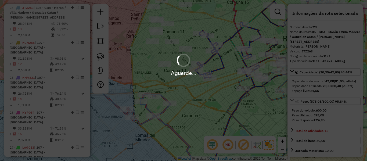
select select "**********"
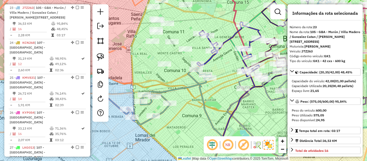
click at [76, 8] on em at bounding box center [77, 7] width 3 height 3
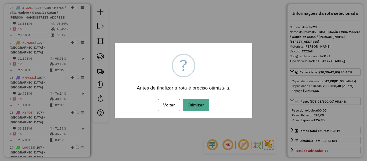
drag, startPoint x: 201, startPoint y: 118, endPoint x: 206, endPoint y: 105, distance: 13.3
click at [201, 118] on div at bounding box center [184, 117] width 138 height 1
click at [206, 105] on button "Otimizar" at bounding box center [196, 105] width 26 height 12
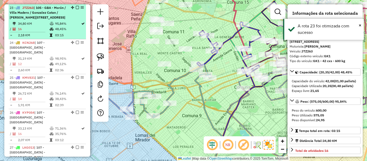
click at [76, 8] on em at bounding box center [77, 7] width 3 height 3
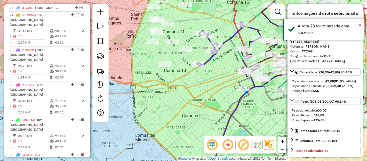
scroll to position [334, 0]
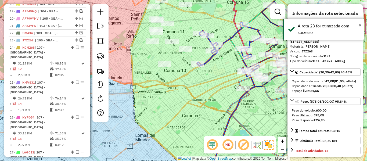
drag, startPoint x: 226, startPoint y: 96, endPoint x: 147, endPoint y: 132, distance: 87.3
click at [146, 132] on div "Janela de atendimento Grade de atendimento Capacidade Transportadoras Veículos …" at bounding box center [183, 80] width 367 height 161
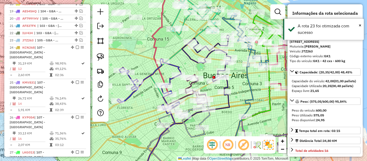
click at [183, 127] on icon at bounding box center [184, 120] width 51 height 34
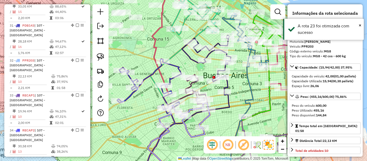
scroll to position [614, 0]
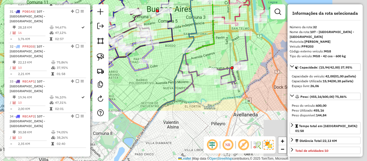
drag, startPoint x: 187, startPoint y: 131, endPoint x: 140, endPoint y: 73, distance: 74.7
click at [128, 61] on icon at bounding box center [128, 54] width 51 height 34
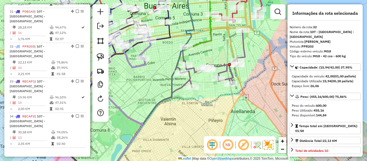
drag, startPoint x: 193, startPoint y: 77, endPoint x: 194, endPoint y: 74, distance: 2.7
click at [193, 75] on icon at bounding box center [210, 58] width 69 height 57
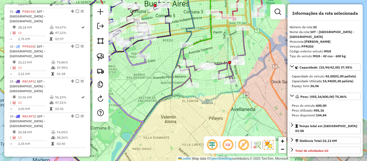
click at [194, 72] on icon at bounding box center [210, 56] width 69 height 57
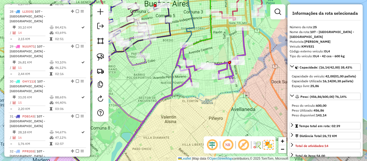
scroll to position [404, 0]
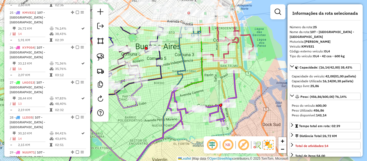
drag, startPoint x: 195, startPoint y: 71, endPoint x: 181, endPoint y: 117, distance: 47.8
click at [181, 117] on icon at bounding box center [202, 99] width 69 height 57
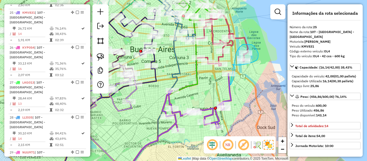
drag, startPoint x: 230, startPoint y: 85, endPoint x: 236, endPoint y: 60, distance: 25.1
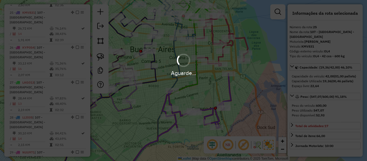
select select "**********"
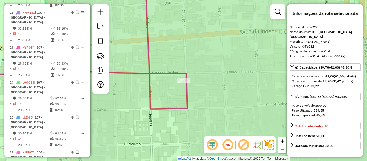
select select "**********"
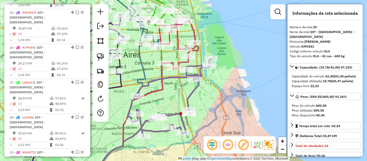
click at [180, 62] on icon at bounding box center [178, 43] width 39 height 52
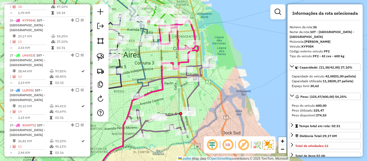
scroll to position [434, 0]
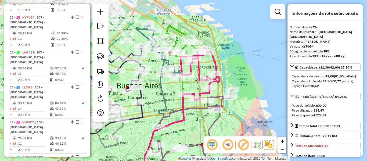
drag, startPoint x: 173, startPoint y: 55, endPoint x: 196, endPoint y: 85, distance: 38.0
click at [195, 85] on div "Janela de atendimento Grade de atendimento Capacidade Transportadoras Veículos …" at bounding box center [183, 80] width 367 height 161
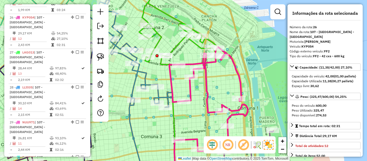
click at [181, 43] on icon at bounding box center [178, 31] width 79 height 68
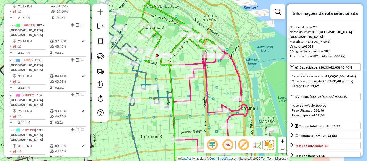
scroll to position [464, 0]
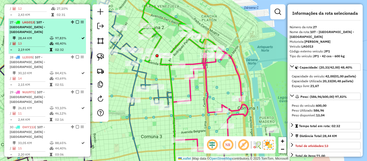
click at [77, 20] on em at bounding box center [77, 21] width 3 height 3
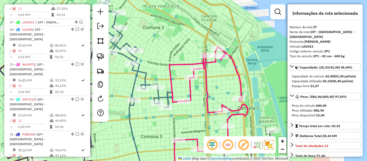
click at [190, 91] on icon at bounding box center [208, 99] width 78 height 104
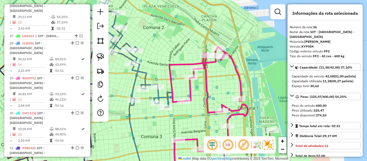
scroll to position [434, 0]
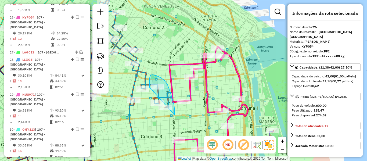
drag, startPoint x: 174, startPoint y: 104, endPoint x: 160, endPoint y: 116, distance: 18.9
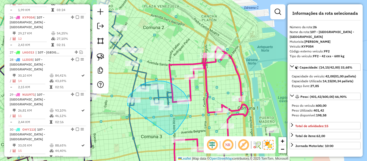
drag, startPoint x: 175, startPoint y: 132, endPoint x: 136, endPoint y: 117, distance: 41.9
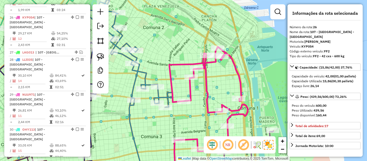
select select "**********"
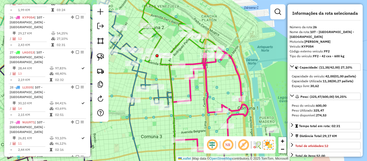
click at [203, 63] on icon at bounding box center [208, 99] width 78 height 104
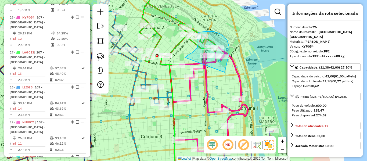
drag, startPoint x: 227, startPoint y: 41, endPoint x: 192, endPoint y: 59, distance: 39.4
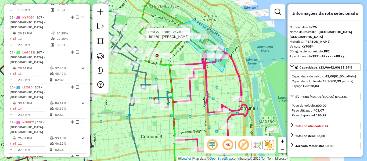
drag, startPoint x: 225, startPoint y: 63, endPoint x: 192, endPoint y: 51, distance: 35.1
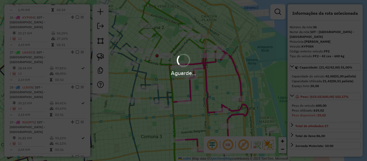
select select "**********"
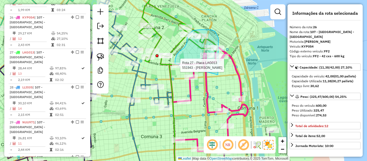
drag, startPoint x: 218, startPoint y: 75, endPoint x: 192, endPoint y: 88, distance: 28.8
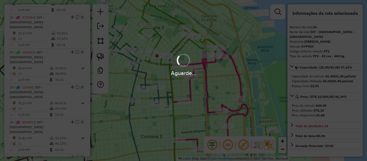
select select "**********"
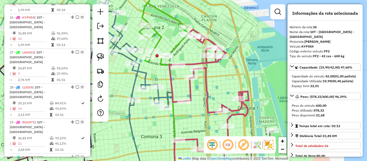
drag, startPoint x: 200, startPoint y: 97, endPoint x: 229, endPoint y: 96, distance: 28.7
click at [250, 101] on div "Janela de atendimento Grade de atendimento Capacidade Transportadoras Veículos …" at bounding box center [183, 80] width 367 height 161
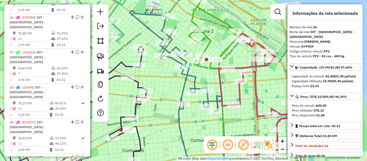
click at [194, 77] on icon at bounding box center [176, 56] width 92 height 109
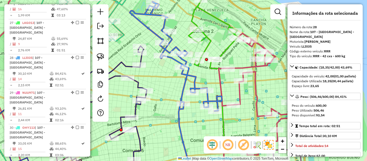
scroll to position [494, 0]
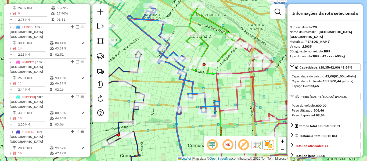
drag, startPoint x: 206, startPoint y: 75, endPoint x: 194, endPoint y: 91, distance: 20.3
click at [194, 91] on div "Janela de atendimento Grade de atendimento Capacidade Transportadoras Veículos …" at bounding box center [183, 80] width 367 height 161
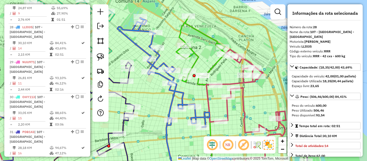
click at [216, 63] on icon at bounding box center [201, 49] width 50 height 66
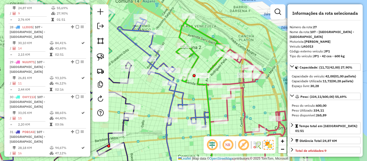
scroll to position [464, 0]
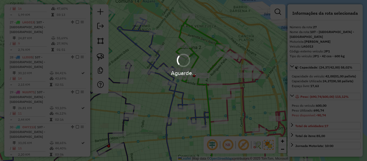
select select "**********"
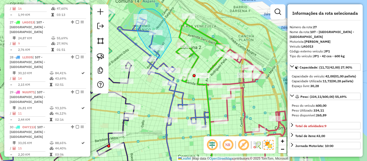
drag, startPoint x: 162, startPoint y: 16, endPoint x: 167, endPoint y: 56, distance: 40.9
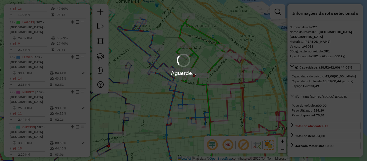
select select "**********"
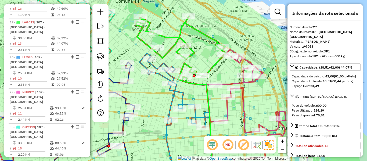
click at [193, 53] on icon at bounding box center [181, 49] width 90 height 66
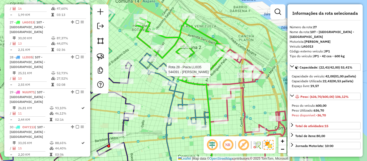
select select "**********"
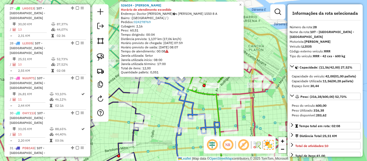
scroll to position [494, 0]
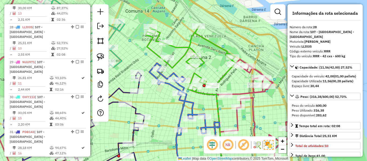
click at [195, 73] on icon at bounding box center [191, 59] width 90 height 66
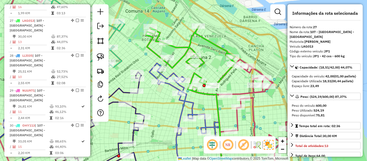
scroll to position [464, 0]
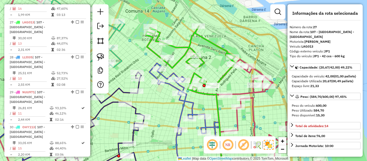
select select "**********"
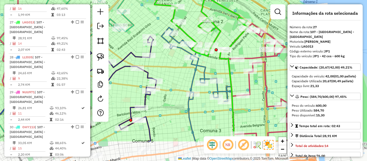
drag, startPoint x: 221, startPoint y: 71, endPoint x: 218, endPoint y: 59, distance: 13.2
click at [233, 38] on div "Janela de atendimento Grade de atendimento Capacidade Transportadoras Veículos …" at bounding box center [183, 80] width 367 height 161
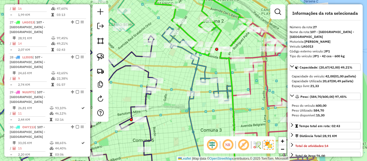
click at [205, 69] on icon at bounding box center [197, 64] width 70 height 74
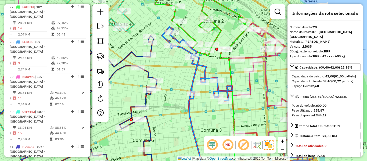
scroll to position [494, 0]
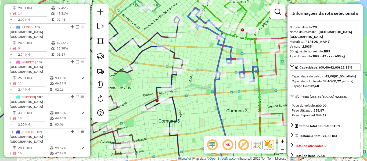
drag, startPoint x: 182, startPoint y: 59, endPoint x: 219, endPoint y: 80, distance: 42.9
click at [219, 80] on div "Janela de atendimento Grade de atendimento Capacidade Transportadoras Veículos …" at bounding box center [183, 80] width 367 height 161
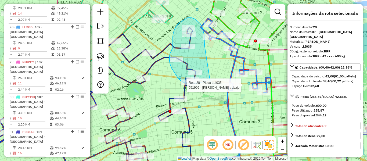
drag, startPoint x: 206, startPoint y: 53, endPoint x: 213, endPoint y: 76, distance: 24.1
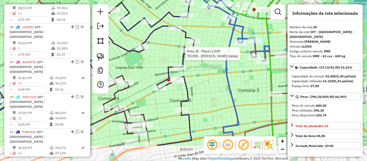
drag, startPoint x: 216, startPoint y: 63, endPoint x: 216, endPoint y: 57, distance: 6.2
click at [216, 57] on div "Rota 28 - Placa LLI035 551909 - luis alberto trabajo Janela de atendimento Grad…" at bounding box center [183, 80] width 367 height 161
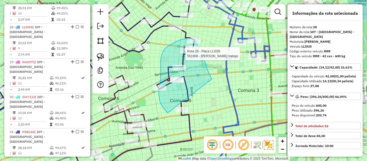
drag, startPoint x: 197, startPoint y: 44, endPoint x: 202, endPoint y: 116, distance: 71.9
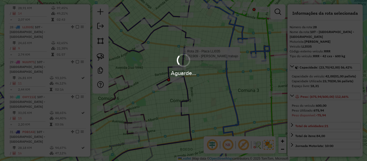
select select "**********"
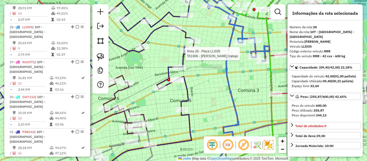
select select "**********"
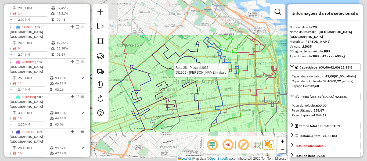
click at [208, 87] on div "Rota 28 - Placa LLI035 551909 - luis alberto trabajo Janela de atendimento Grad…" at bounding box center [183, 80] width 367 height 161
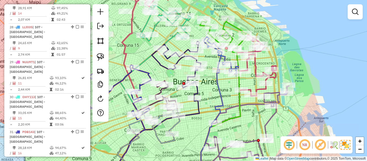
click at [223, 57] on icon at bounding box center [220, 55] width 35 height 37
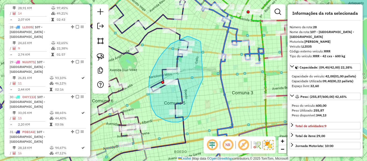
drag, startPoint x: 189, startPoint y: 115, endPoint x: 202, endPoint y: 44, distance: 72.1
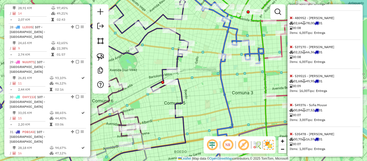
scroll to position [254, 0]
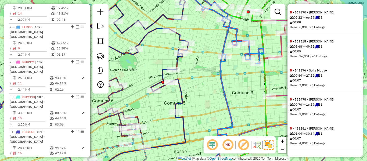
click at [290, 127] on icon at bounding box center [291, 128] width 3 height 4
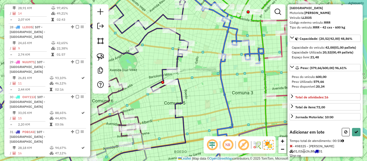
scroll to position [0, 0]
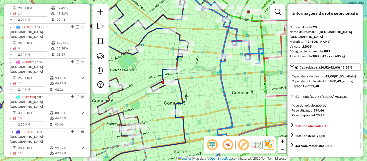
select select "**********"
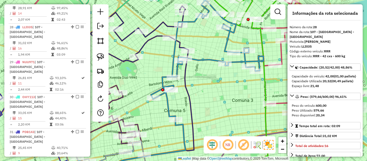
drag, startPoint x: 198, startPoint y: 82, endPoint x: 198, endPoint y: 97, distance: 14.2
click at [198, 97] on div "Janela de atendimento Grade de atendimento Capacidade Transportadoras Veículos …" at bounding box center [183, 80] width 367 height 161
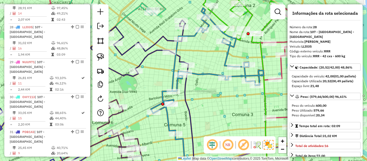
click at [210, 70] on div "Janela de atendimento Grade de atendimento Capacidade Transportadoras Veículos …" at bounding box center [183, 80] width 367 height 161
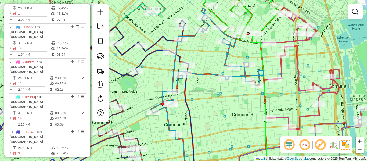
click at [210, 72] on icon at bounding box center [207, 71] width 113 height 126
select select "**********"
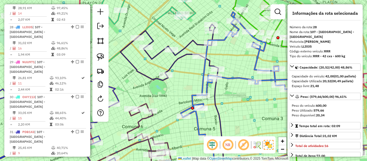
drag, startPoint x: 228, startPoint y: 89, endPoint x: 240, endPoint y: 93, distance: 12.9
click at [240, 93] on div "Janela de atendimento Grade de atendimento Capacidade Transportadoras Veículos …" at bounding box center [183, 80] width 367 height 161
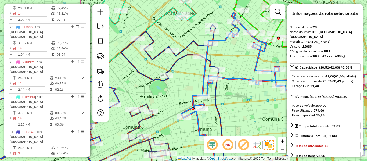
click at [190, 54] on icon at bounding box center [170, 53] width 98 height 56
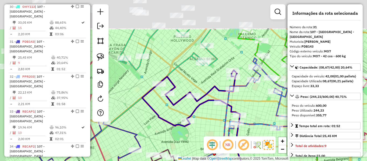
drag, startPoint x: 205, startPoint y: 113, endPoint x: 215, endPoint y: 97, distance: 19.3
click at [208, 117] on div "Janela de atendimento Grade de atendimento Capacidade Transportadoras Veículos …" at bounding box center [183, 80] width 367 height 161
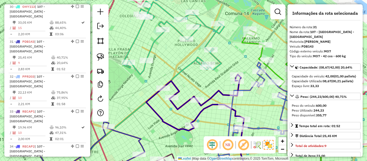
click at [217, 67] on icon at bounding box center [173, 37] width 102 height 73
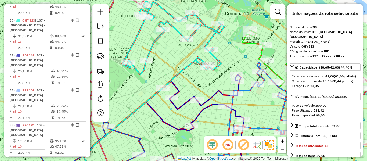
scroll to position [554, 0]
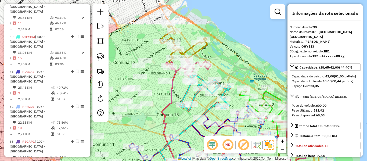
drag, startPoint x: 201, startPoint y: 100, endPoint x: 204, endPoint y: 71, distance: 28.9
click at [201, 101] on div "Janela de atendimento Grade de atendimento Capacidade Transportadoras Veículos …" at bounding box center [183, 80] width 367 height 161
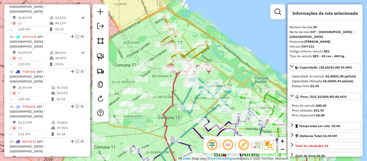
click at [201, 51] on icon at bounding box center [185, 39] width 48 height 46
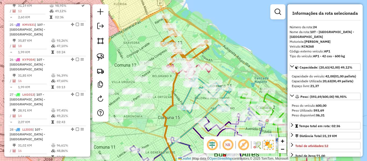
scroll to position [374, 0]
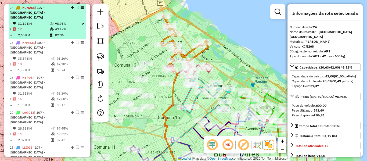
click at [76, 7] on em at bounding box center [77, 7] width 3 height 3
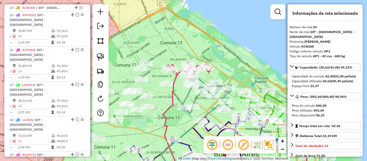
click at [175, 80] on icon at bounding box center [171, 120] width 16 height 113
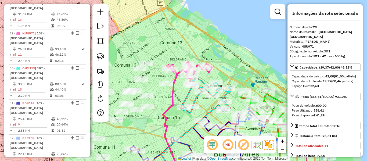
scroll to position [501, 0]
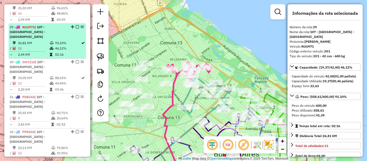
click at [76, 25] on em at bounding box center [77, 26] width 3 height 3
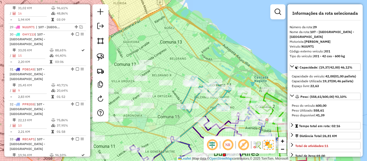
drag, startPoint x: 198, startPoint y: 72, endPoint x: 185, endPoint y: 48, distance: 26.7
click at [185, 48] on div "Rota 30 - Placa OHY113 542505 - Felipe schiappacasse Janela de atendimento Grad…" at bounding box center [183, 80] width 367 height 161
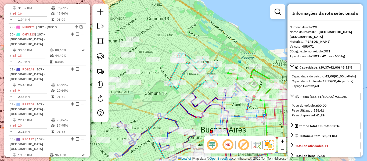
click at [187, 58] on icon at bounding box center [193, 71] width 51 height 37
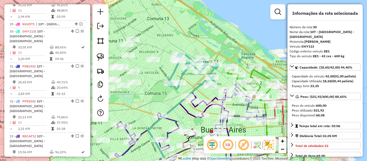
scroll to position [509, 0]
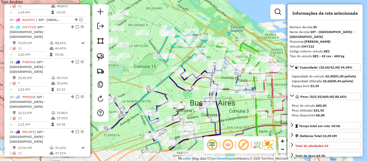
drag, startPoint x: 188, startPoint y: 40, endPoint x: 181, endPoint y: 28, distance: 13.7
click at [181, 28] on div "Janela de atendimento Grade de atendimento Capacidade Transportadoras Veículos …" at bounding box center [183, 80] width 367 height 161
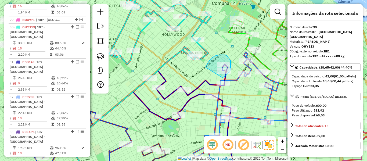
drag, startPoint x: 206, startPoint y: 67, endPoint x: 220, endPoint y: 78, distance: 18.3
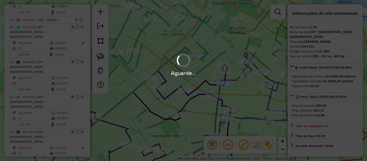
select select "**********"
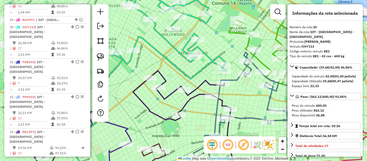
click at [235, 80] on icon at bounding box center [249, 114] width 113 height 125
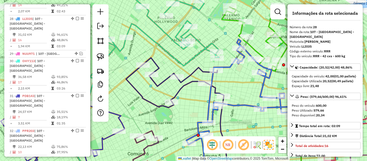
scroll to position [471, 0]
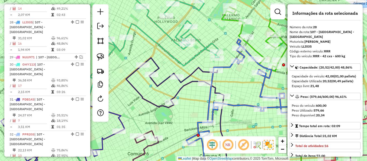
drag, startPoint x: 246, startPoint y: 95, endPoint x: 231, endPoint y: 71, distance: 28.0
click at [231, 71] on div "Janela de atendimento Grade de atendimento Capacidade Transportadoras Veículos …" at bounding box center [183, 80] width 367 height 161
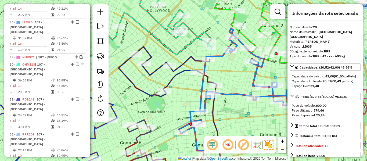
drag, startPoint x: 231, startPoint y: 73, endPoint x: 247, endPoint y: 56, distance: 23.8
click at [247, 56] on div "Janela de atendimento Grade de atendimento Capacidade Transportadoras Veículos …" at bounding box center [183, 80] width 367 height 161
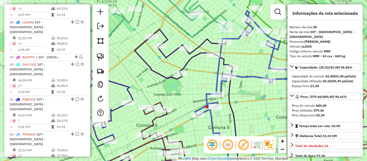
click at [207, 27] on icon at bounding box center [171, 10] width 111 height 53
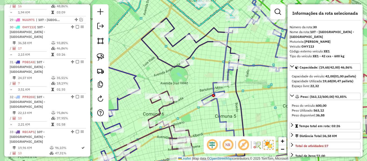
drag, startPoint x: 208, startPoint y: 27, endPoint x: 215, endPoint y: 20, distance: 10.1
click at [216, 18] on div "Janela de atendimento Grade de atendimento Capacidade Transportadoras Veículos …" at bounding box center [183, 80] width 367 height 161
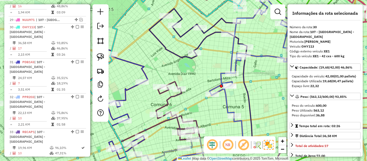
click at [214, 23] on icon at bounding box center [198, 34] width 98 height 50
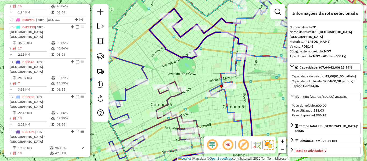
scroll to position [539, 0]
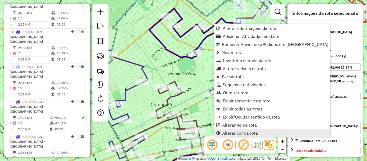
click at [240, 130] on link "Alterar cor da rota" at bounding box center [272, 133] width 116 height 8
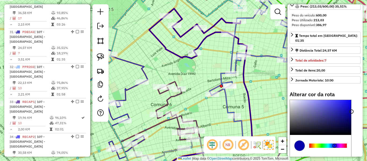
scroll to position [134, 0]
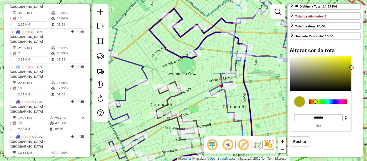
click at [315, 101] on div at bounding box center [328, 101] width 38 height 4
drag, startPoint x: 345, startPoint y: 63, endPoint x: 346, endPoint y: 31, distance: 32.5
click at [346, 31] on div "Informações da rota selecionada Número da rota: 31 Nome da rota: 107 - Ciudad A…" at bounding box center [324, 80] width 75 height 152
type input "*******"
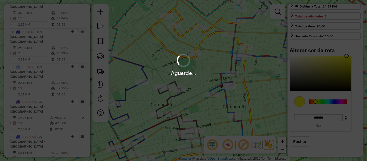
click at [197, 83] on div "Aguarde..." at bounding box center [183, 80] width 367 height 161
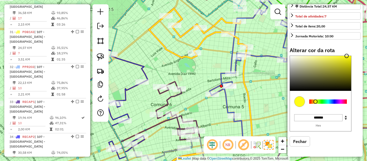
click at [180, 56] on icon at bounding box center [198, 34] width 98 height 50
select select "**********"
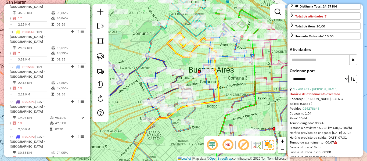
click at [226, 58] on icon at bounding box center [226, 54] width 56 height 63
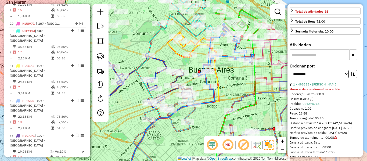
scroll to position [471, 0]
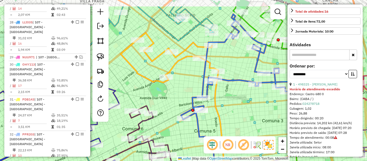
drag, startPoint x: 228, startPoint y: 66, endPoint x: 237, endPoint y: 83, distance: 19.0
click at [237, 83] on icon at bounding box center [237, 77] width 113 height 126
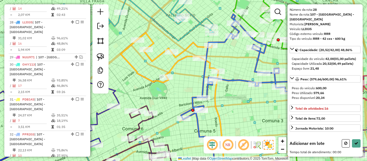
scroll to position [22, 0]
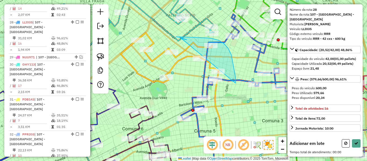
click at [189, 14] on div at bounding box center [189, 14] width 0 height 0
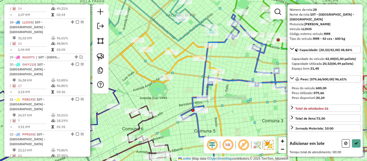
select select "**********"
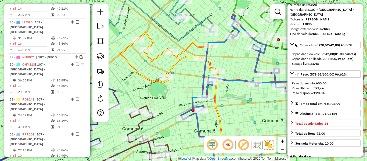
scroll to position [134, 0]
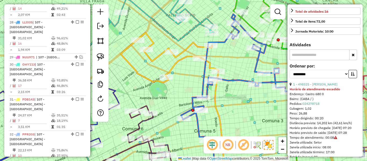
click at [228, 52] on div "Janela de atendimento Grade de atendimento Capacidade Transportadoras Veículos …" at bounding box center [183, 80] width 367 height 161
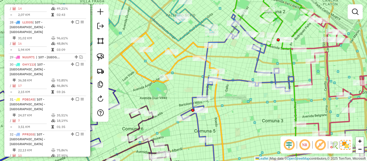
click at [189, 60] on div "Janela de atendimento Grade de atendimento Capacidade Transportadoras Veículos …" at bounding box center [183, 80] width 367 height 161
click at [188, 56] on icon at bounding box center [170, 58] width 98 height 50
select select "**********"
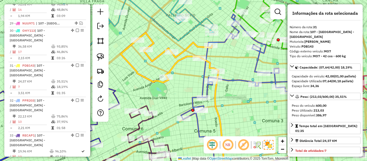
scroll to position [539, 0]
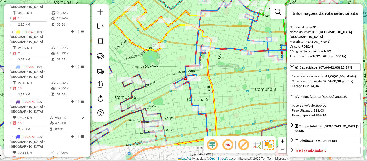
drag, startPoint x: 185, startPoint y: 57, endPoint x: 185, endPoint y: 43, distance: 14.2
click at [182, 41] on div "Janela de atendimento Grade de atendimento Capacidade Transportadoras Veículos …" at bounding box center [183, 80] width 367 height 161
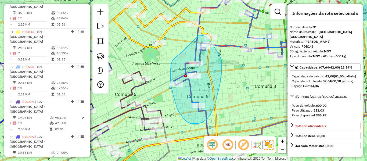
drag, startPoint x: 171, startPoint y: 64, endPoint x: 181, endPoint y: 41, distance: 25.5
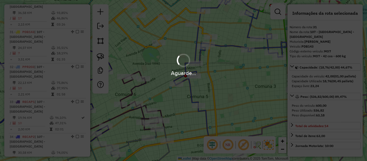
select select "**********"
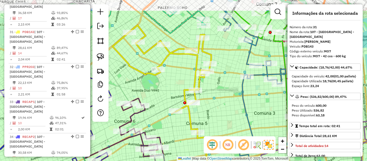
drag, startPoint x: 227, startPoint y: 97, endPoint x: 234, endPoint y: 78, distance: 20.9
click at [226, 103] on div "Janela de atendimento Grade de atendimento Capacidade Transportadoras Veículos …" at bounding box center [183, 80] width 367 height 161
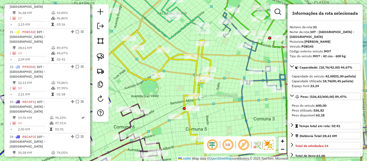
click at [247, 60] on icon at bounding box center [254, 50] width 62 height 77
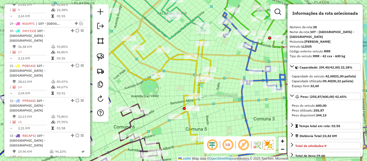
scroll to position [471, 0]
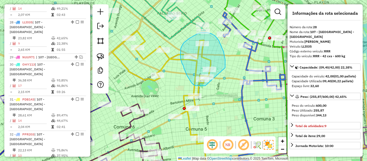
drag, startPoint x: 225, startPoint y: 68, endPoint x: 216, endPoint y: 81, distance: 16.6
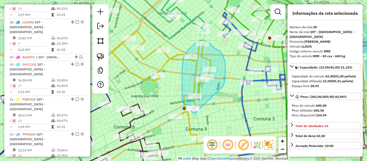
drag, startPoint x: 225, startPoint y: 81, endPoint x: 212, endPoint y: 109, distance: 30.4
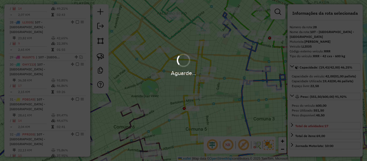
select select "**********"
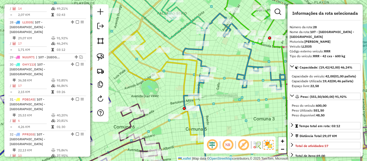
drag, startPoint x: 217, startPoint y: 100, endPoint x: 231, endPoint y: 122, distance: 26.3
click at [231, 122] on div "Janela de atendimento Grade de atendimento Capacidade Transportadoras Veículos …" at bounding box center [183, 80] width 367 height 161
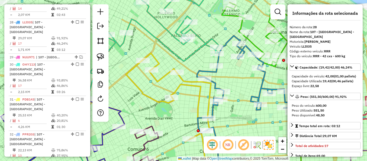
click at [203, 42] on icon at bounding box center [163, 22] width 111 height 77
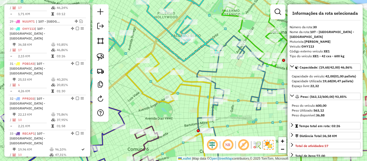
scroll to position [509, 0]
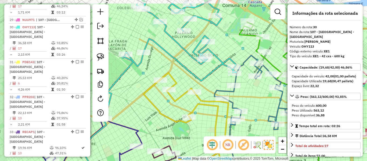
drag, startPoint x: 200, startPoint y: 53, endPoint x: 218, endPoint y: 73, distance: 26.1
click at [218, 73] on div "Janela de atendimento Grade de atendimento Capacidade Transportadoras Veículos …" at bounding box center [183, 80] width 367 height 161
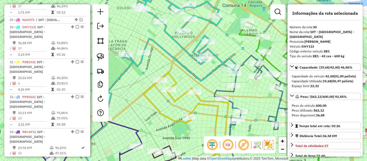
click at [233, 93] on icon at bounding box center [265, 103] width 102 height 97
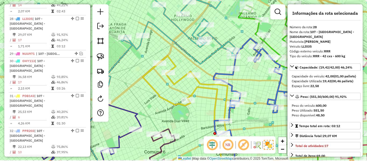
drag, startPoint x: 245, startPoint y: 100, endPoint x: 246, endPoint y: 66, distance: 34.1
click at [244, 70] on div "Janela de atendimento Grade de atendimento Capacidade Transportadoras Veículos …" at bounding box center [183, 80] width 367 height 161
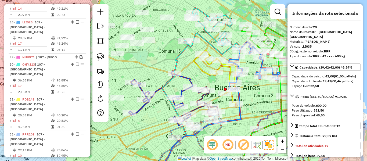
click at [230, 73] on icon at bounding box center [214, 77] width 42 height 54
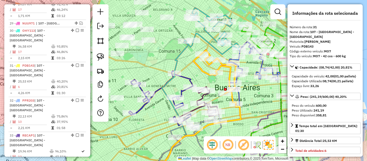
scroll to position [539, 0]
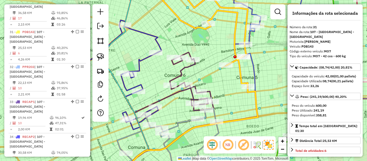
click at [211, 93] on icon at bounding box center [192, 81] width 44 height 58
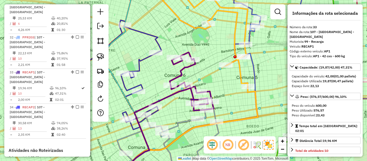
scroll to position [599, 0]
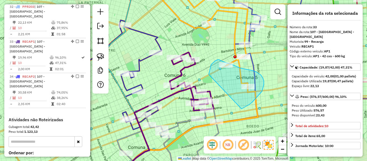
drag, startPoint x: 245, startPoint y: 107, endPoint x: 208, endPoint y: 80, distance: 45.6
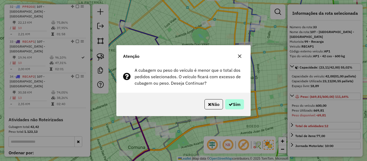
click at [235, 104] on hb-app "Aguarde... Pop-up bloqueado! Seu navegador bloqueou automáticamente a abertura …" at bounding box center [183, 80] width 367 height 161
click at [235, 104] on button "Sim" at bounding box center [234, 104] width 19 height 10
select select "**********"
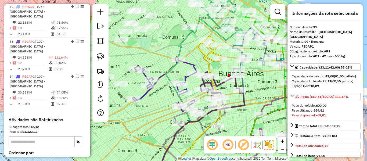
click at [206, 51] on div "Janela de atendimento Grade de atendimento Capacidade Transportadoras Veículos …" at bounding box center [183, 80] width 367 height 161
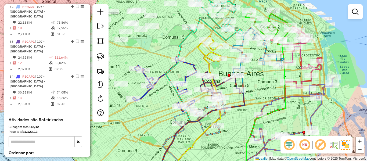
click at [206, 55] on icon at bounding box center [209, 48] width 25 height 25
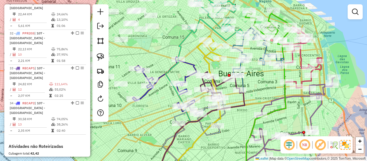
select select "**********"
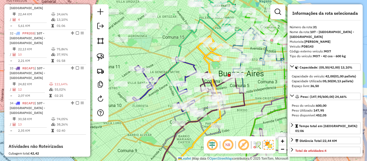
scroll to position [539, 0]
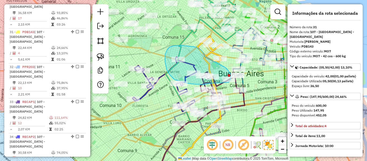
drag, startPoint x: 205, startPoint y: 57, endPoint x: 222, endPoint y: 65, distance: 18.7
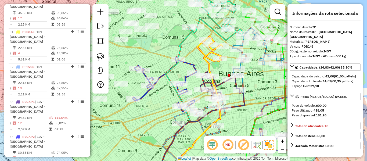
select select "**********"
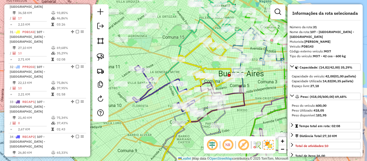
click at [218, 83] on icon at bounding box center [205, 61] width 55 height 50
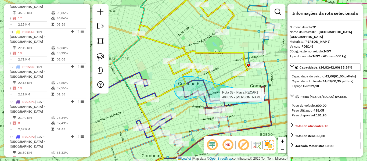
drag, startPoint x: 187, startPoint y: 76, endPoint x: 238, endPoint y: 81, distance: 51.5
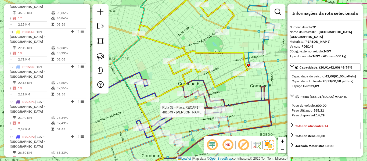
select select "**********"
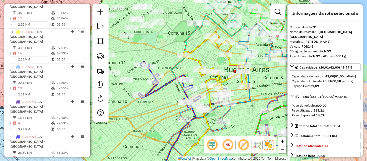
click at [226, 110] on icon at bounding box center [205, 114] width 51 height 34
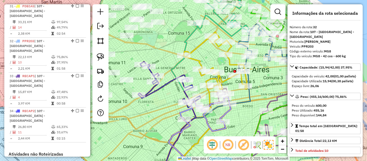
scroll to position [569, 0]
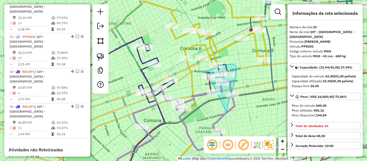
drag, startPoint x: 227, startPoint y: 113, endPoint x: 194, endPoint y: 81, distance: 45.6
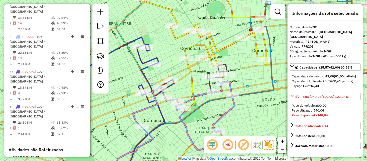
select select "**********"
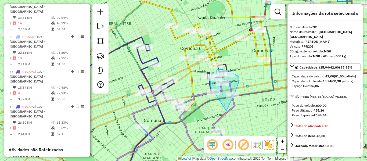
click at [211, 16] on div "Rota 33 - Placa RECAP1 506206 - Jos� Ignacio Rebullida Rota 33 - Placa RECAP1 5…" at bounding box center [211, 16] width 0 height 0
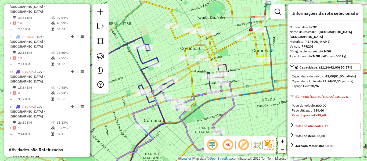
scroll to position [109, 0]
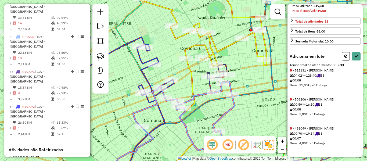
click at [292, 129] on icon at bounding box center [291, 128] width 3 height 4
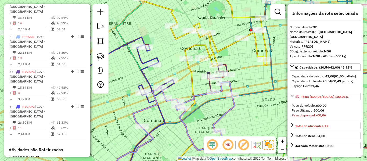
scroll to position [80, 0]
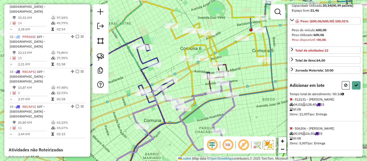
click at [289, 130] on div "Informações da rota selecionada Número da rota: 32 Nome da rota: 107 - Ciudad A…" at bounding box center [324, 80] width 75 height 152
click at [293, 129] on span "- 506206 - Jos� Ignacio Rebullida 00,59 16,50 33 00:08 Itens: 5,00 Tipo: Entrega" at bounding box center [325, 138] width 71 height 24
click at [292, 128] on icon at bounding box center [291, 128] width 3 height 4
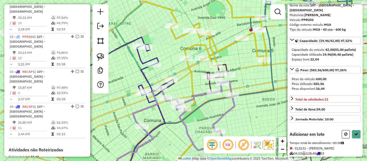
scroll to position [0, 0]
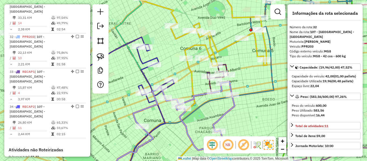
select select "**********"
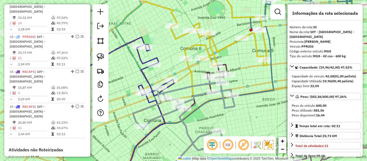
click at [227, 65] on icon at bounding box center [217, 71] width 20 height 14
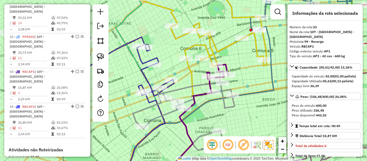
scroll to position [599, 0]
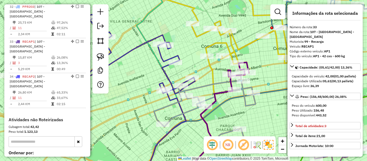
click at [203, 85] on icon at bounding box center [205, 111] width 102 height 73
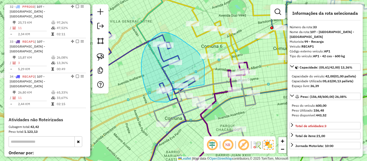
drag, startPoint x: 204, startPoint y: 83, endPoint x: 175, endPoint y: 90, distance: 30.1
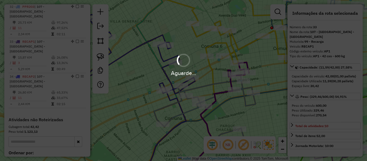
select select "**********"
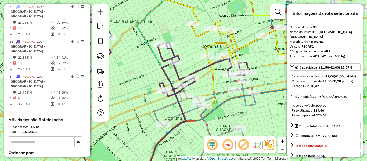
click at [252, 104] on icon at bounding box center [205, 111] width 102 height 73
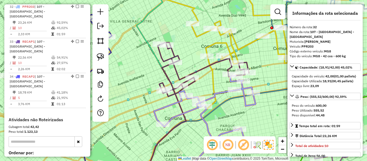
scroll to position [569, 0]
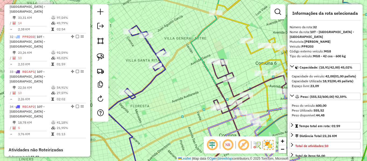
click at [221, 82] on icon at bounding box center [257, 86] width 91 height 54
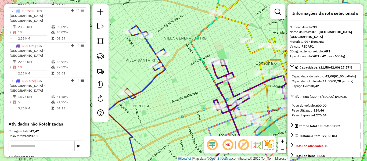
scroll to position [599, 0]
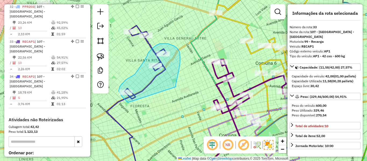
drag, startPoint x: 176, startPoint y: 87, endPoint x: 150, endPoint y: 109, distance: 34.3
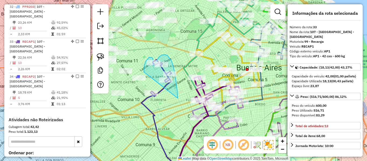
drag, startPoint x: 178, startPoint y: 98, endPoint x: 150, endPoint y: 82, distance: 31.7
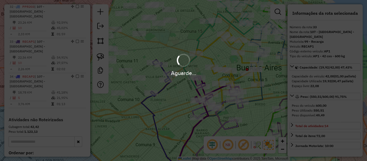
select select "**********"
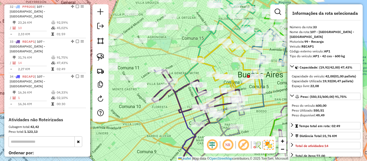
click at [182, 86] on icon at bounding box center [197, 91] width 90 height 43
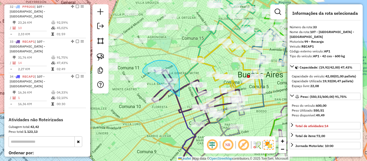
drag, startPoint x: 179, startPoint y: 77, endPoint x: 145, endPoint y: 74, distance: 34.5
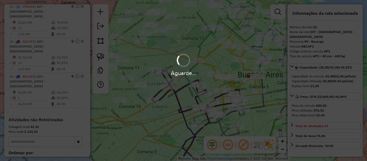
select select "**********"
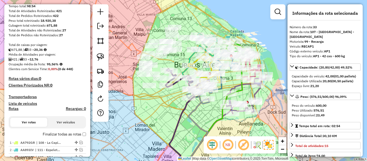
scroll to position [0, 0]
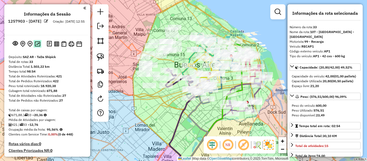
click at [38, 44] on img at bounding box center [38, 43] width 6 height 5
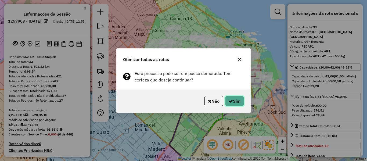
click at [233, 99] on button "Sim" at bounding box center [234, 101] width 19 height 10
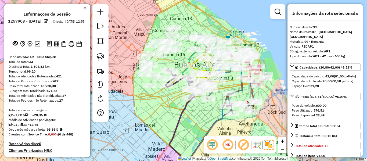
drag, startPoint x: 69, startPoint y: 81, endPoint x: 69, endPoint y: 34, distance: 47.0
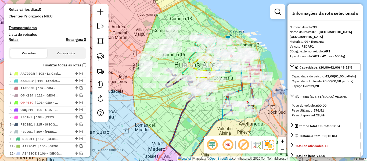
click at [69, 63] on label "Finalizar todas as rotas" at bounding box center [64, 65] width 43 height 6
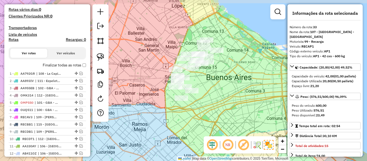
drag, startPoint x: 182, startPoint y: 82, endPoint x: 214, endPoint y: 95, distance: 34.7
click at [214, 95] on div "Janela de atendimento Grade de atendimento Capacidade Transportadoras Veículos …" at bounding box center [183, 80] width 367 height 161
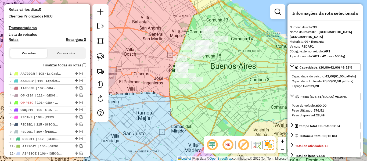
drag, startPoint x: 210, startPoint y: 96, endPoint x: 219, endPoint y: 82, distance: 16.4
click at [219, 83] on div "Janela de atendimento Grade de atendimento Capacidade Transportadoras Veículos …" at bounding box center [183, 80] width 367 height 161
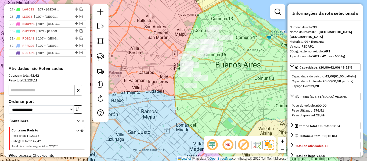
scroll to position [393, 0]
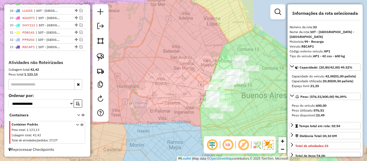
drag, startPoint x: 240, startPoint y: 119, endPoint x: 229, endPoint y: 124, distance: 12.0
click at [229, 124] on div "Janela de atendimento Grade de atendimento Capacidade Transportadoras Veículos …" at bounding box center [183, 80] width 367 height 161
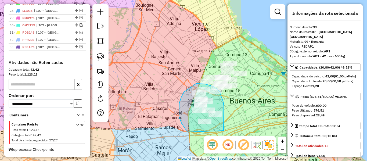
drag, startPoint x: 224, startPoint y: 111, endPoint x: 201, endPoint y: 134, distance: 32.1
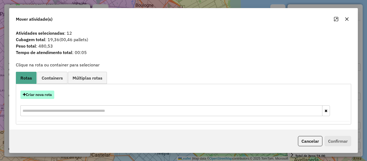
click at [47, 95] on button "Criar nova rota" at bounding box center [37, 95] width 34 height 8
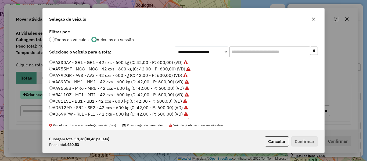
click at [47, 95] on div "**********" at bounding box center [183, 80] width 367 height 161
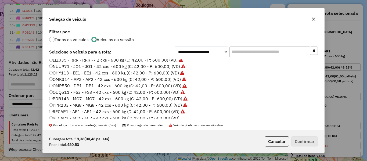
scroll to position [160, 0]
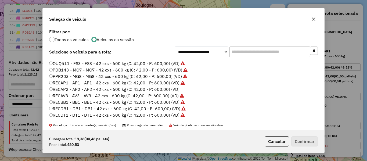
drag, startPoint x: 172, startPoint y: 89, endPoint x: 215, endPoint y: 99, distance: 43.6
click at [172, 89] on label "RECAP2 - AP2 - AP2 - 42 cxs - 600 kg (C: 42,00 - P: 600,00) (VD)" at bounding box center [114, 89] width 130 height 6
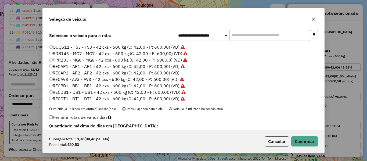
scroll to position [34, 0]
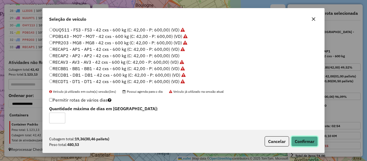
drag, startPoint x: 306, startPoint y: 139, endPoint x: 304, endPoint y: 137, distance: 3.1
click at [306, 139] on button "Confirmar" at bounding box center [304, 141] width 27 height 10
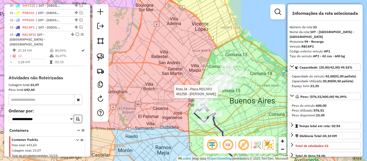
scroll to position [430, 0]
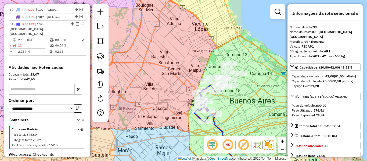
click at [216, 122] on icon at bounding box center [223, 145] width 21 height 63
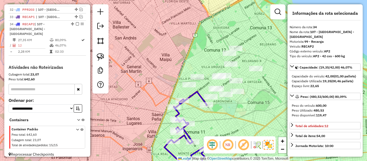
drag, startPoint x: 230, startPoint y: 98, endPoint x: 219, endPoint y: 108, distance: 14.6
click at [219, 108] on div "Janela de atendimento Grade de atendimento Capacidade Transportadoras Veículos …" at bounding box center [183, 80] width 367 height 161
drag, startPoint x: 215, startPoint y: 104, endPoint x: 178, endPoint y: 96, distance: 38.6
select select "**********"
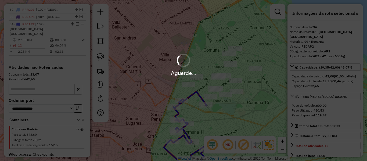
scroll to position [423, 0]
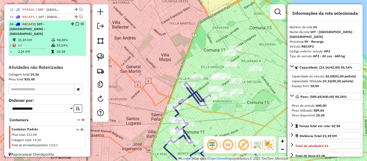
click at [77, 23] on em at bounding box center [77, 23] width 3 height 3
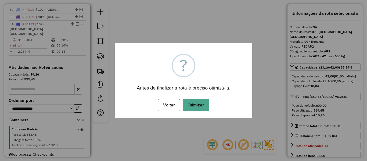
drag, startPoint x: 197, startPoint y: 100, endPoint x: 201, endPoint y: 100, distance: 4.3
click at [197, 100] on button "Otimizar" at bounding box center [196, 105] width 26 height 12
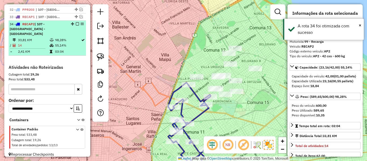
click at [76, 24] on em at bounding box center [77, 23] width 3 height 3
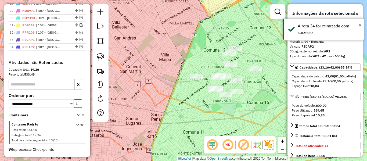
scroll to position [400, 0]
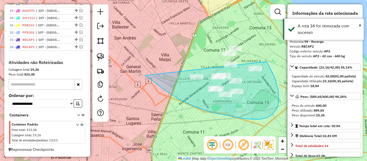
drag, startPoint x: 165, startPoint y: 90, endPoint x: 194, endPoint y: 58, distance: 43.4
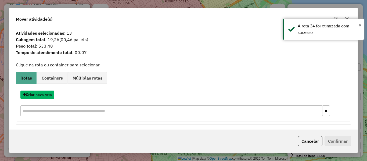
click at [48, 92] on button "Criar nova rota" at bounding box center [37, 95] width 34 height 8
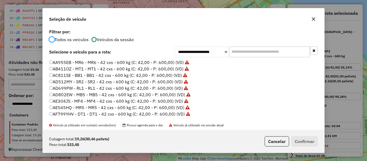
scroll to position [0, 0]
drag, startPoint x: 80, startPoint y: 41, endPoint x: 147, endPoint y: 64, distance: 70.3
click at [80, 41] on label "Todos os veiculos" at bounding box center [72, 39] width 34 height 4
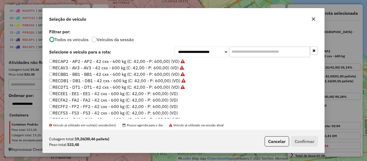
scroll to position [215, 0]
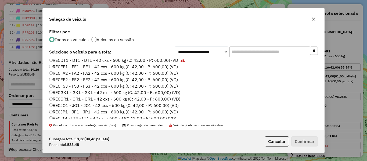
click at [179, 66] on li "RECEE1 - EE1 - EE1 - 42 cxs - 600 kg (C: 42,00 - P: 600,00) (VD)" at bounding box center [183, 67] width 269 height 6
click at [174, 67] on label "RECEE1 - EE1 - EE1 - 42 cxs - 600 kg (C: 42,00 - P: 600,00) (VD)" at bounding box center [113, 66] width 129 height 6
click at [303, 139] on button "Confirmar" at bounding box center [304, 141] width 27 height 10
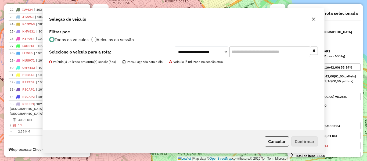
scroll to position [352, 0]
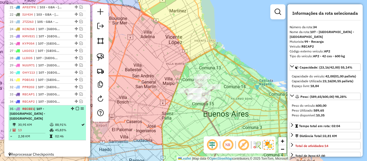
click at [76, 109] on em at bounding box center [77, 108] width 3 height 3
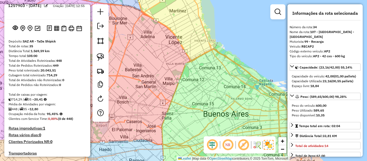
scroll to position [7, 0]
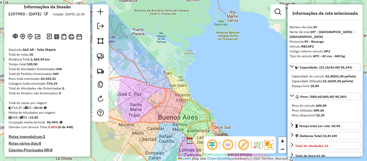
drag, startPoint x: 175, startPoint y: 83, endPoint x: 173, endPoint y: 73, distance: 9.8
click at [173, 73] on div "Janela de atendimento Grade de atendimento Capacidade Transportadoras Veículos …" at bounding box center [183, 80] width 367 height 161
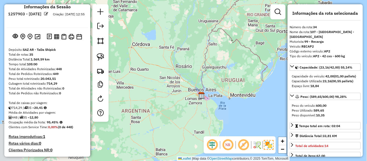
scroll to position [88, 0]
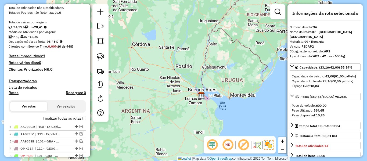
click at [46, 57] on h4 "Rotas improdutivas: 1" at bounding box center [47, 56] width 77 height 5
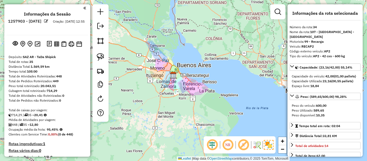
scroll to position [81, 0]
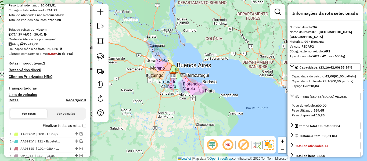
click at [67, 127] on label "Finalizar todas as rotas" at bounding box center [64, 126] width 43 height 6
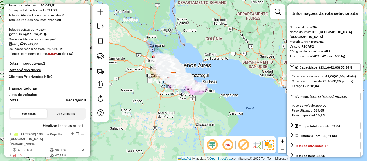
click at [15, 101] on h4 "Rotas" at bounding box center [14, 100] width 10 height 5
select select "*"
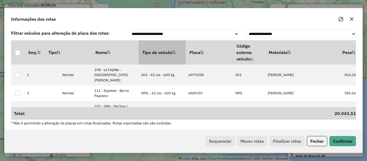
click at [157, 55] on th "Tipo de veículo" at bounding box center [162, 52] width 47 height 24
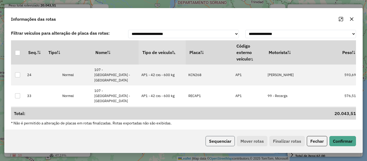
click at [215, 139] on button "Sequenciar" at bounding box center [220, 141] width 29 height 10
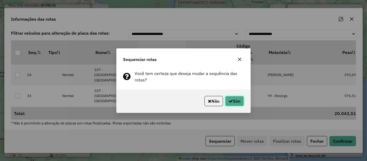
click at [229, 102] on icon "button" at bounding box center [231, 101] width 4 height 4
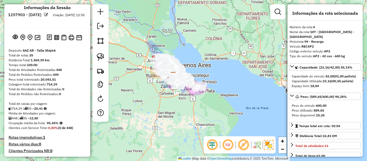
scroll to position [0, 0]
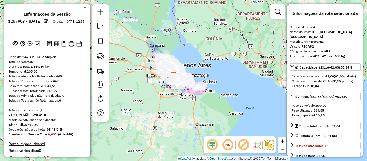
drag, startPoint x: 39, startPoint y: 19, endPoint x: 44, endPoint y: -18, distance: 37.1
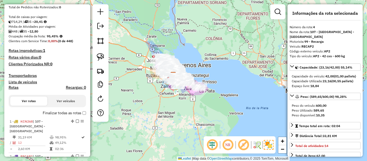
scroll to position [107, 0]
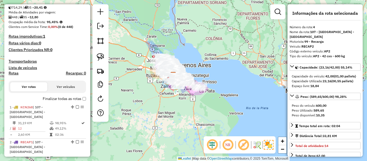
click at [69, 100] on label "Finalizar todas as rotas" at bounding box center [64, 99] width 43 height 6
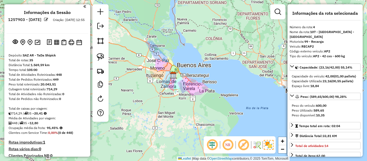
scroll to position [0, 0]
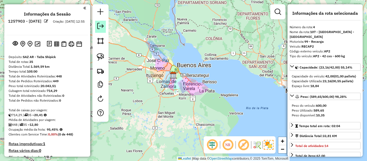
click at [102, 29] on em at bounding box center [100, 26] width 6 height 6
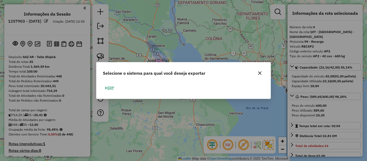
click at [107, 89] on button "ERP" at bounding box center [110, 88] width 14 height 8
select select "**"
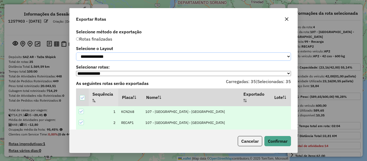
click at [124, 59] on select "**********" at bounding box center [183, 56] width 215 height 8
select select "*********"
click at [76, 52] on select "**********" at bounding box center [183, 56] width 215 height 8
click at [134, 52] on select "**********" at bounding box center [183, 56] width 215 height 8
click at [147, 41] on div "Rotas finalizadas" at bounding box center [183, 39] width 215 height 6
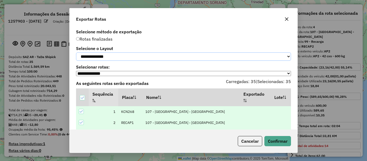
click at [113, 57] on select "**********" at bounding box center [183, 56] width 215 height 8
click at [76, 52] on select "**********" at bounding box center [183, 56] width 215 height 8
click at [286, 20] on icon "button" at bounding box center [286, 18] width 3 height 3
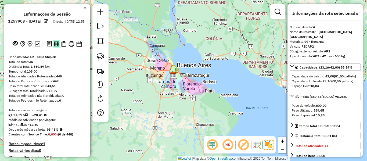
click at [55, 44] on img at bounding box center [56, 43] width 5 height 5
click at [64, 44] on img at bounding box center [63, 44] width 5 height 6
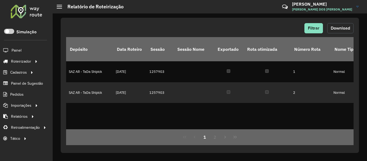
click at [341, 31] on button "Download" at bounding box center [340, 28] width 26 height 10
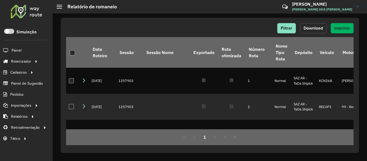
click at [317, 28] on span "Download" at bounding box center [313, 28] width 19 height 5
